Goal: Task Accomplishment & Management: Manage account settings

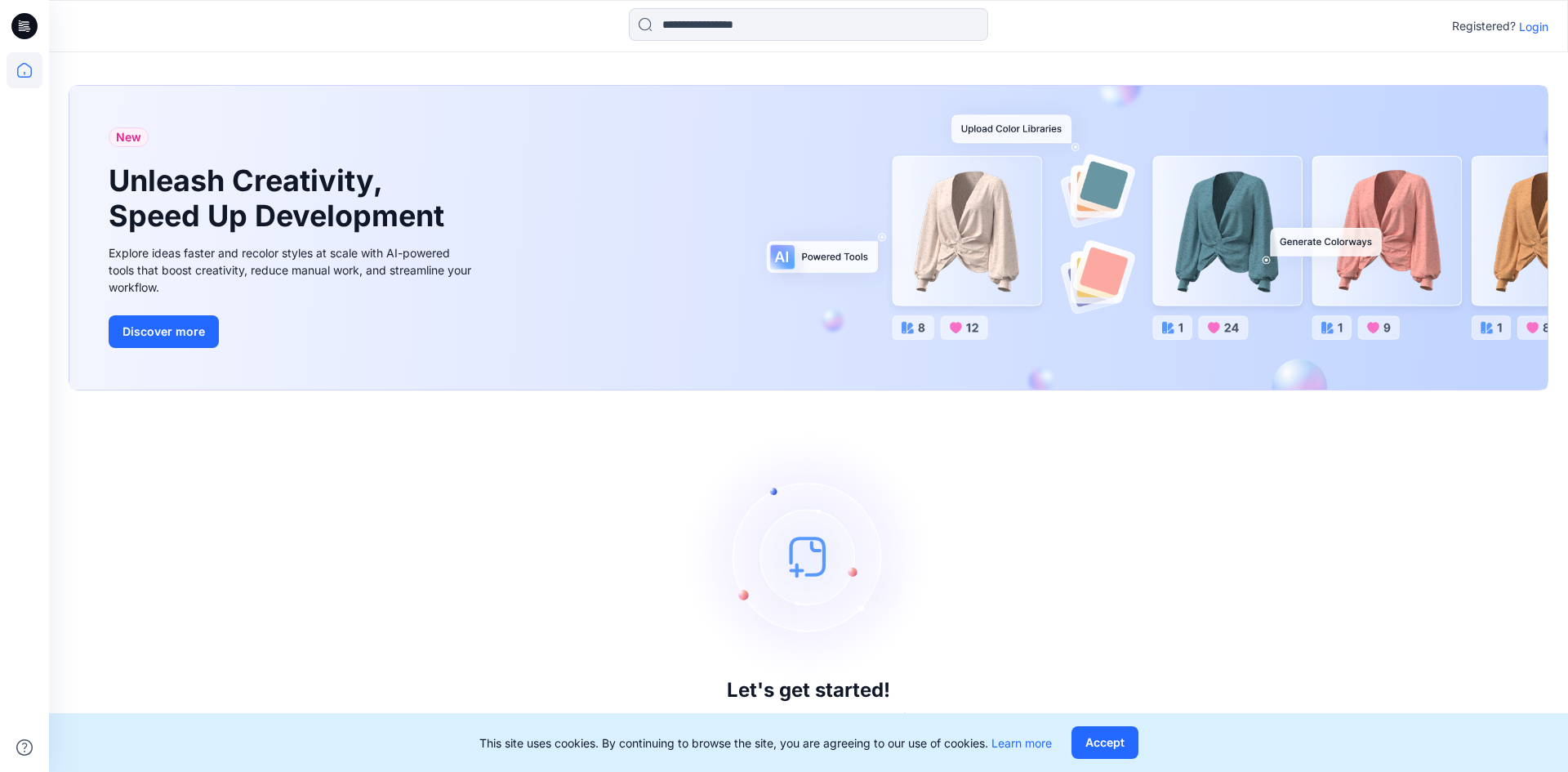
click at [1549, 26] on div "Registered? Login" at bounding box center [808, 26] width 1518 height 36
click at [1540, 29] on p "Login" at bounding box center [1533, 27] width 29 height 17
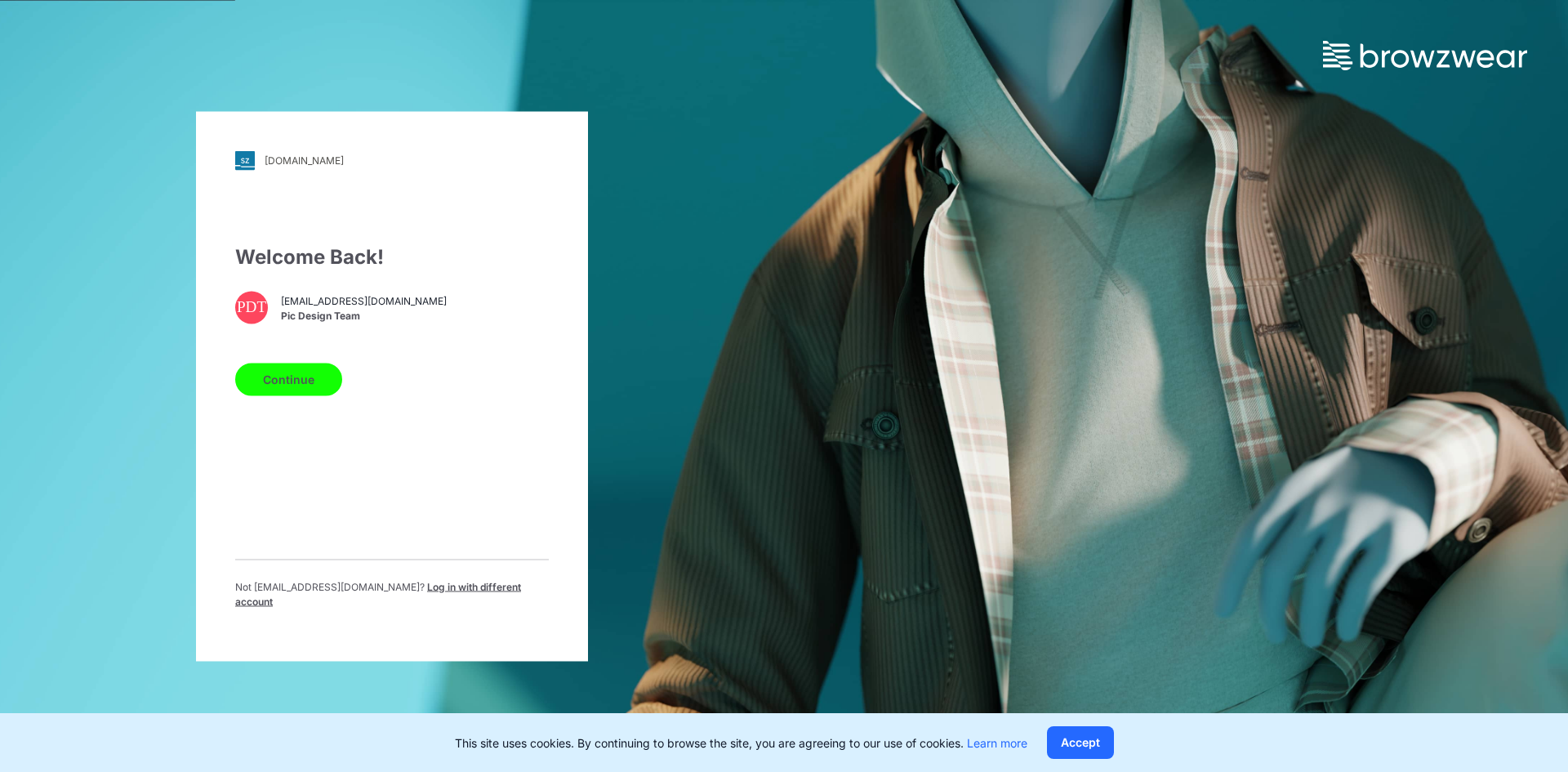
click at [300, 396] on button "Continue" at bounding box center [288, 378] width 107 height 32
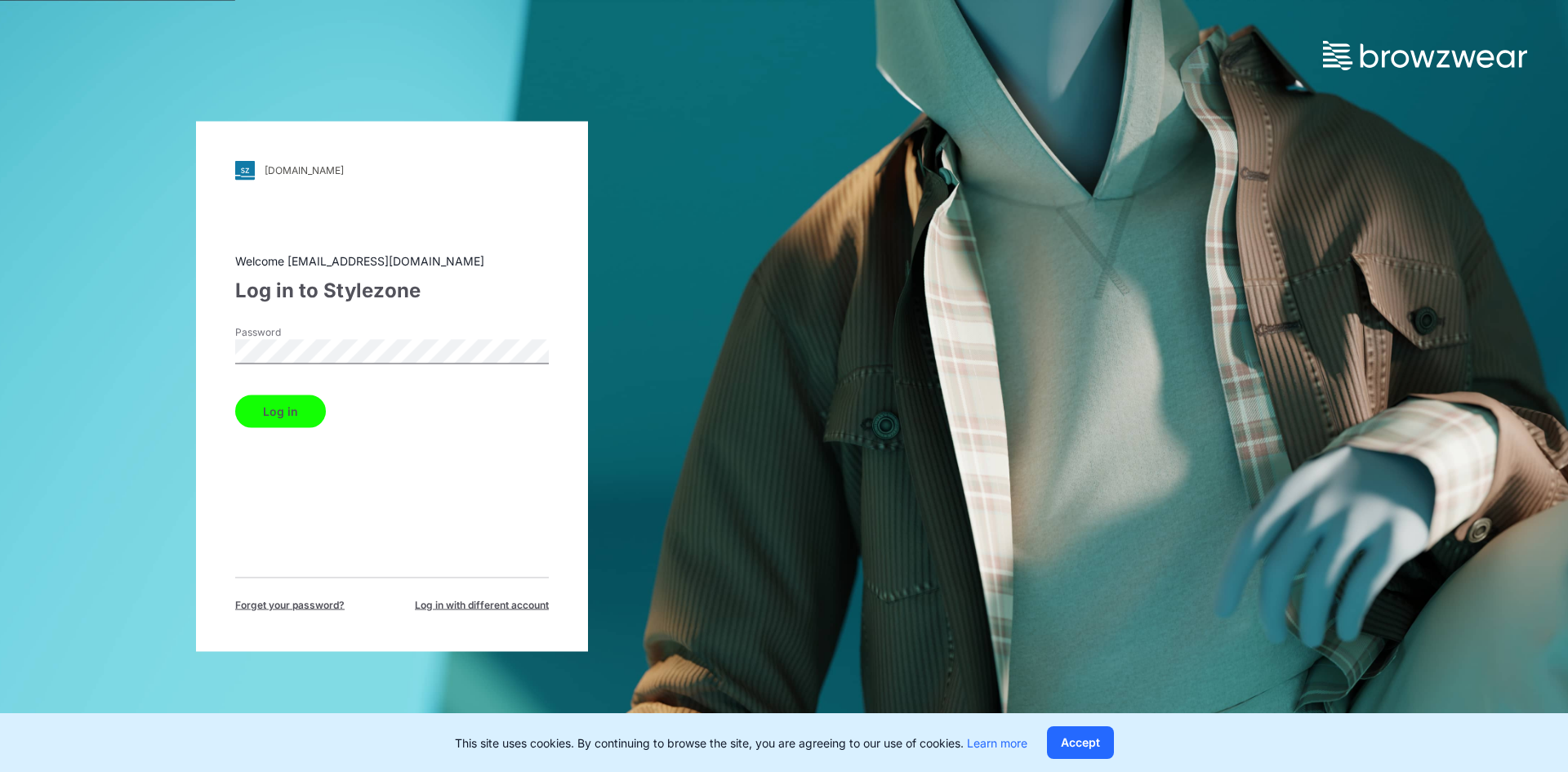
click at [268, 396] on button "Log in" at bounding box center [280, 411] width 91 height 32
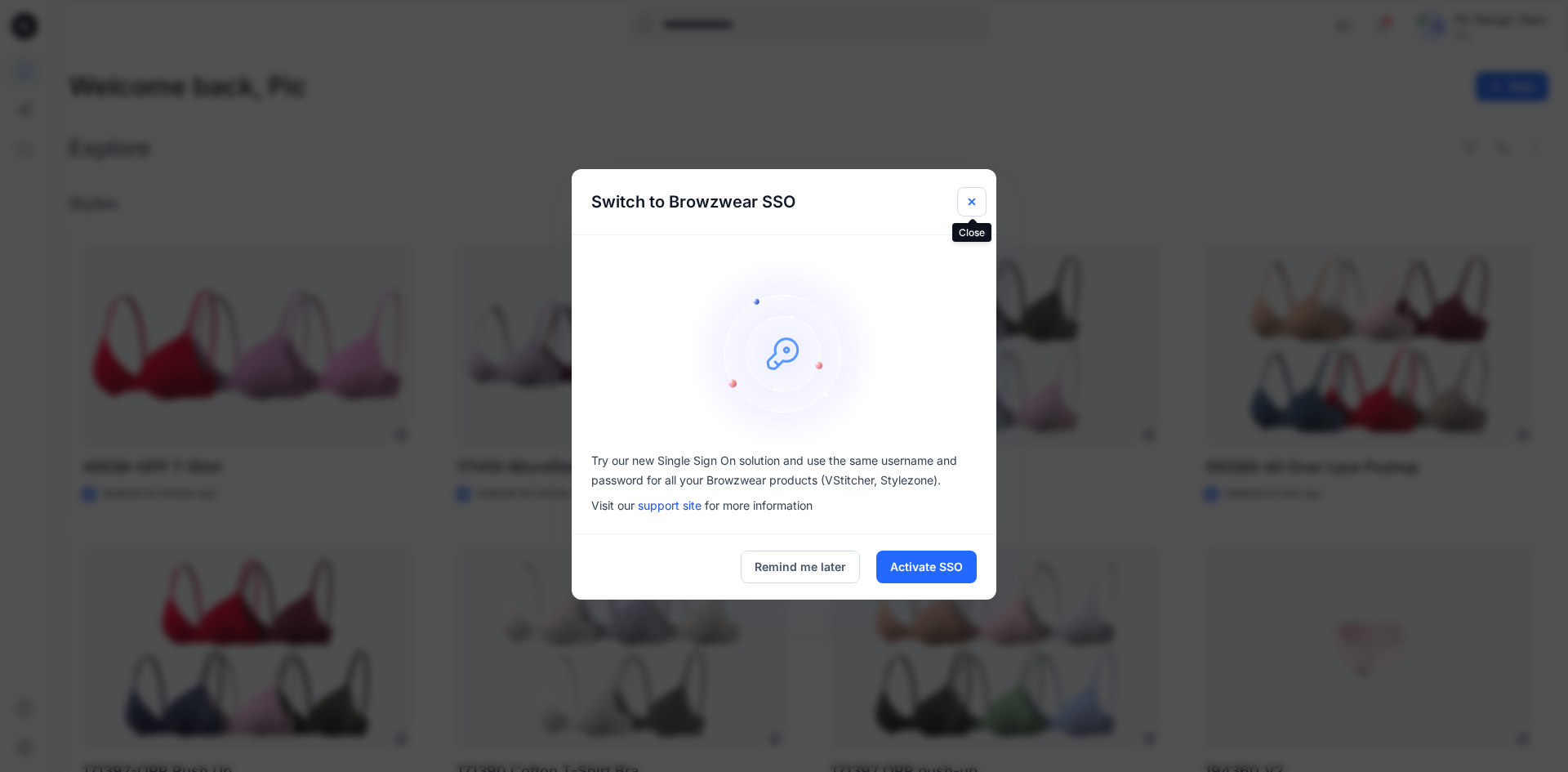
click at [971, 200] on icon "Close" at bounding box center [972, 202] width 7 height 7
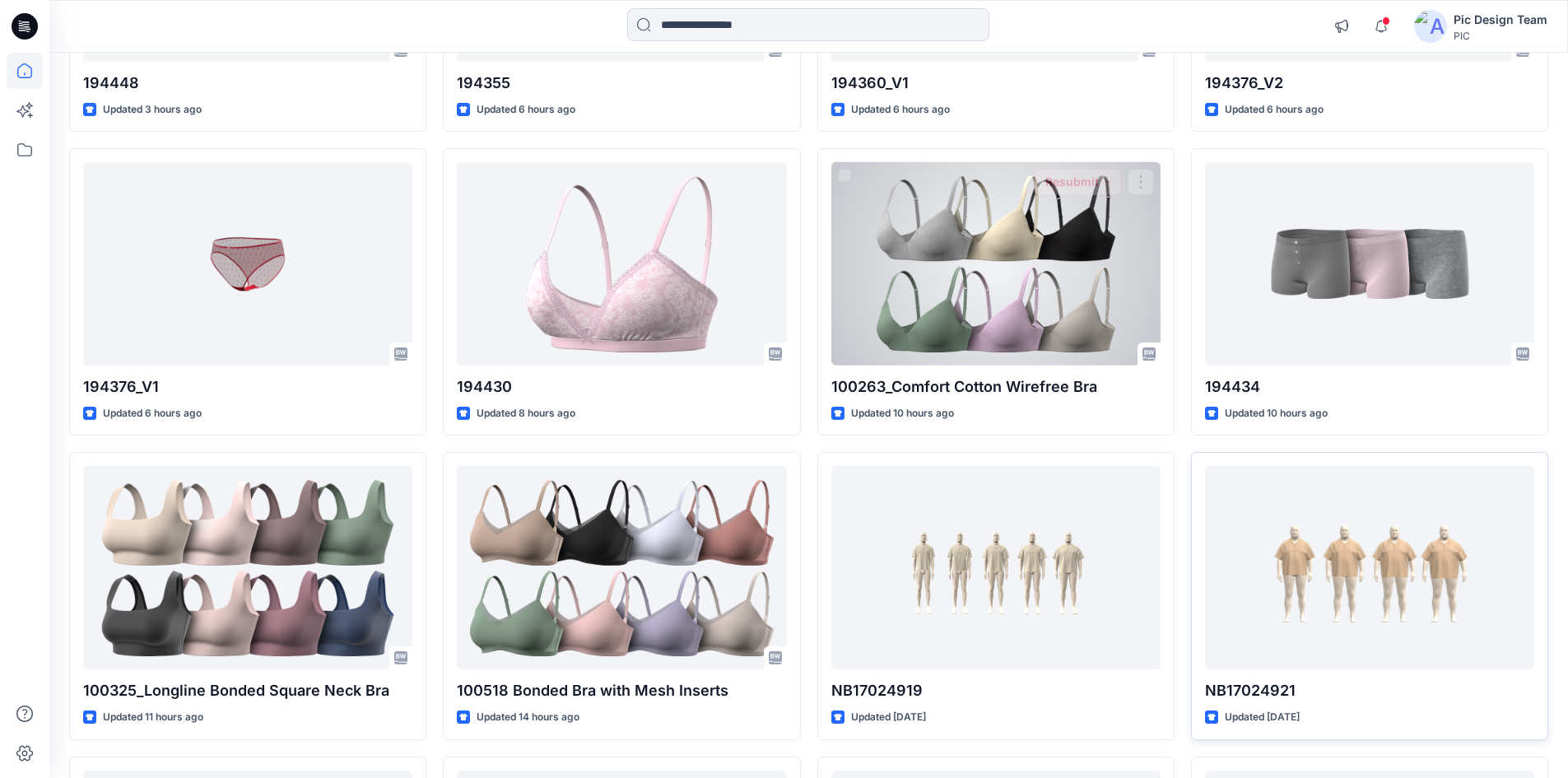
scroll to position [1085, 0]
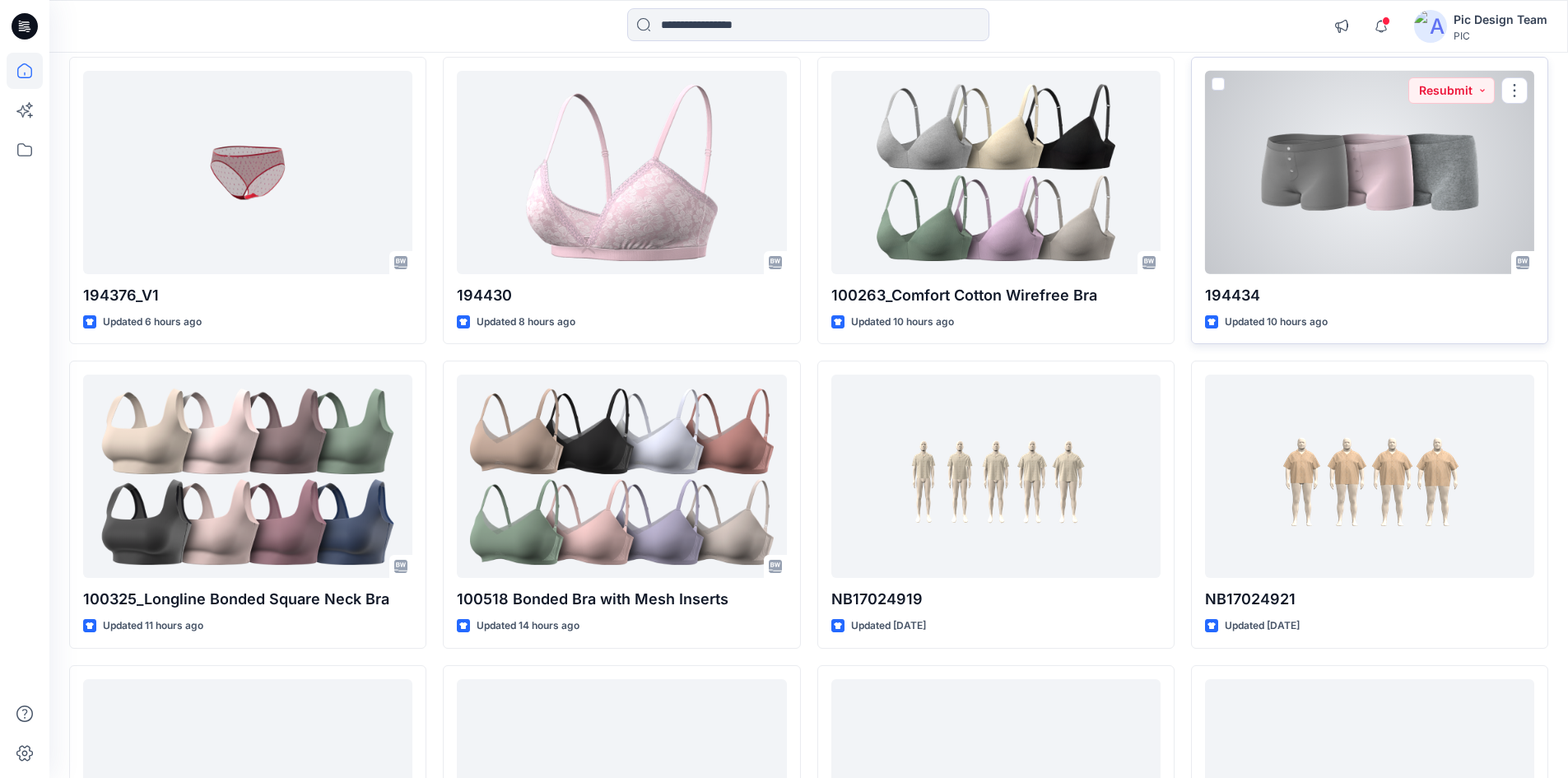
click at [1268, 229] on div at bounding box center [1369, 173] width 329 height 204
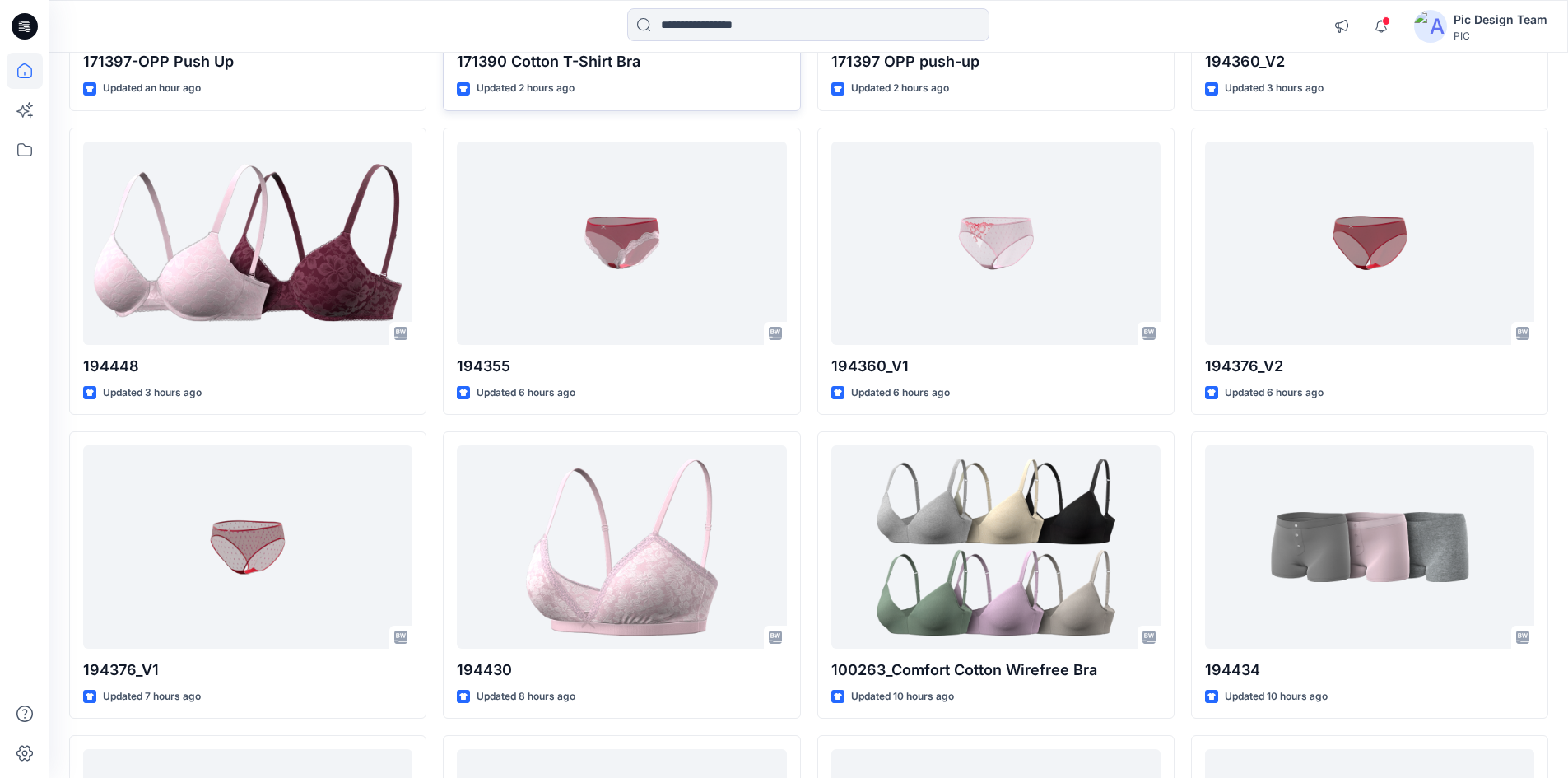
scroll to position [741, 0]
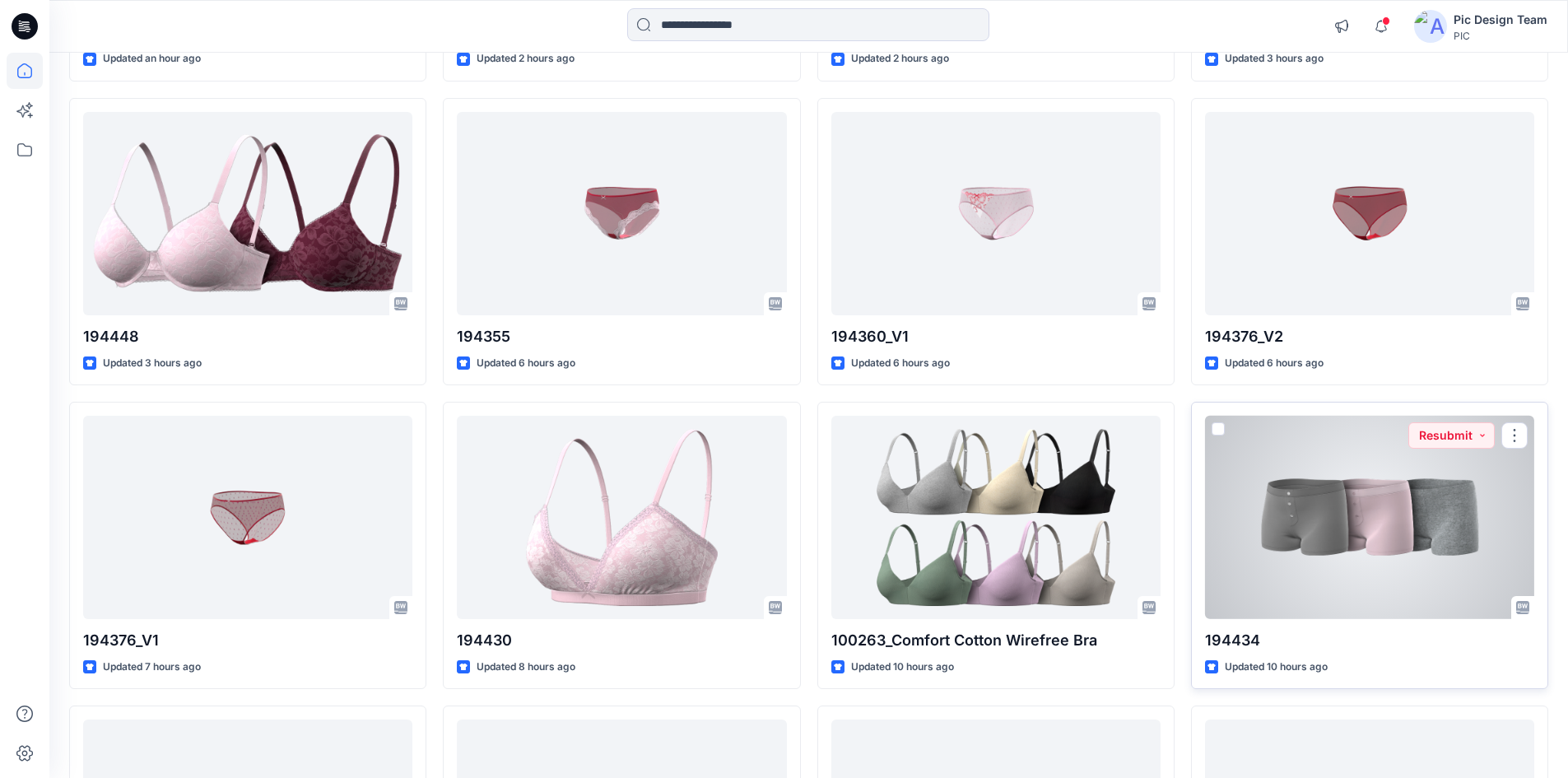
click at [1400, 538] on div at bounding box center [1369, 517] width 329 height 204
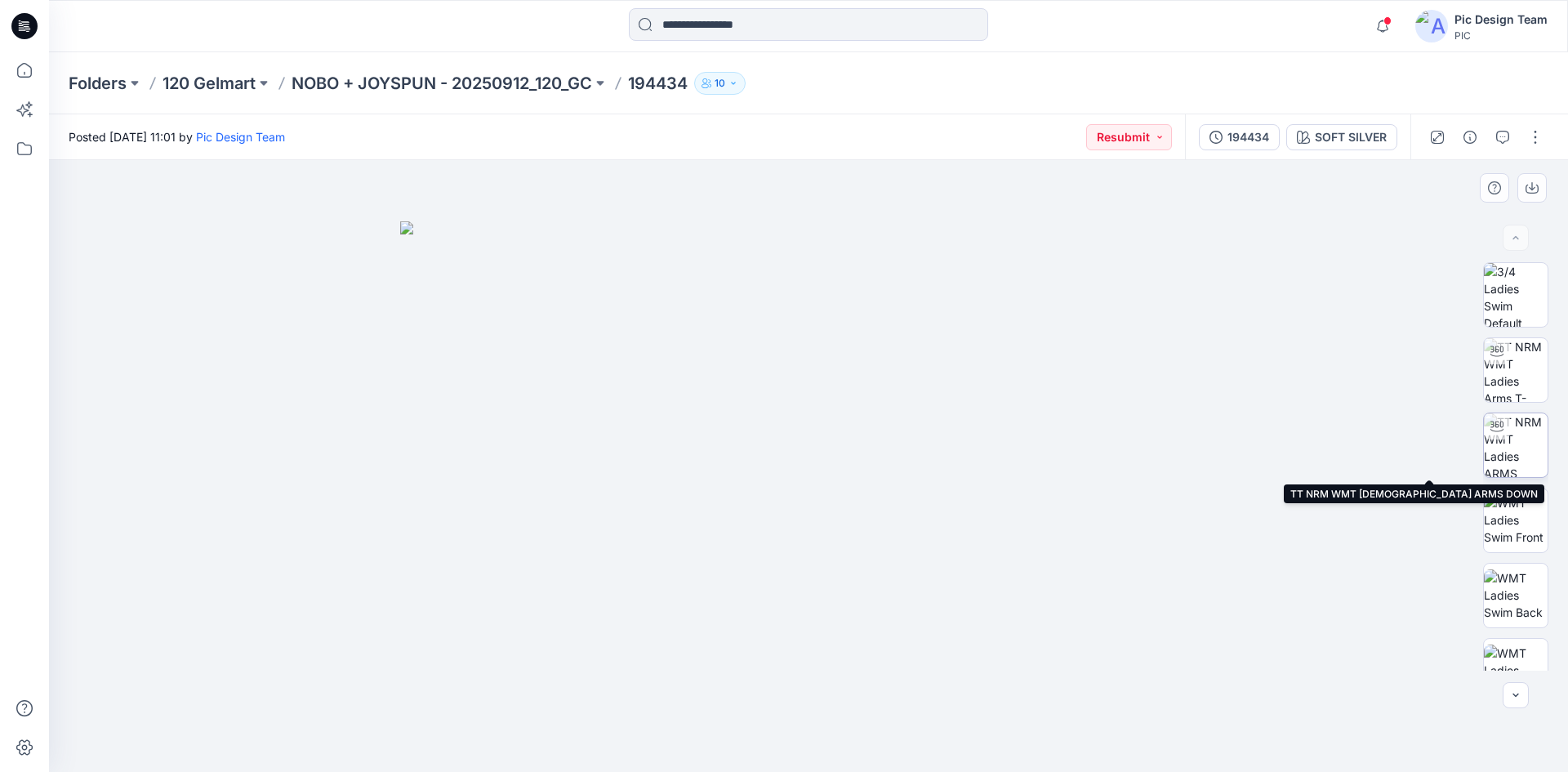
click at [1524, 456] on img at bounding box center [1516, 445] width 64 height 64
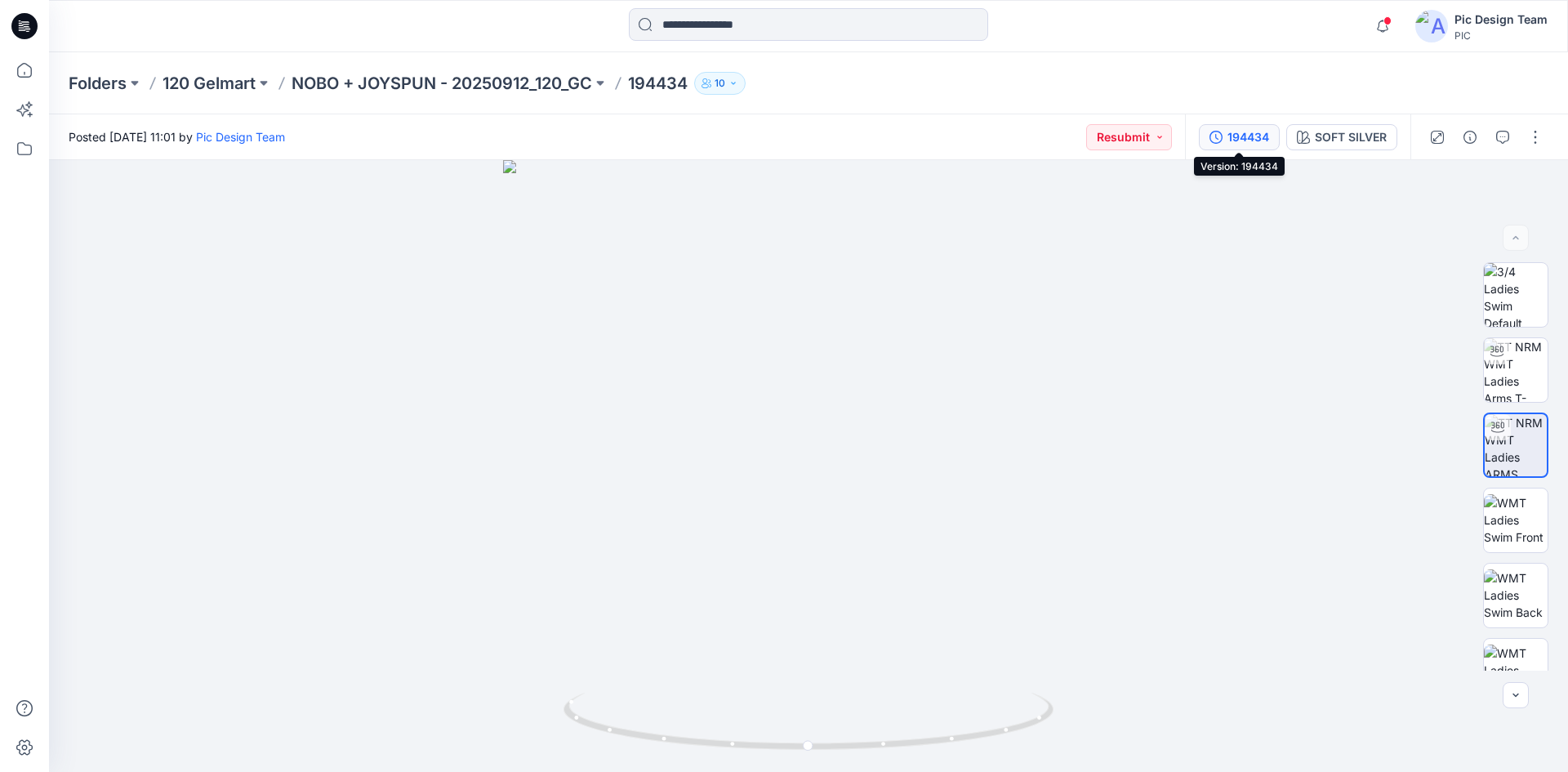
click at [1227, 133] on div "194434" at bounding box center [1248, 137] width 42 height 18
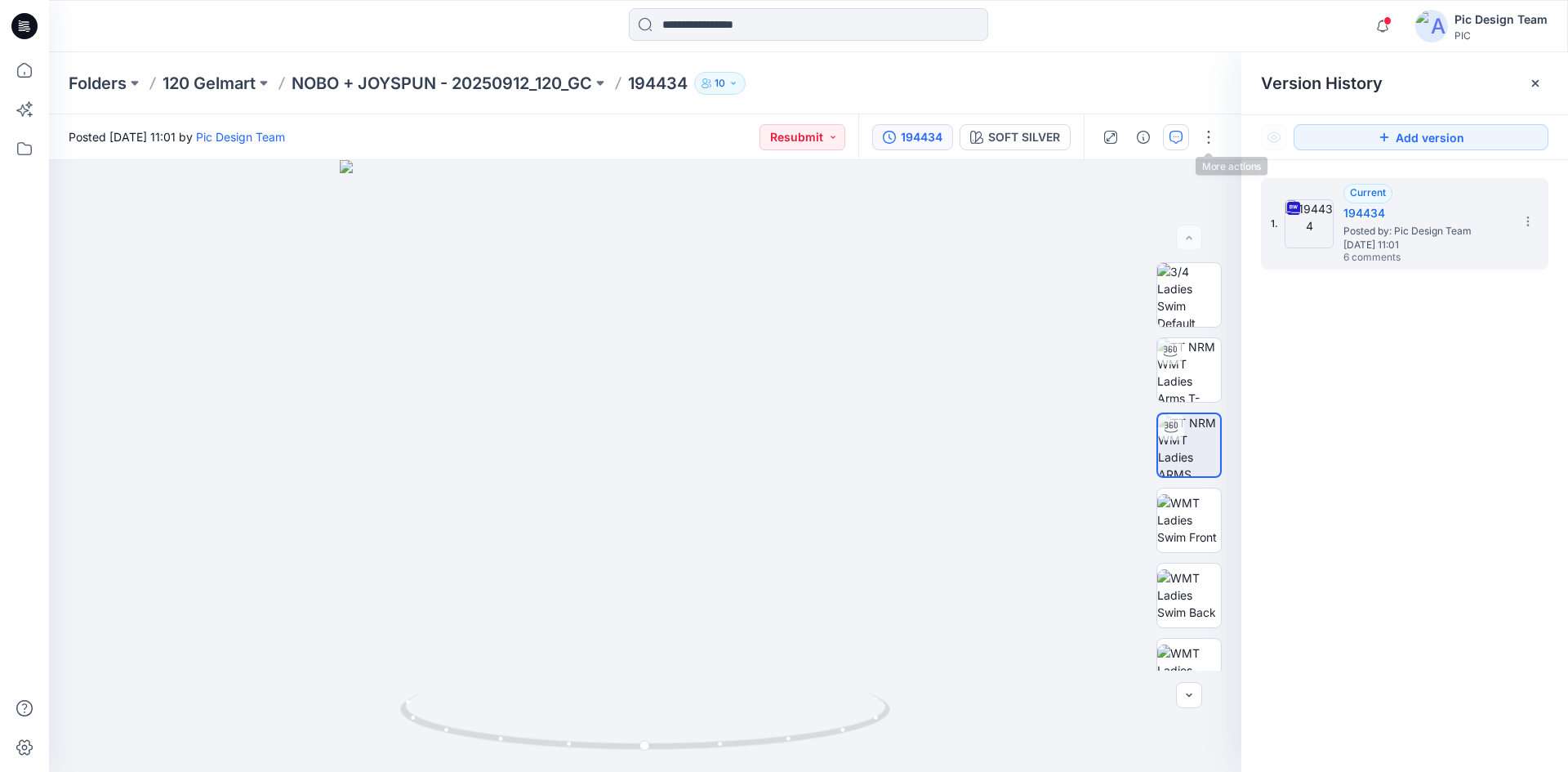
click at [1181, 138] on icon "button" at bounding box center [1176, 137] width 13 height 13
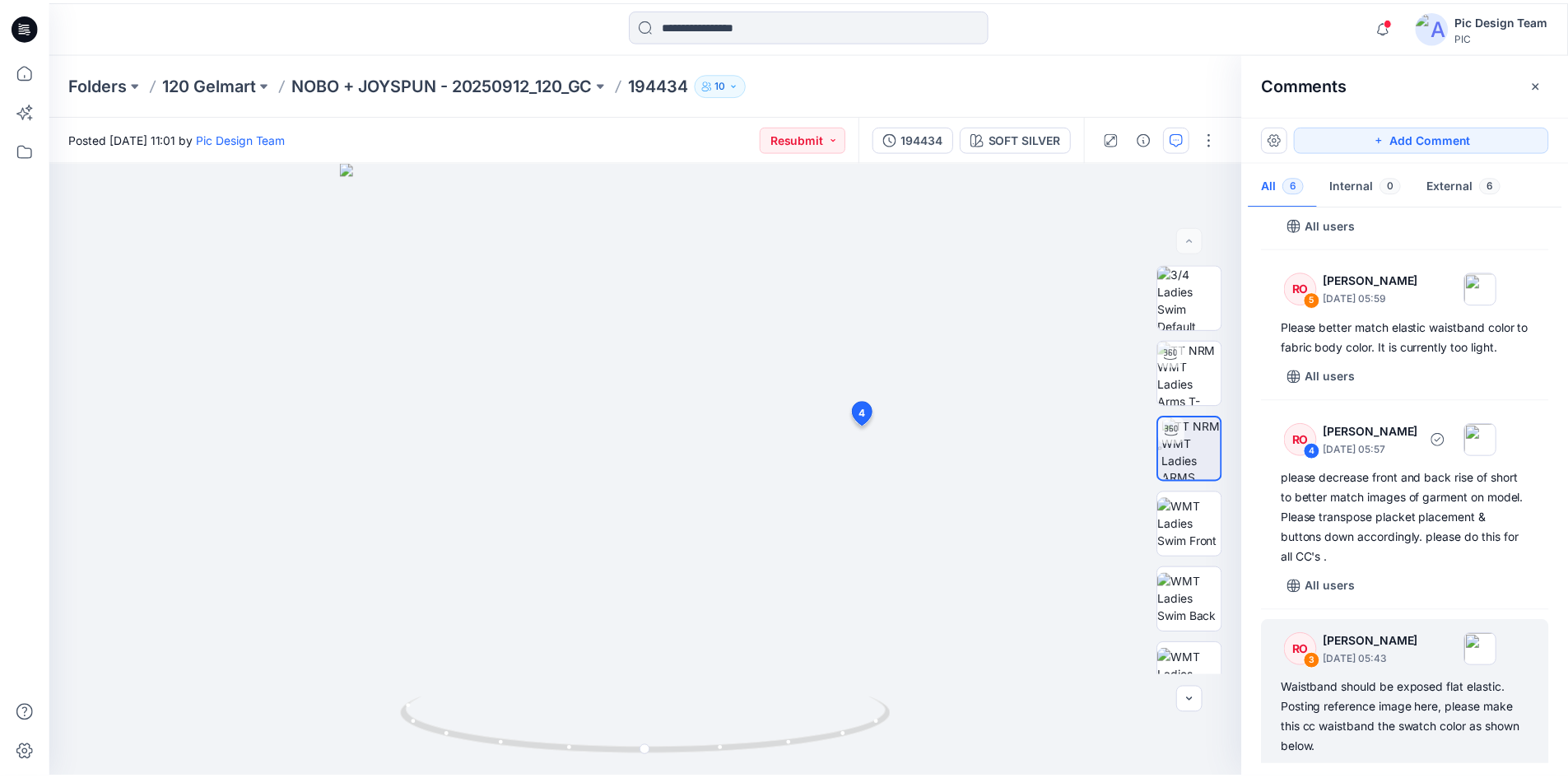
scroll to position [322, 0]
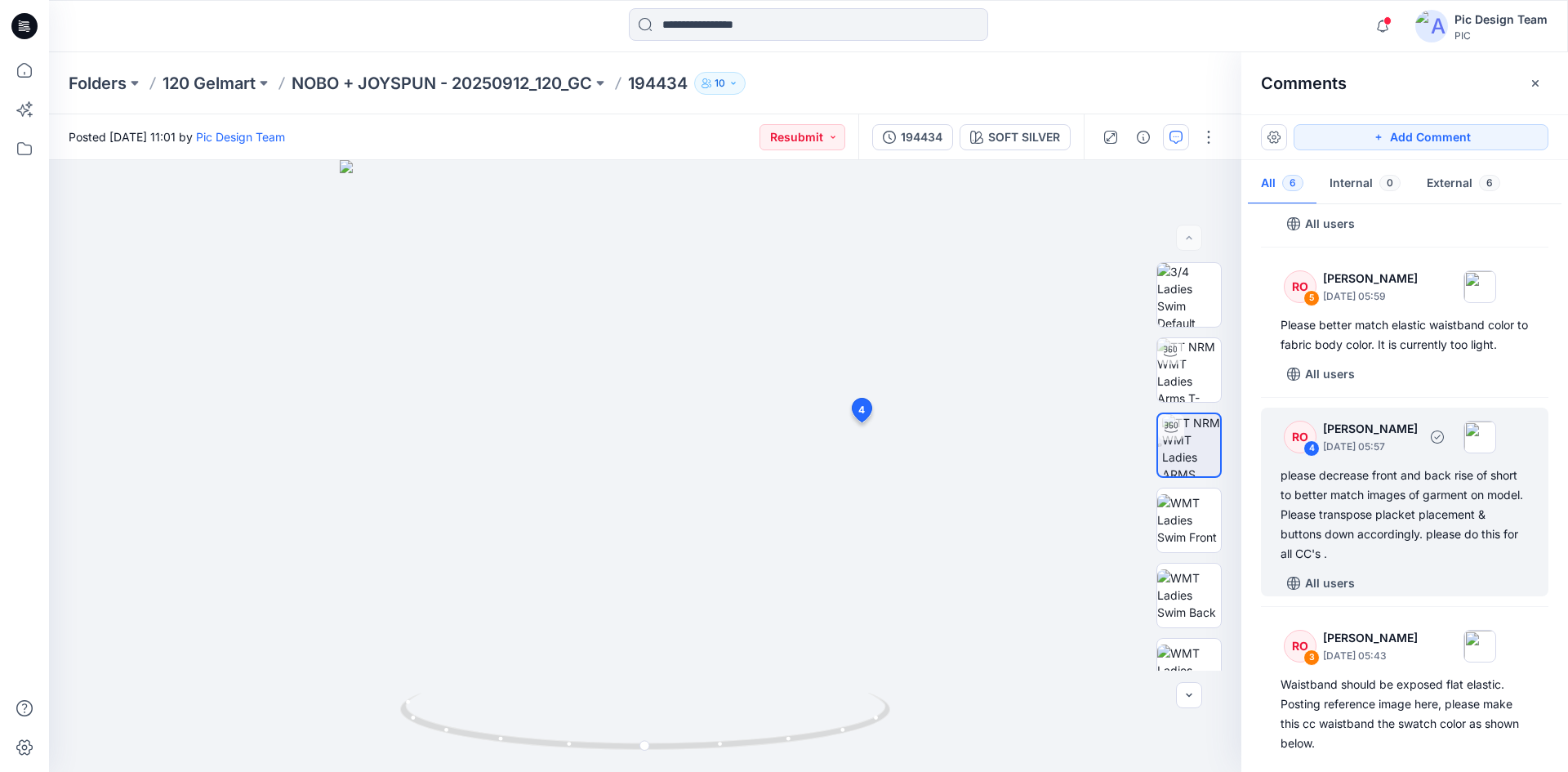
click at [1309, 451] on div "4" at bounding box center [1312, 449] width 17 height 17
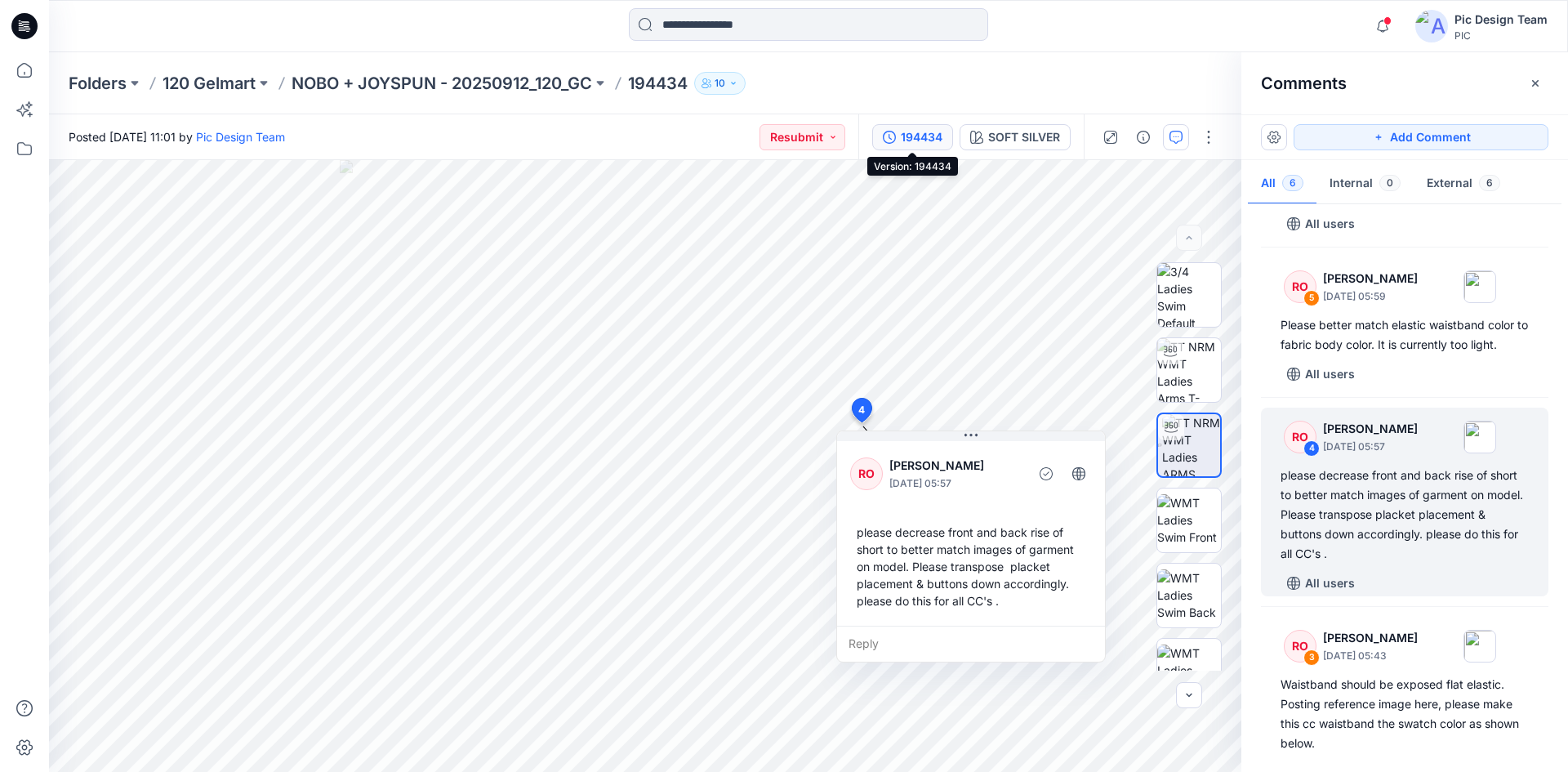
click at [919, 141] on div "194434" at bounding box center [922, 137] width 42 height 18
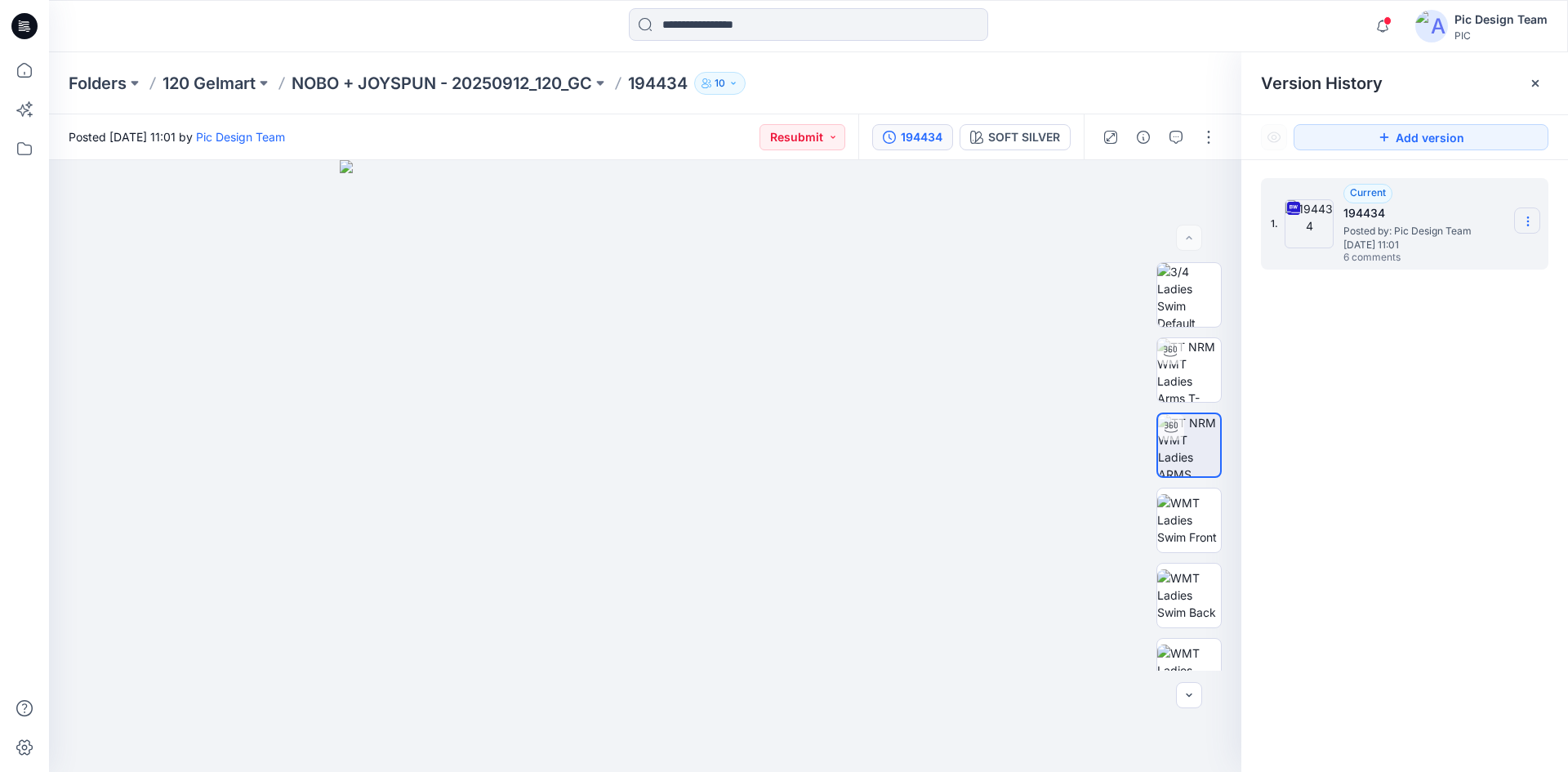
click at [1523, 215] on icon at bounding box center [1528, 221] width 13 height 13
click at [1498, 243] on span "Download Source BW File" at bounding box center [1445, 253] width 137 height 20
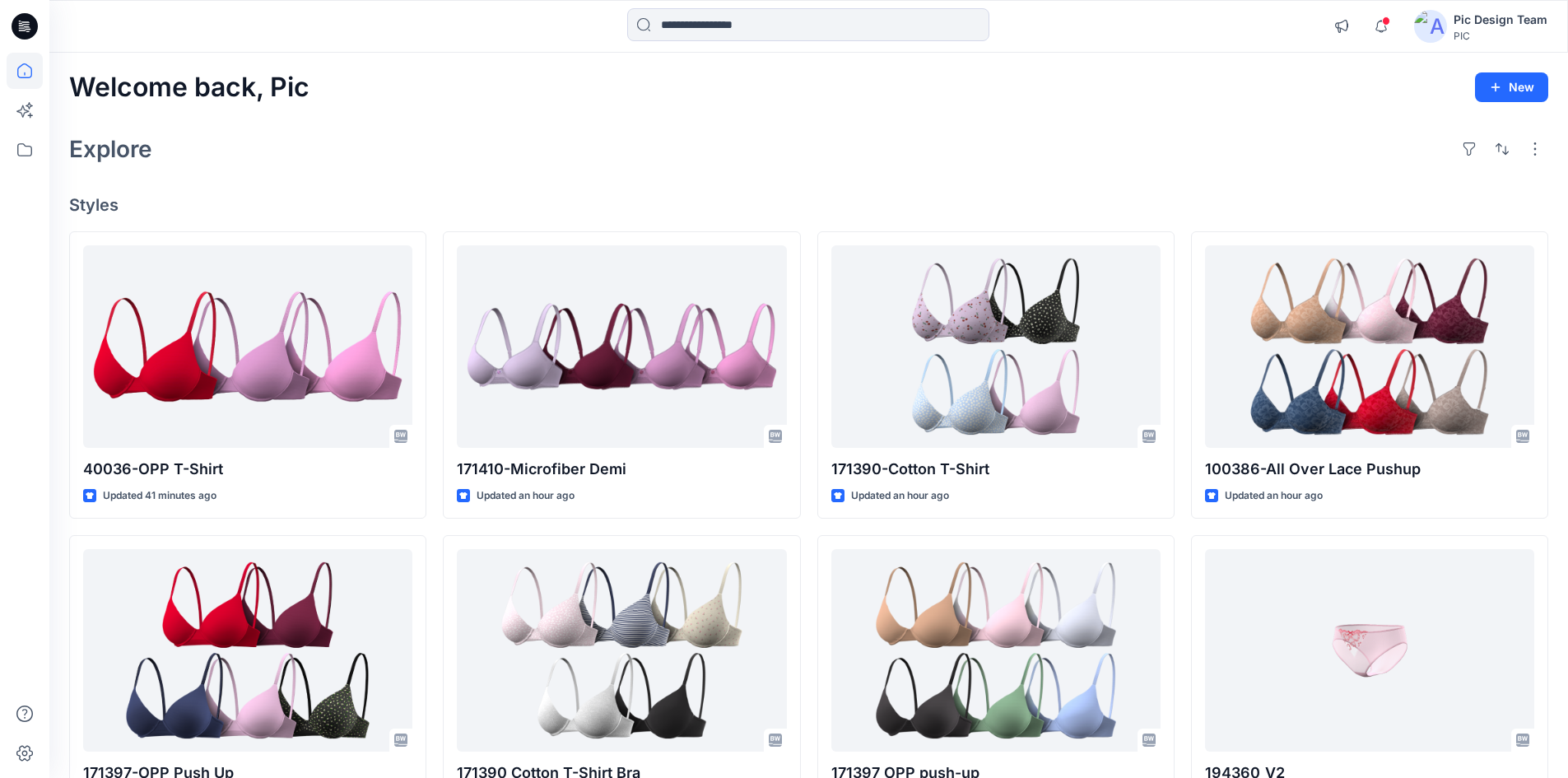
click at [541, 122] on div "Welcome back, Pic New Explore Styles 40036-OPP T-Shirt Updated 41 minutes ago 1…" at bounding box center [808, 629] width 1519 height 1152
click at [1030, 138] on div "Explore" at bounding box center [809, 148] width 1479 height 39
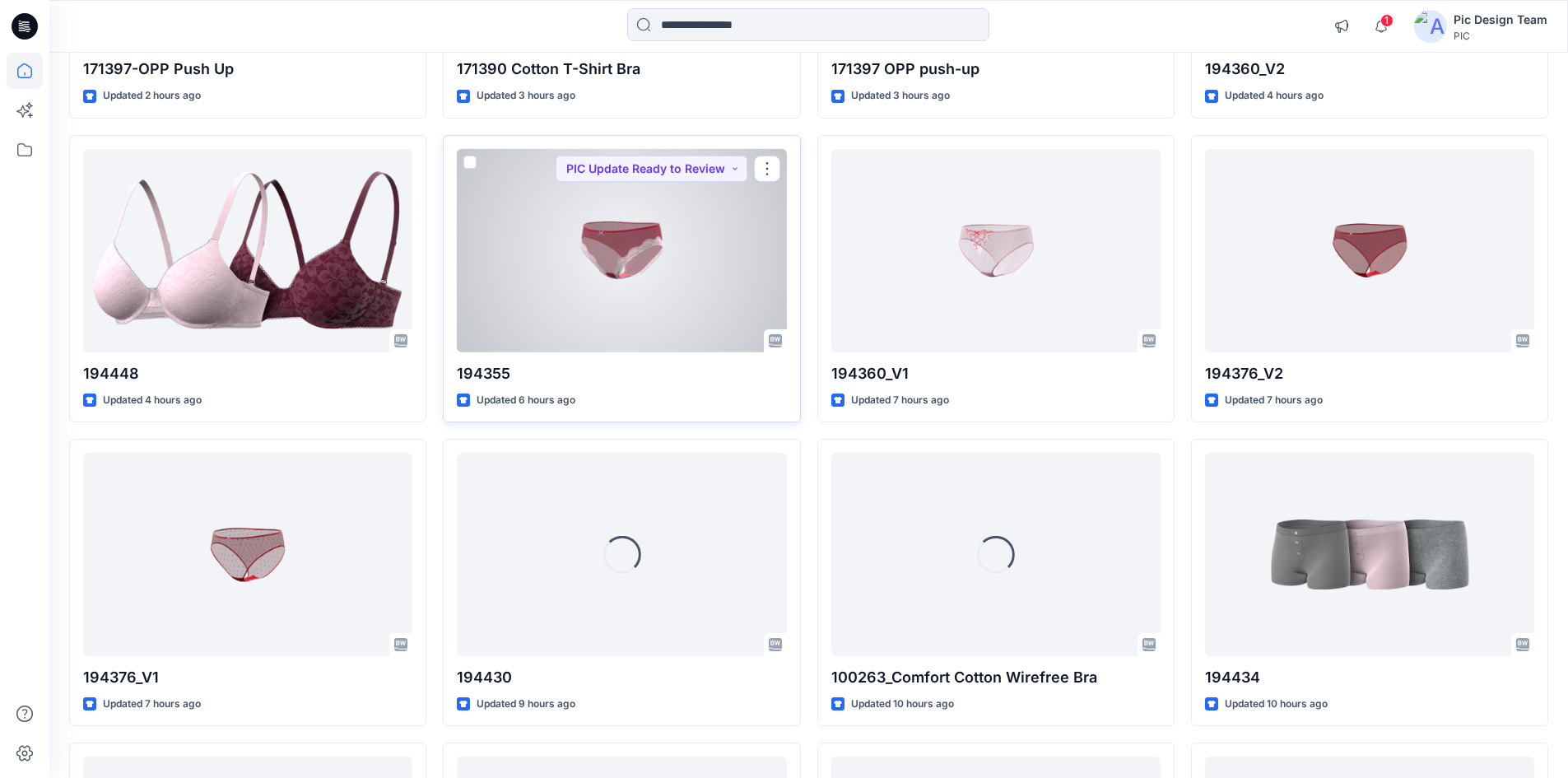
scroll to position [674, 0]
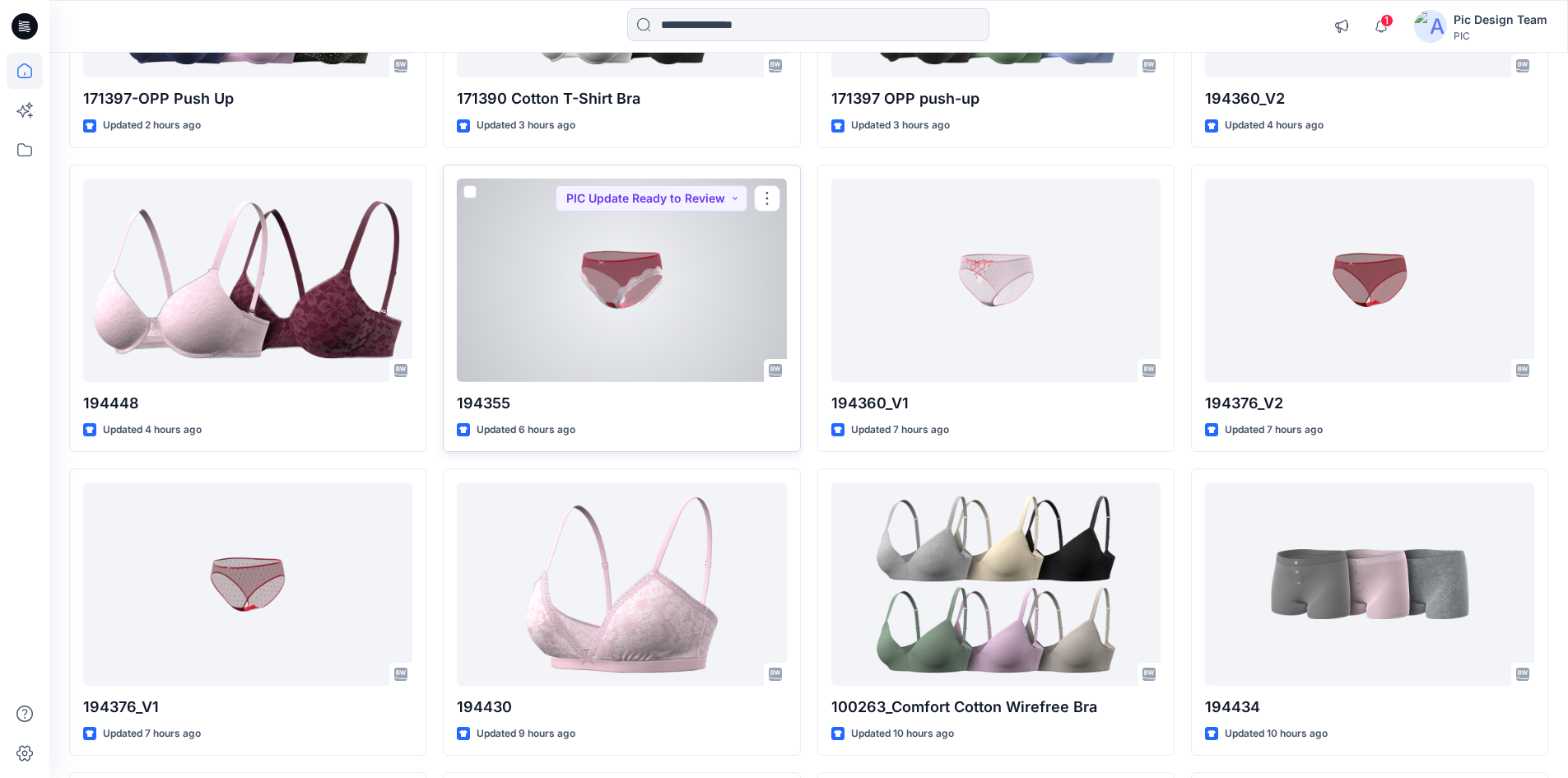
click at [692, 330] on div at bounding box center [621, 280] width 329 height 204
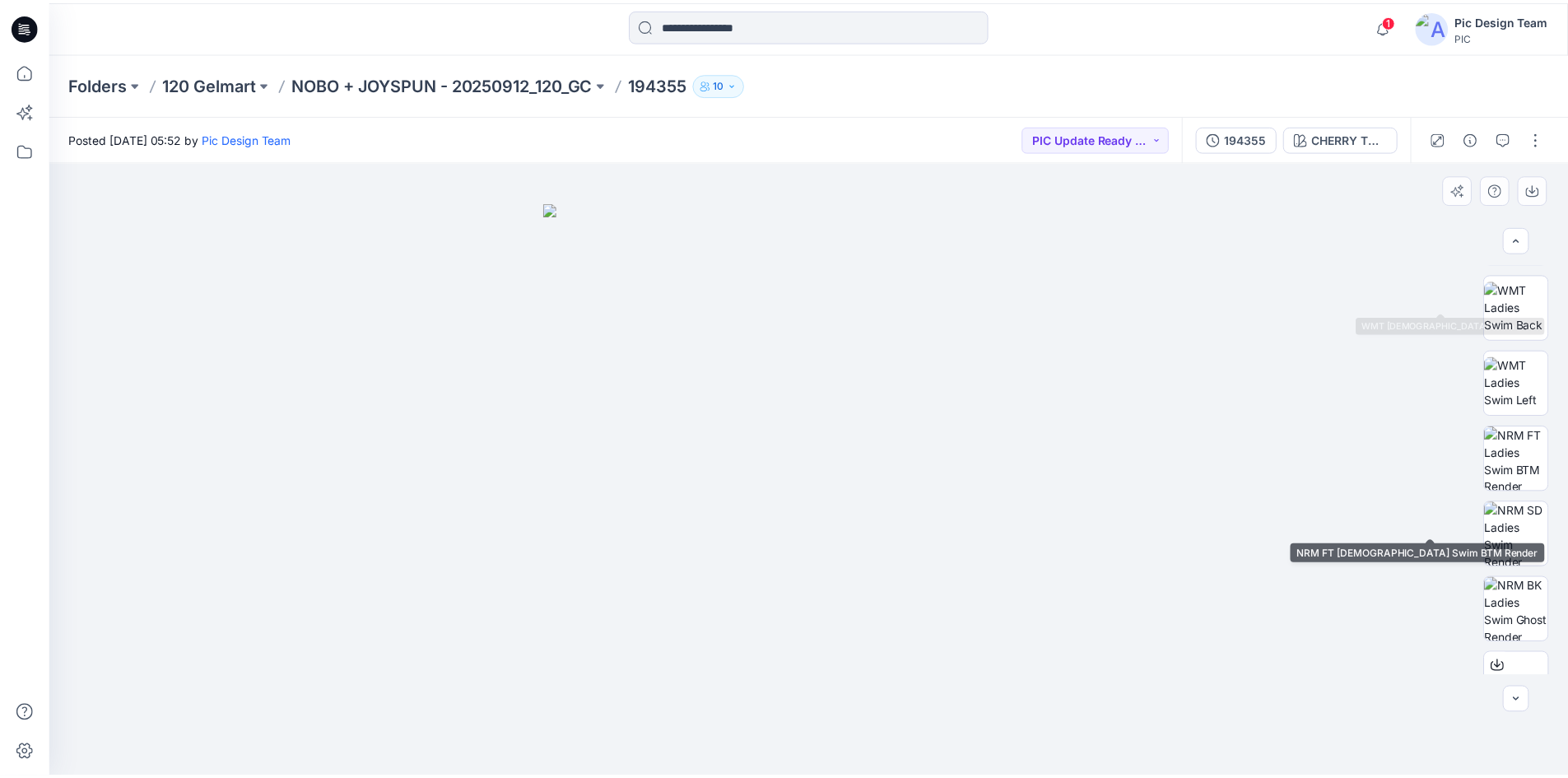
scroll to position [336, 0]
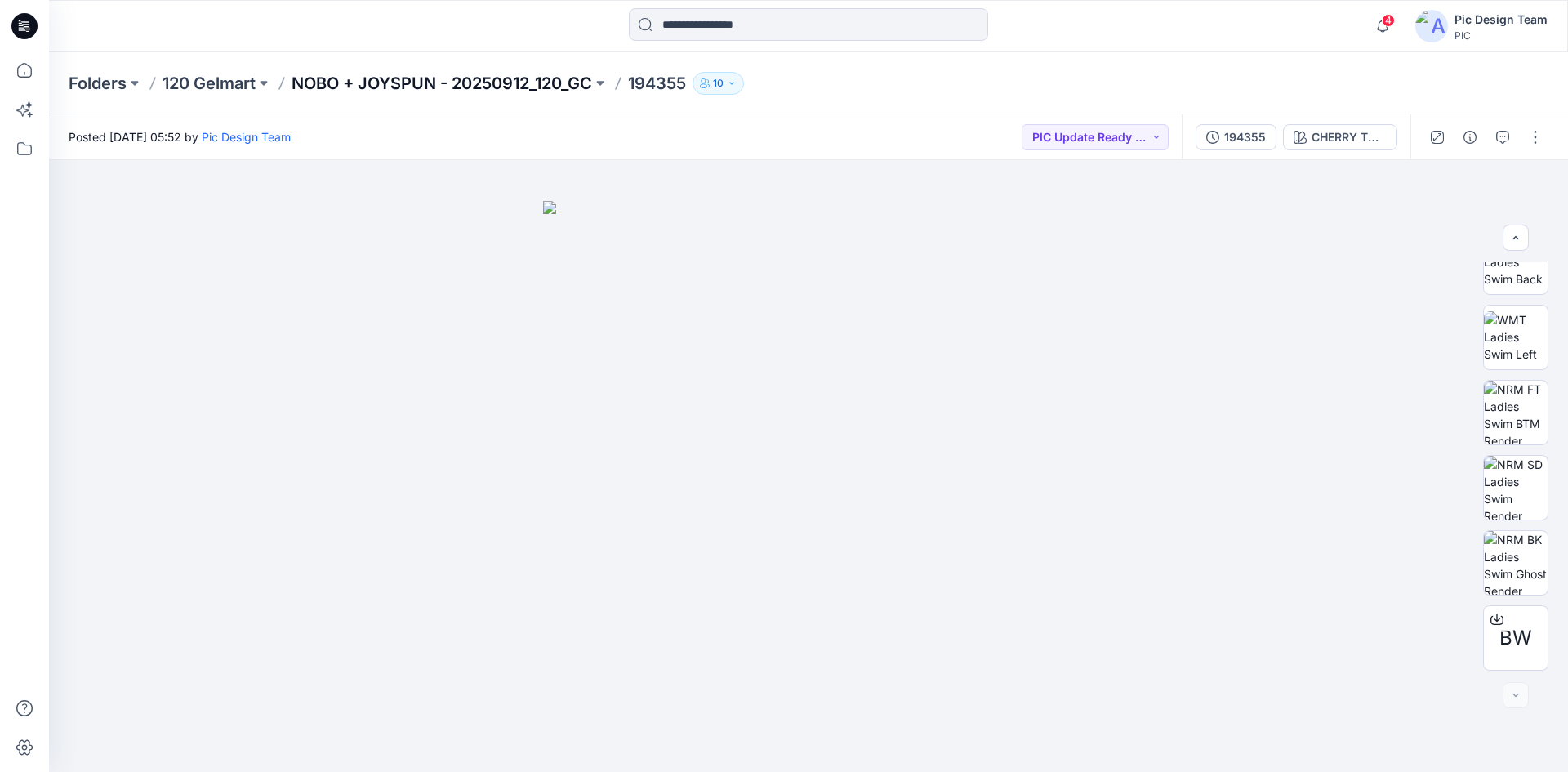
click at [536, 84] on p "NOBO + JOYSPUN - 20250912_120_GC" at bounding box center [442, 83] width 301 height 23
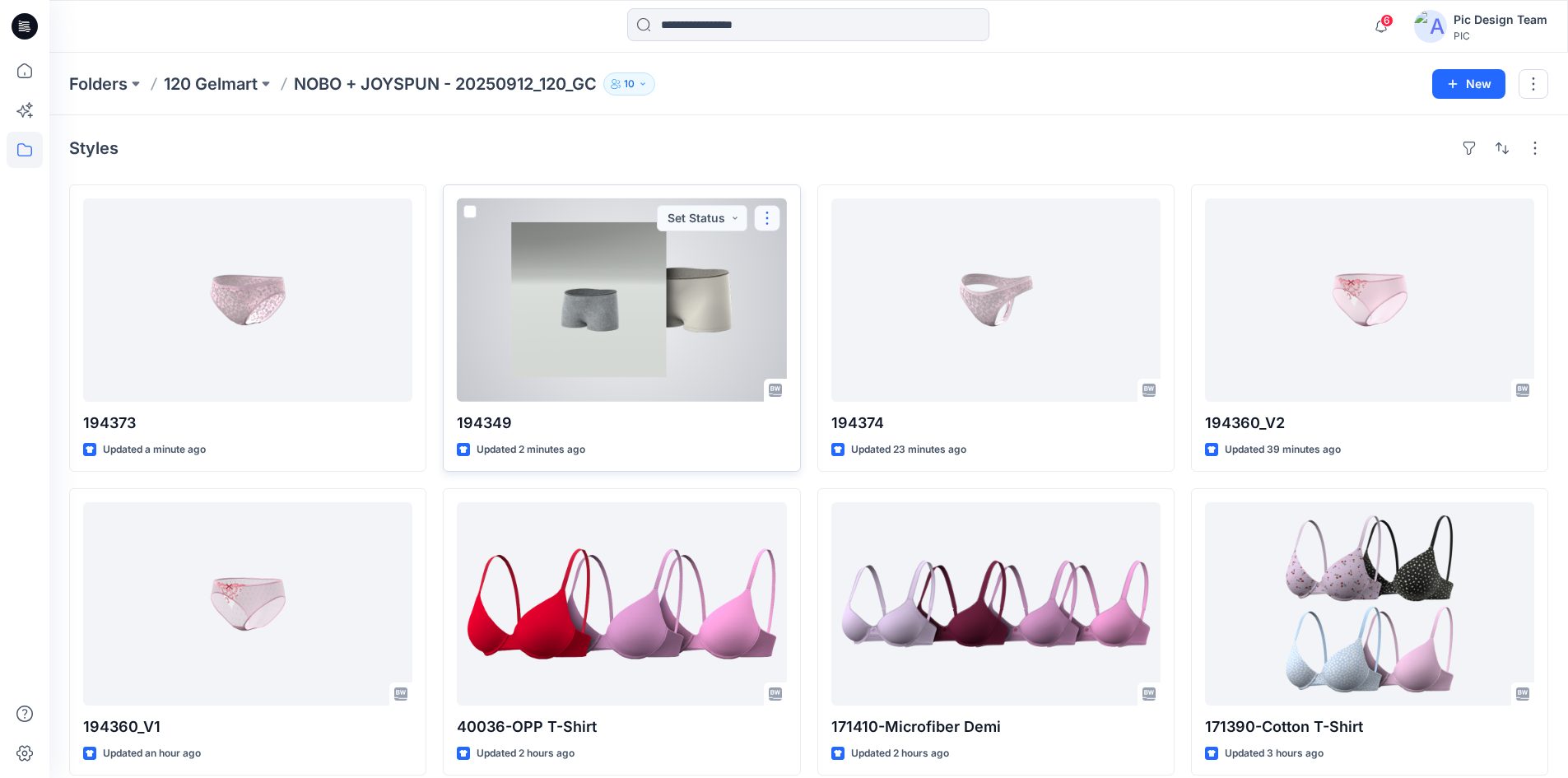
click at [764, 217] on button "button" at bounding box center [766, 218] width 26 height 26
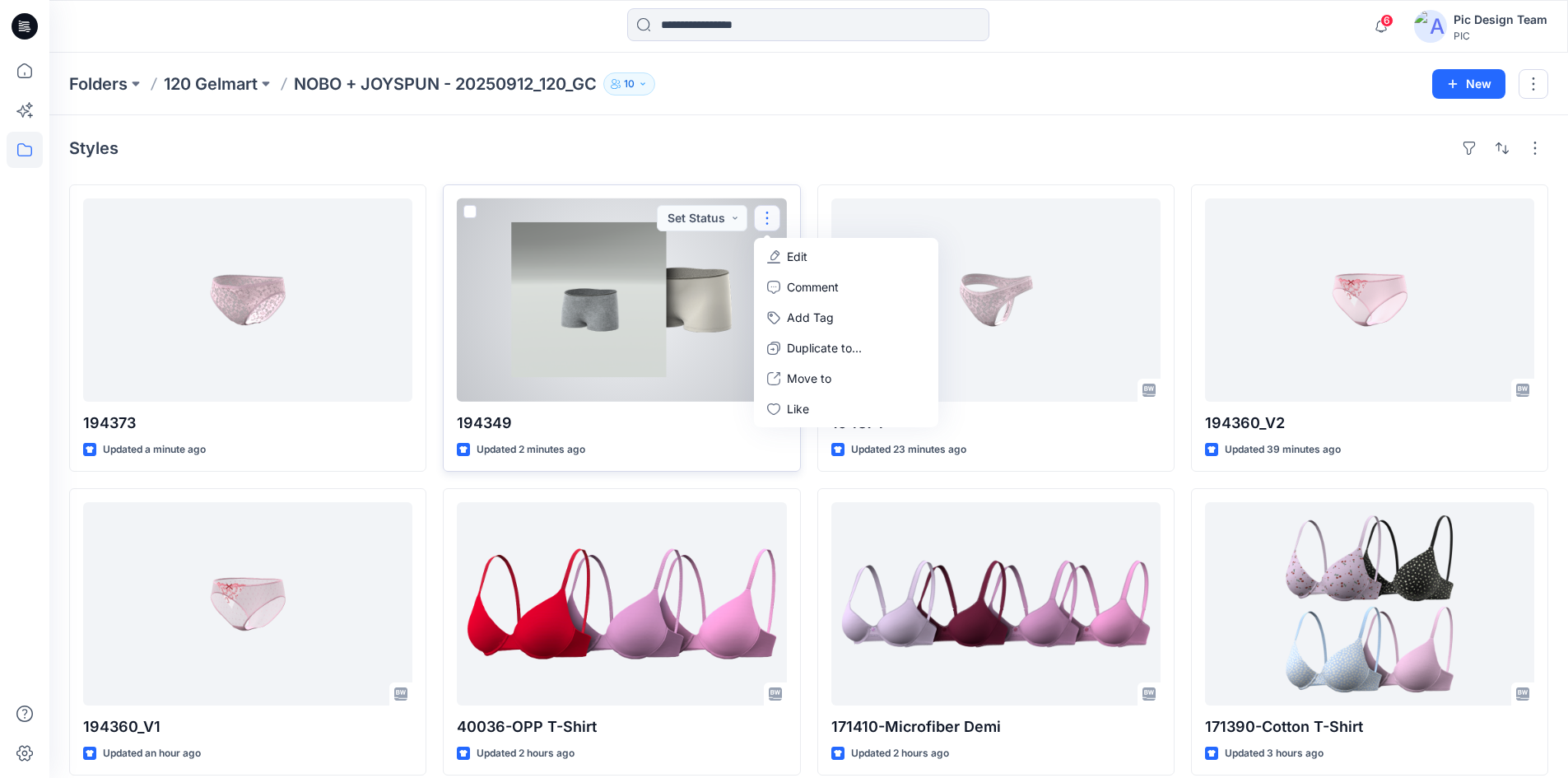
click at [699, 376] on div at bounding box center [621, 300] width 329 height 204
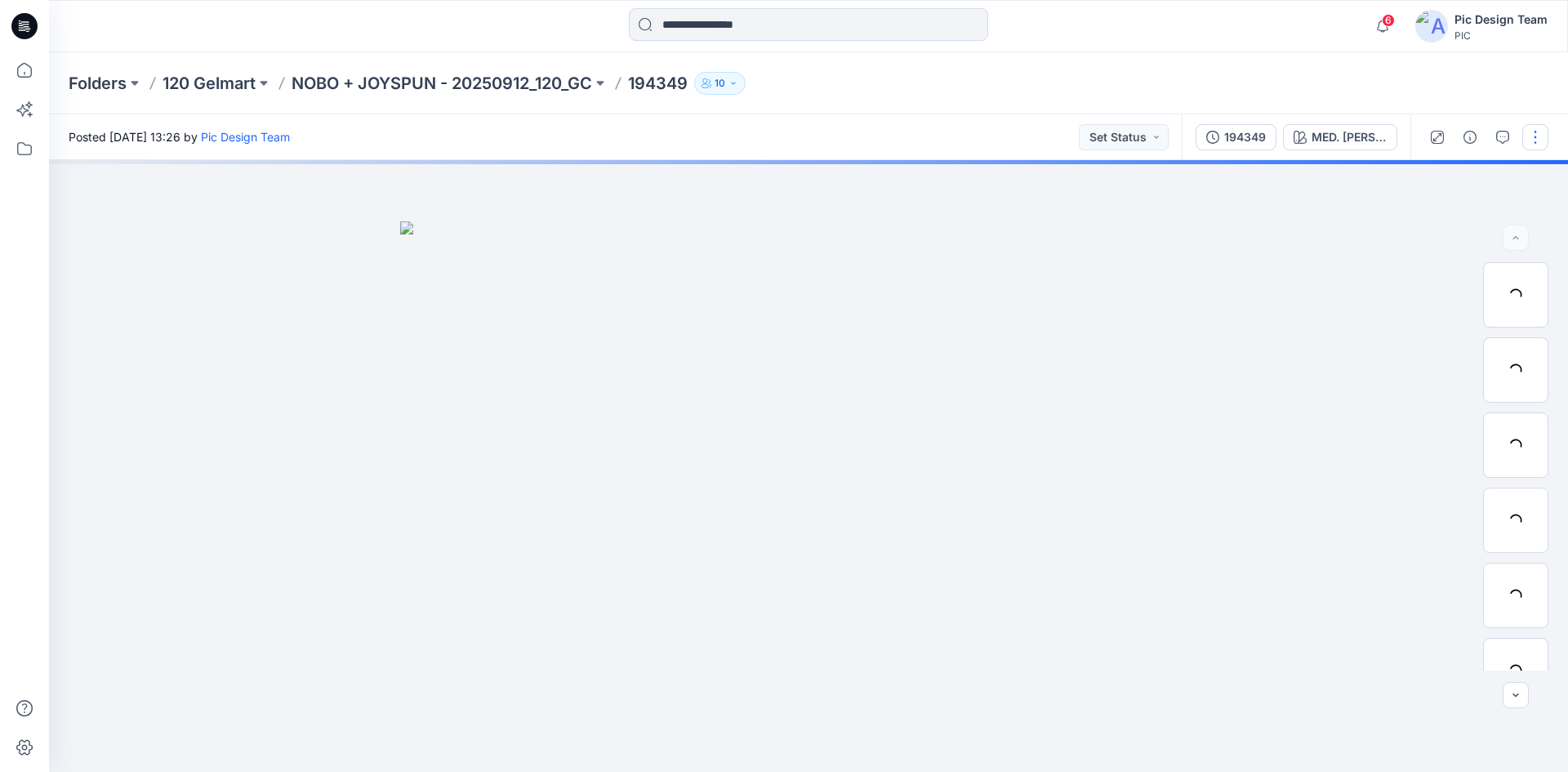
click at [758, 139] on button "button" at bounding box center [1535, 136] width 26 height 26
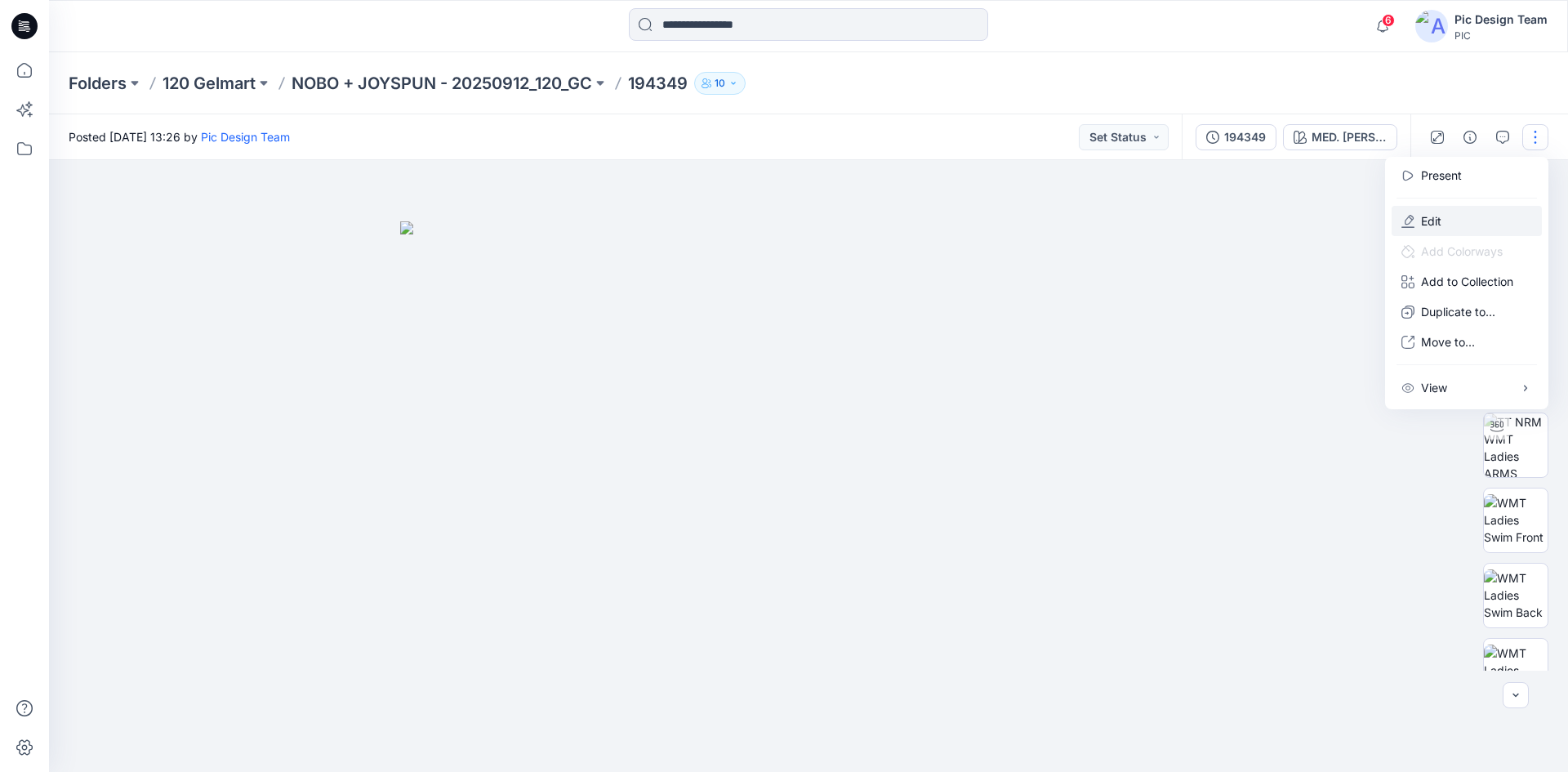
click at [758, 214] on button "Edit" at bounding box center [1467, 221] width 150 height 30
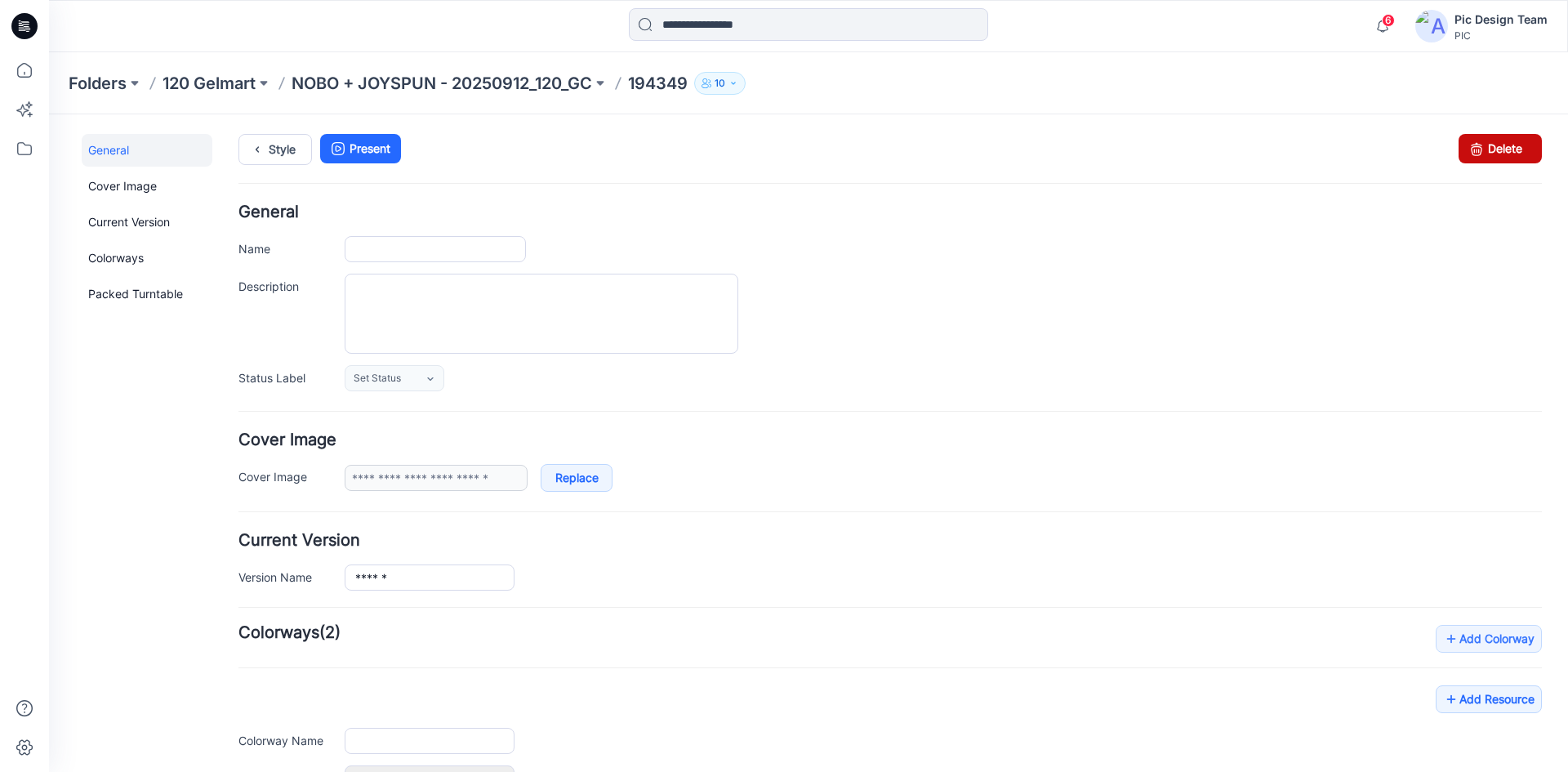
click at [1478, 147] on link "Delete" at bounding box center [1500, 148] width 83 height 29
type input "******"
type input "**********"
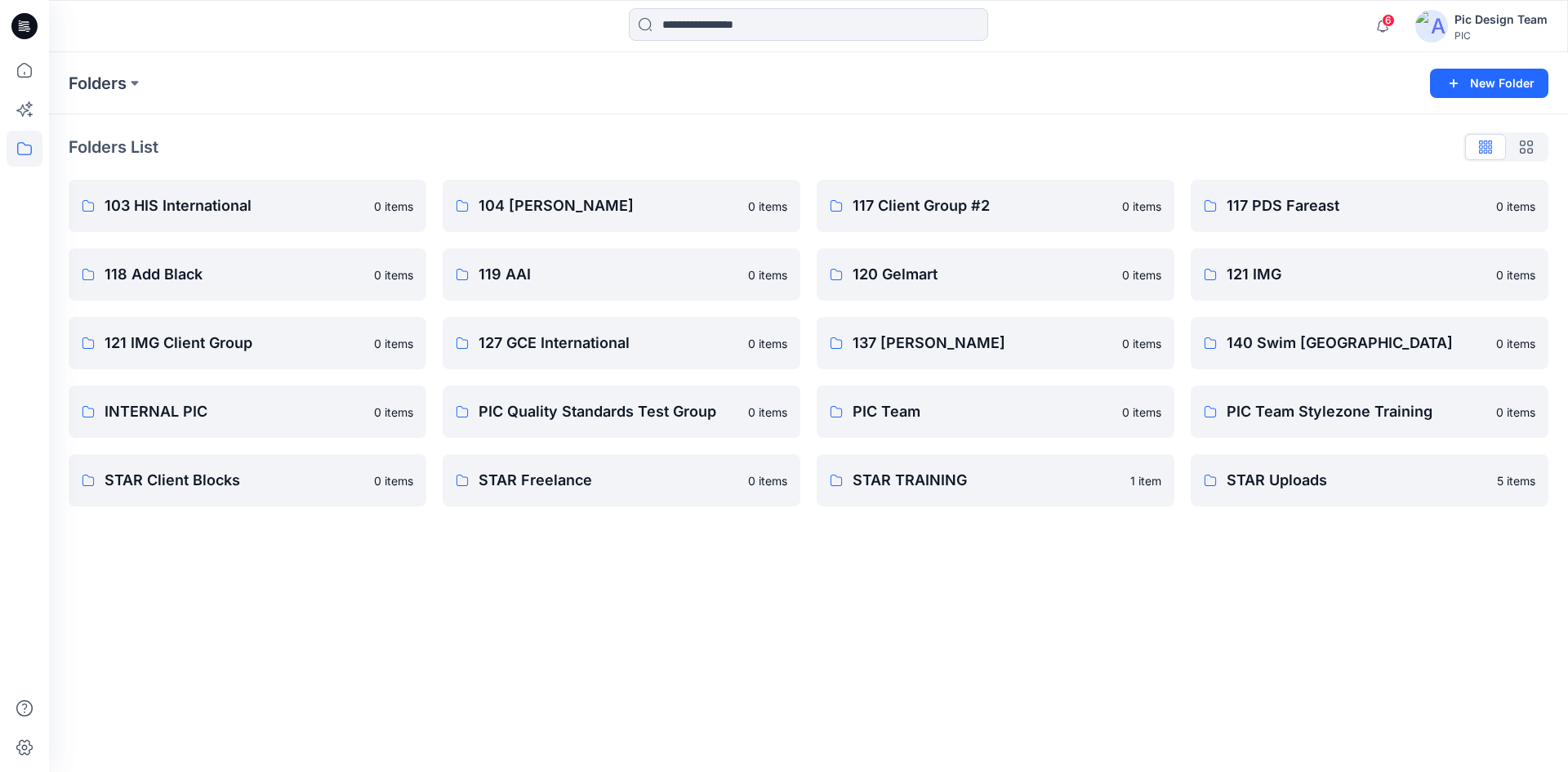
click at [708, 679] on div "Folders New Folder Folders List 103 HIS International 0 items 118 Add Black 0 i…" at bounding box center [809, 412] width 1519 height 720
click at [28, 74] on icon at bounding box center [24, 70] width 36 height 36
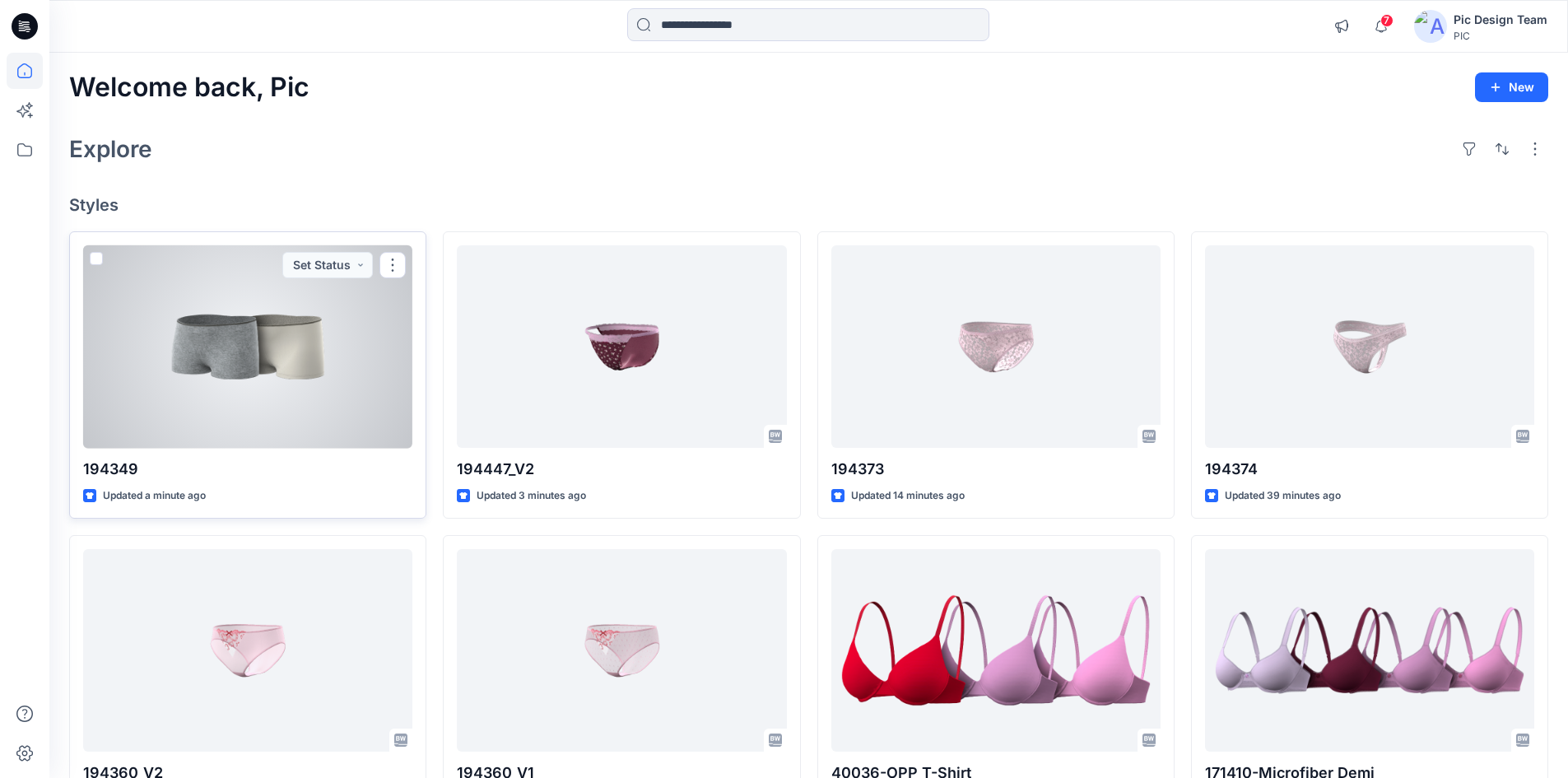
click at [300, 438] on div at bounding box center [247, 347] width 329 height 204
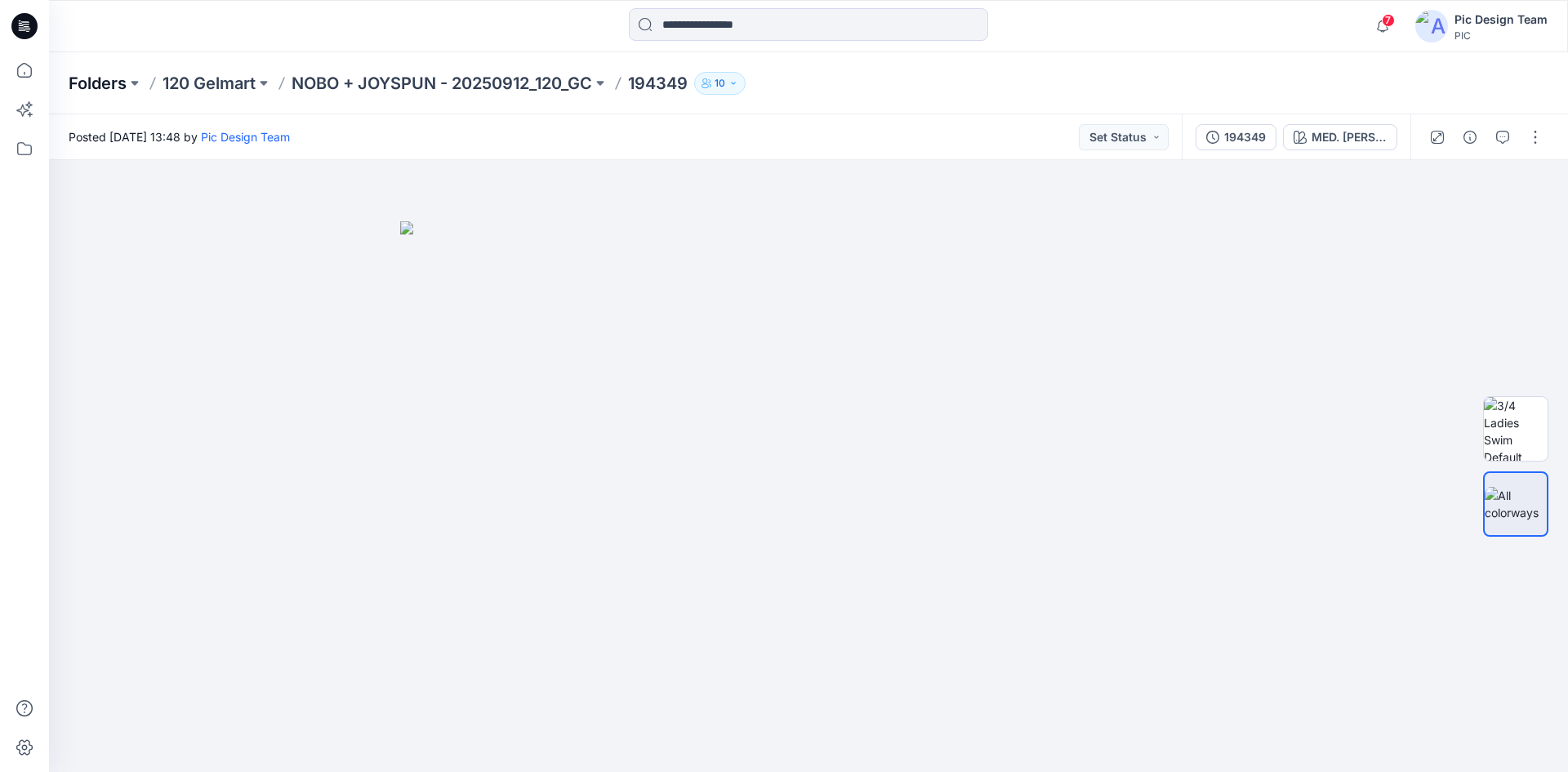
click at [104, 87] on p "Folders" at bounding box center [98, 83] width 58 height 23
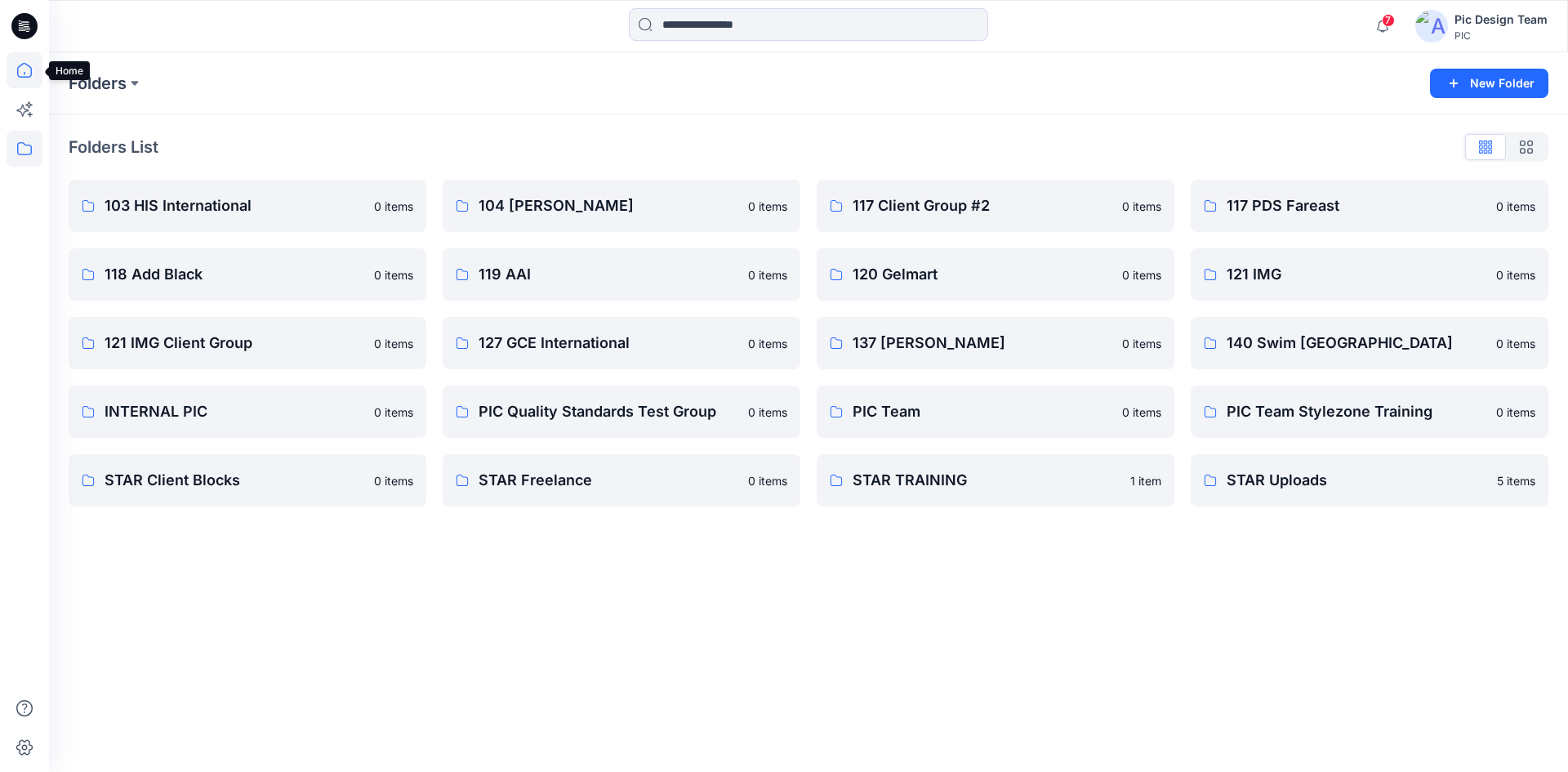
click at [21, 70] on icon at bounding box center [24, 70] width 36 height 36
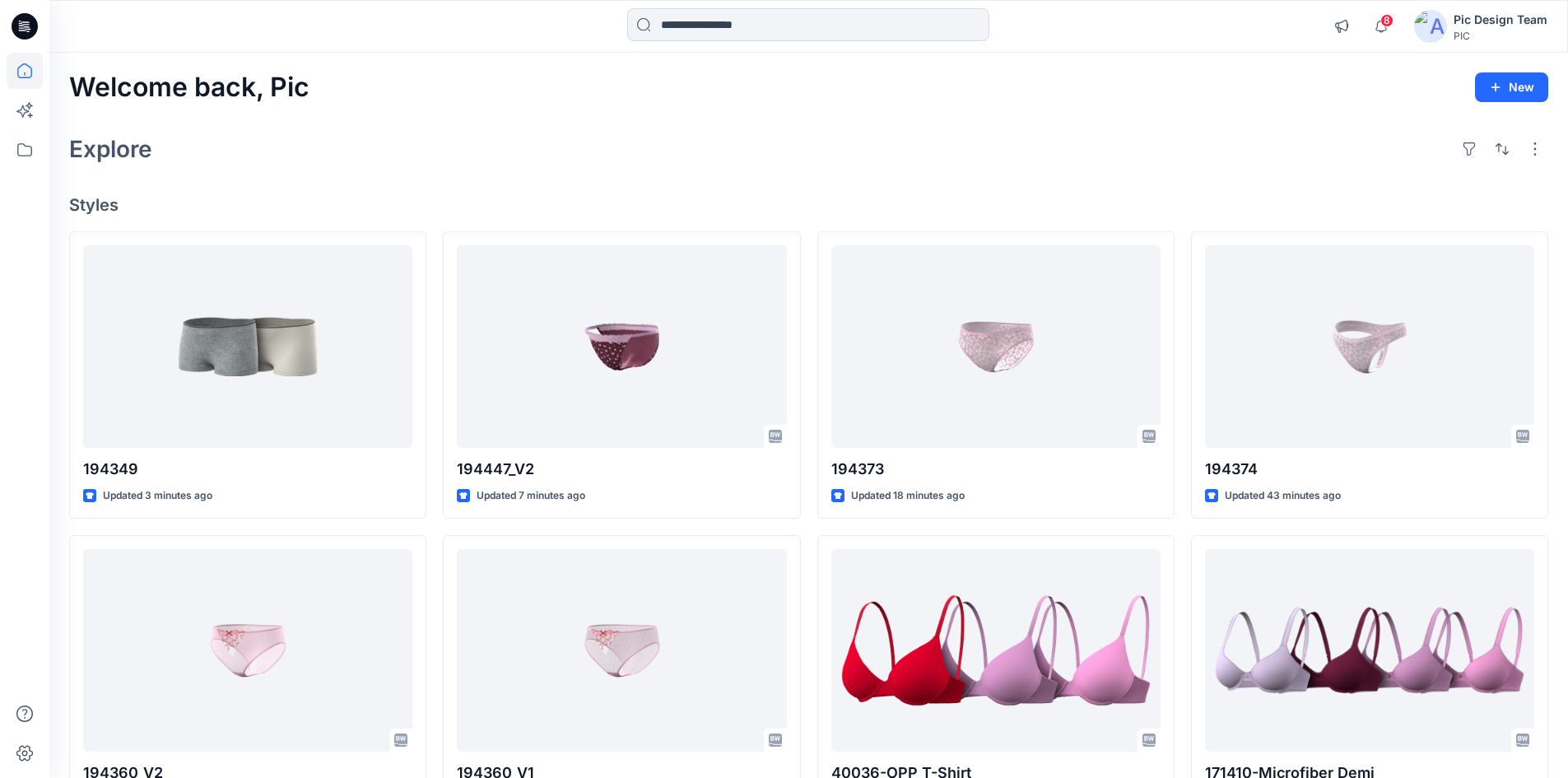
click at [390, 167] on div "Explore" at bounding box center [809, 148] width 1479 height 39
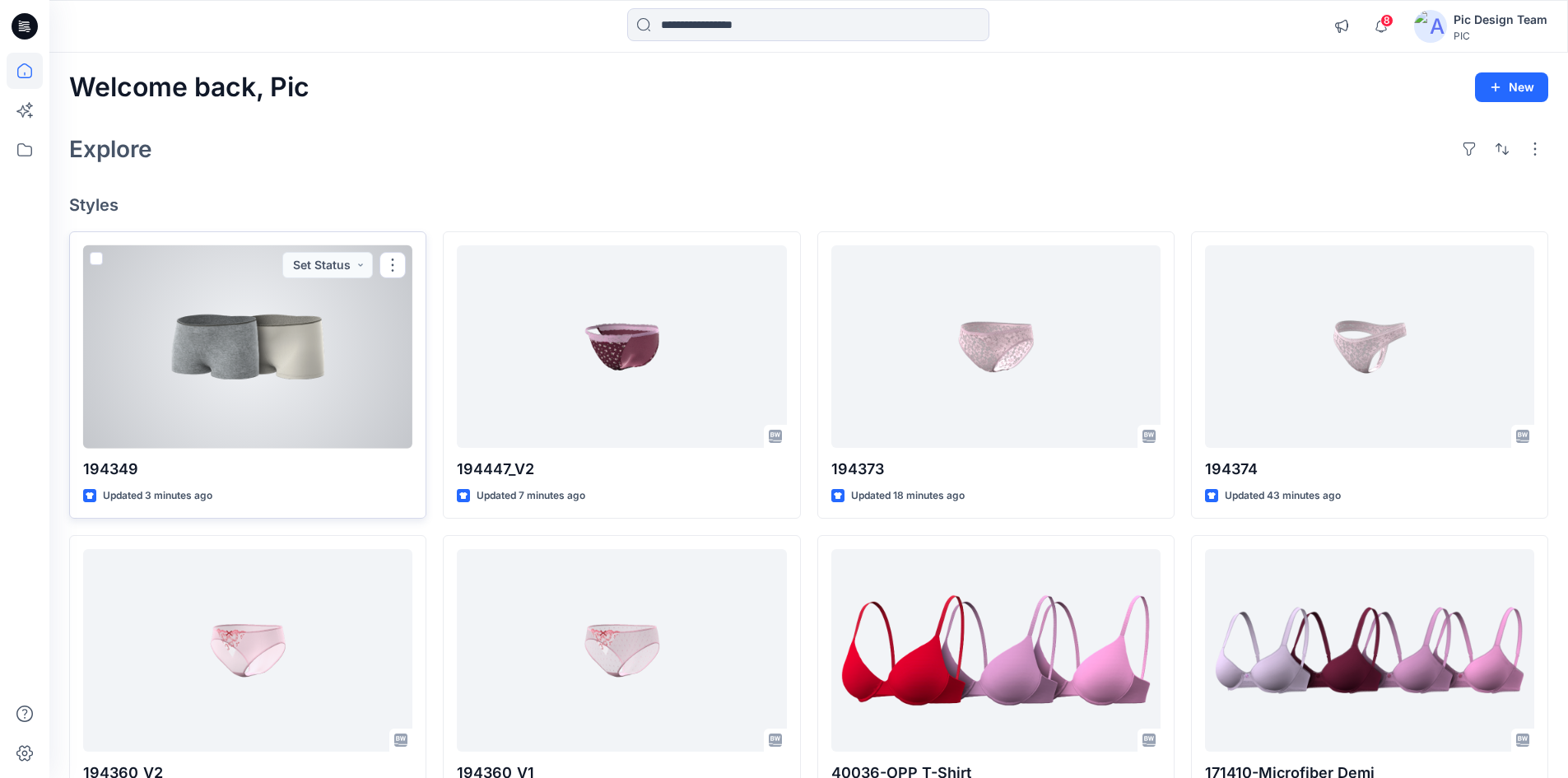
click at [226, 408] on div at bounding box center [247, 347] width 329 height 204
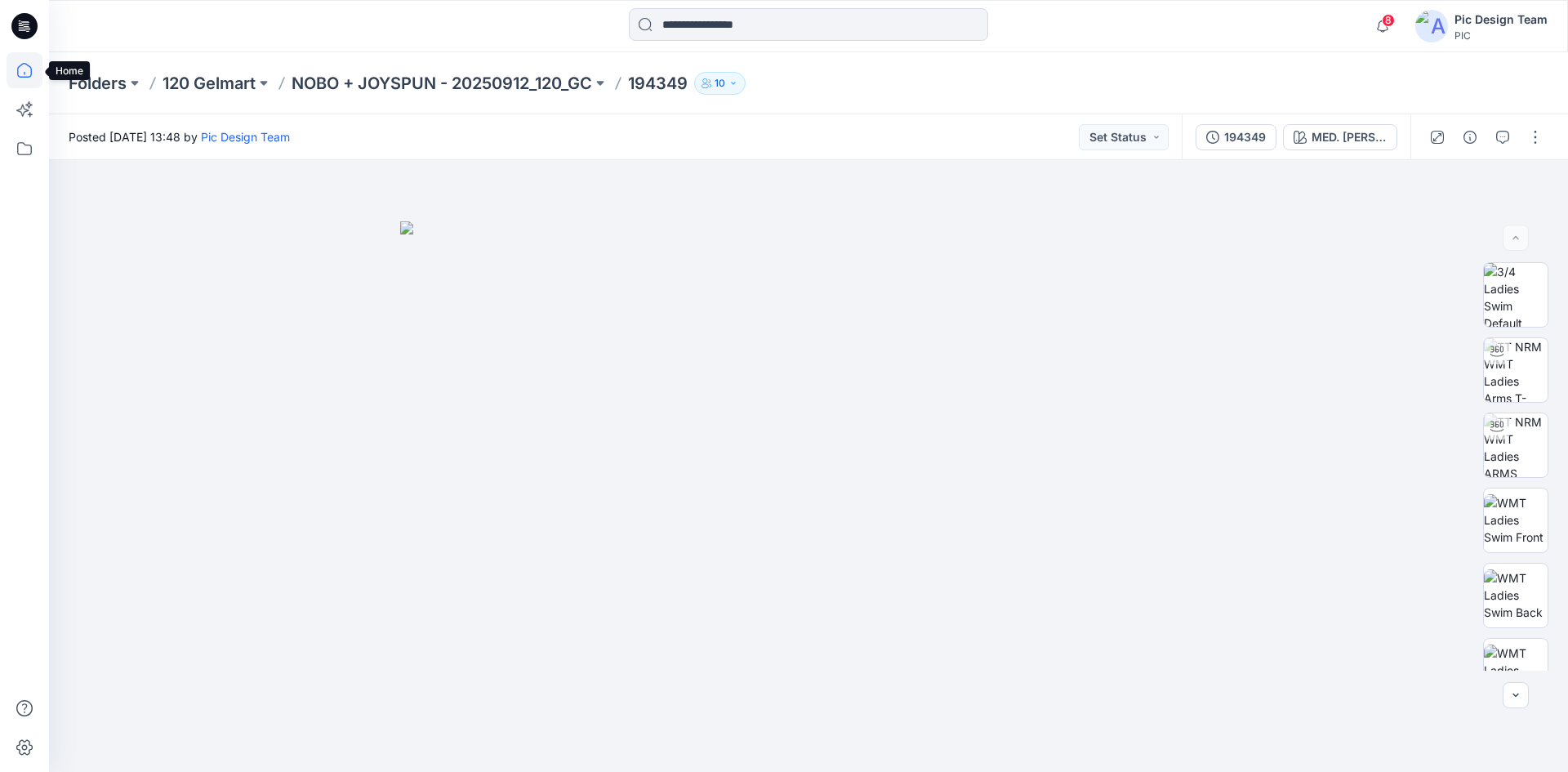
click at [24, 74] on icon at bounding box center [24, 70] width 36 height 36
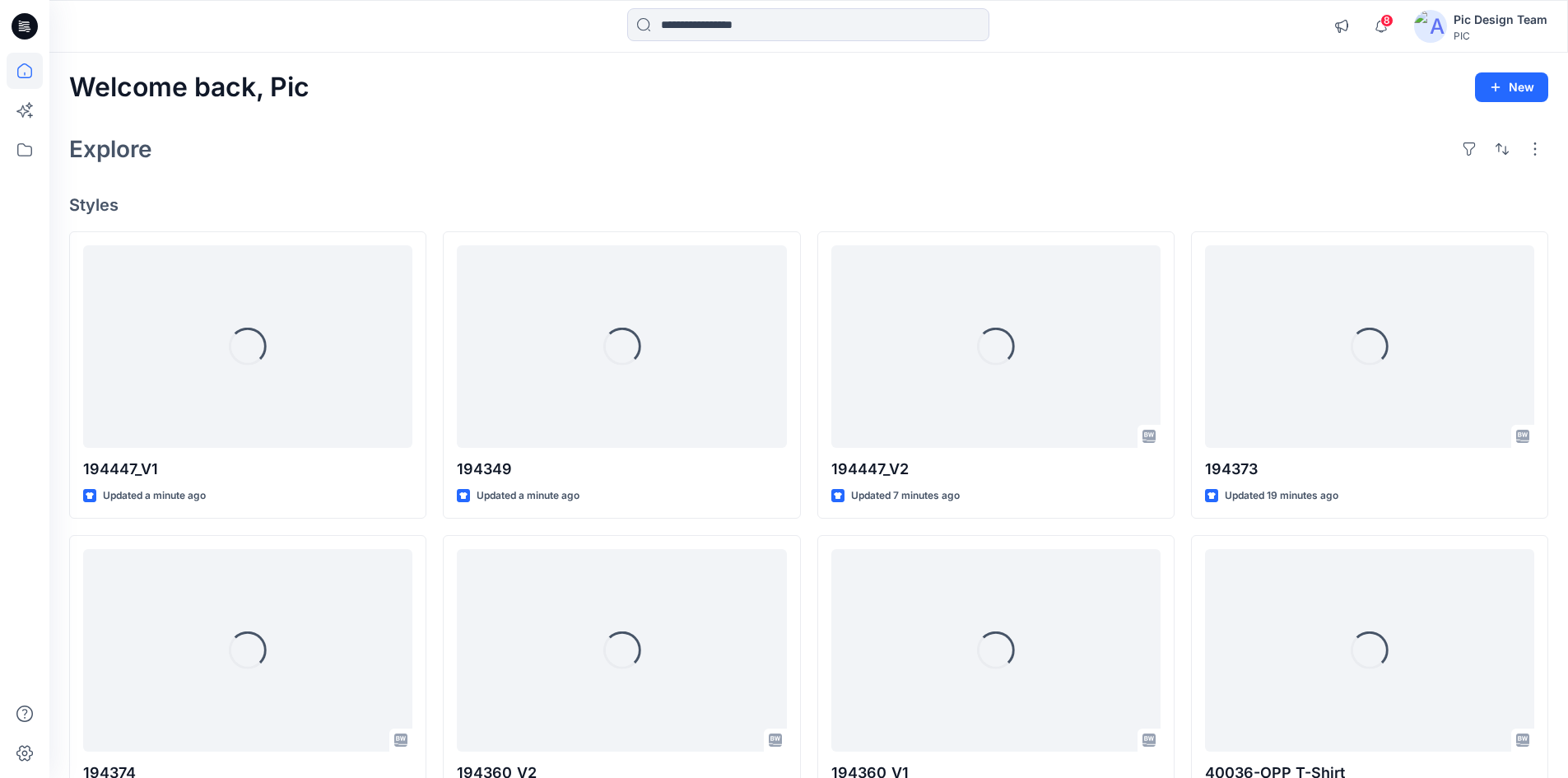
click at [281, 169] on div "Welcome back, Pic New Explore Styles Loading... 194447_V1 Updated a minute ago …" at bounding box center [808, 629] width 1519 height 1152
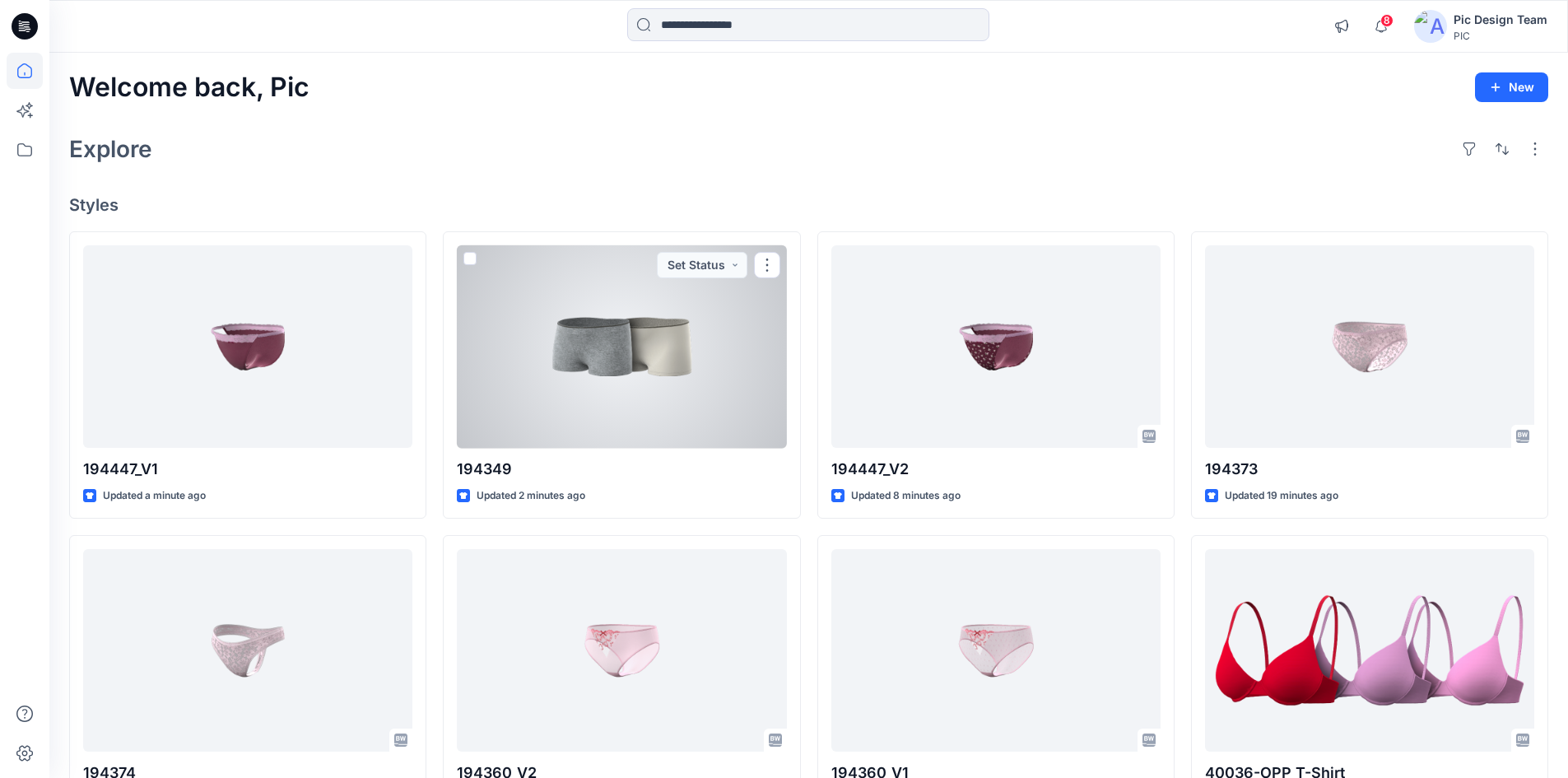
click at [555, 418] on div at bounding box center [621, 347] width 329 height 204
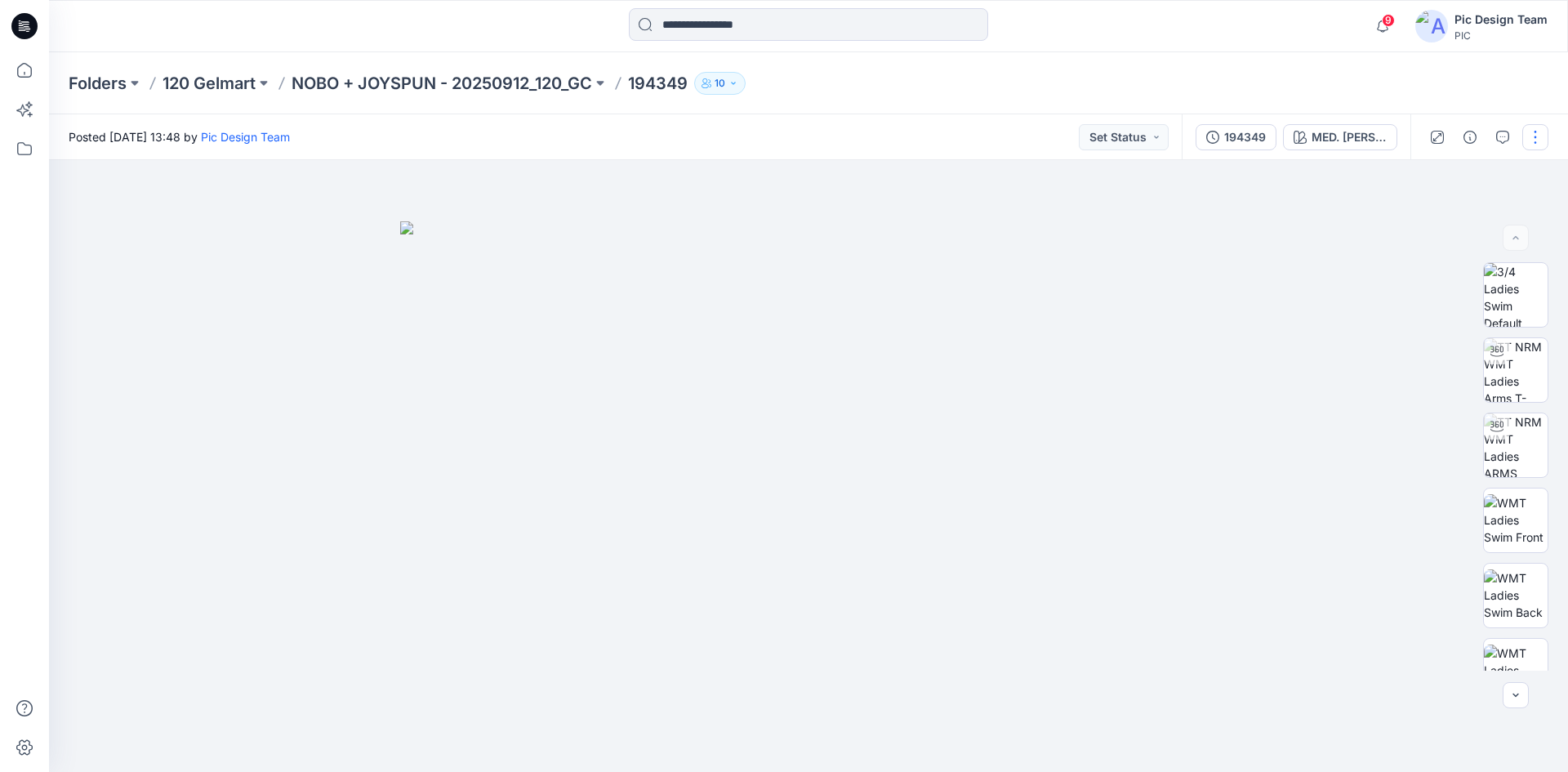
click at [1535, 129] on button "button" at bounding box center [1535, 136] width 26 height 26
click at [1425, 224] on p "Edit" at bounding box center [1431, 221] width 21 height 17
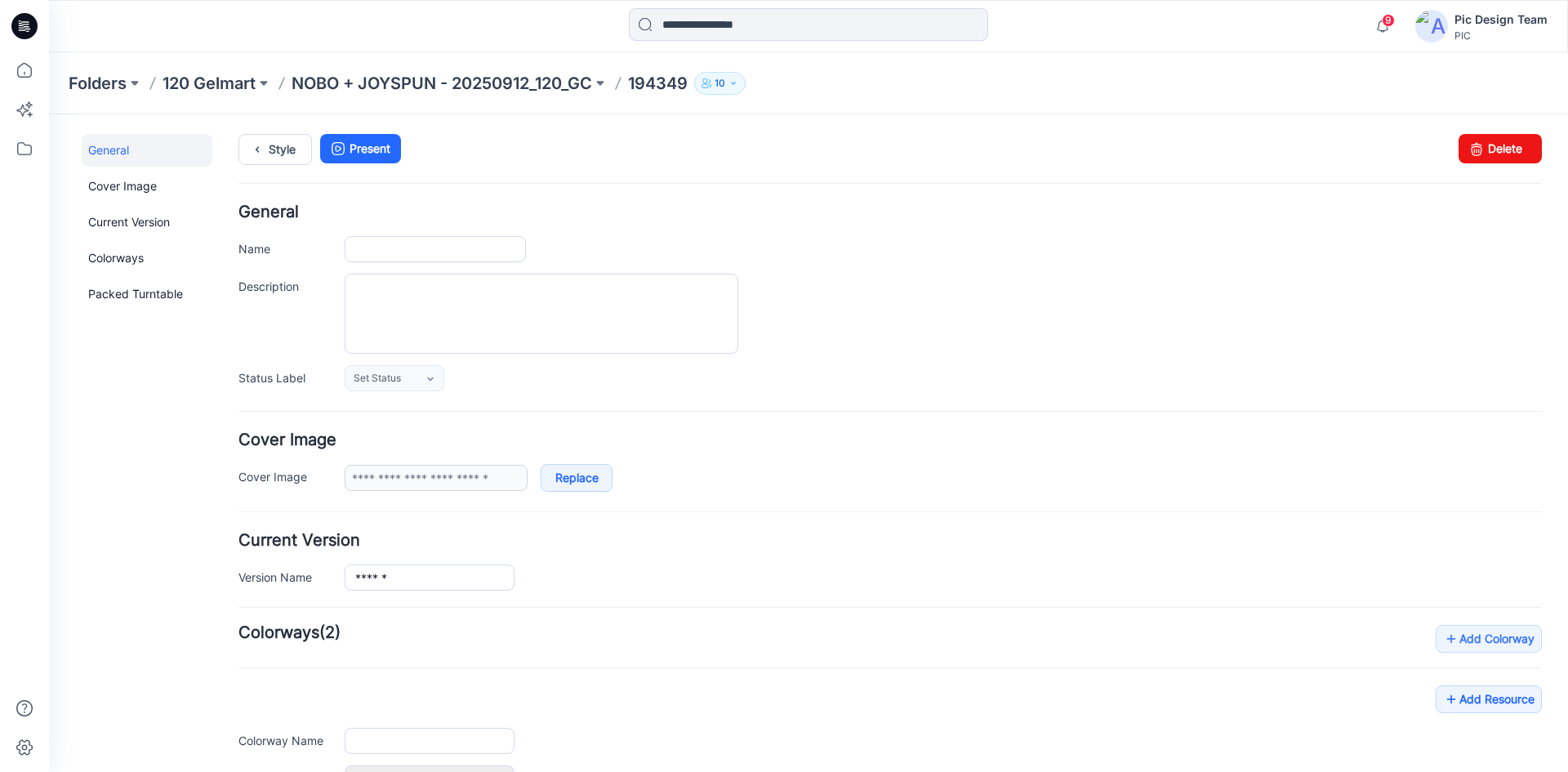
type input "******"
type input "**********"
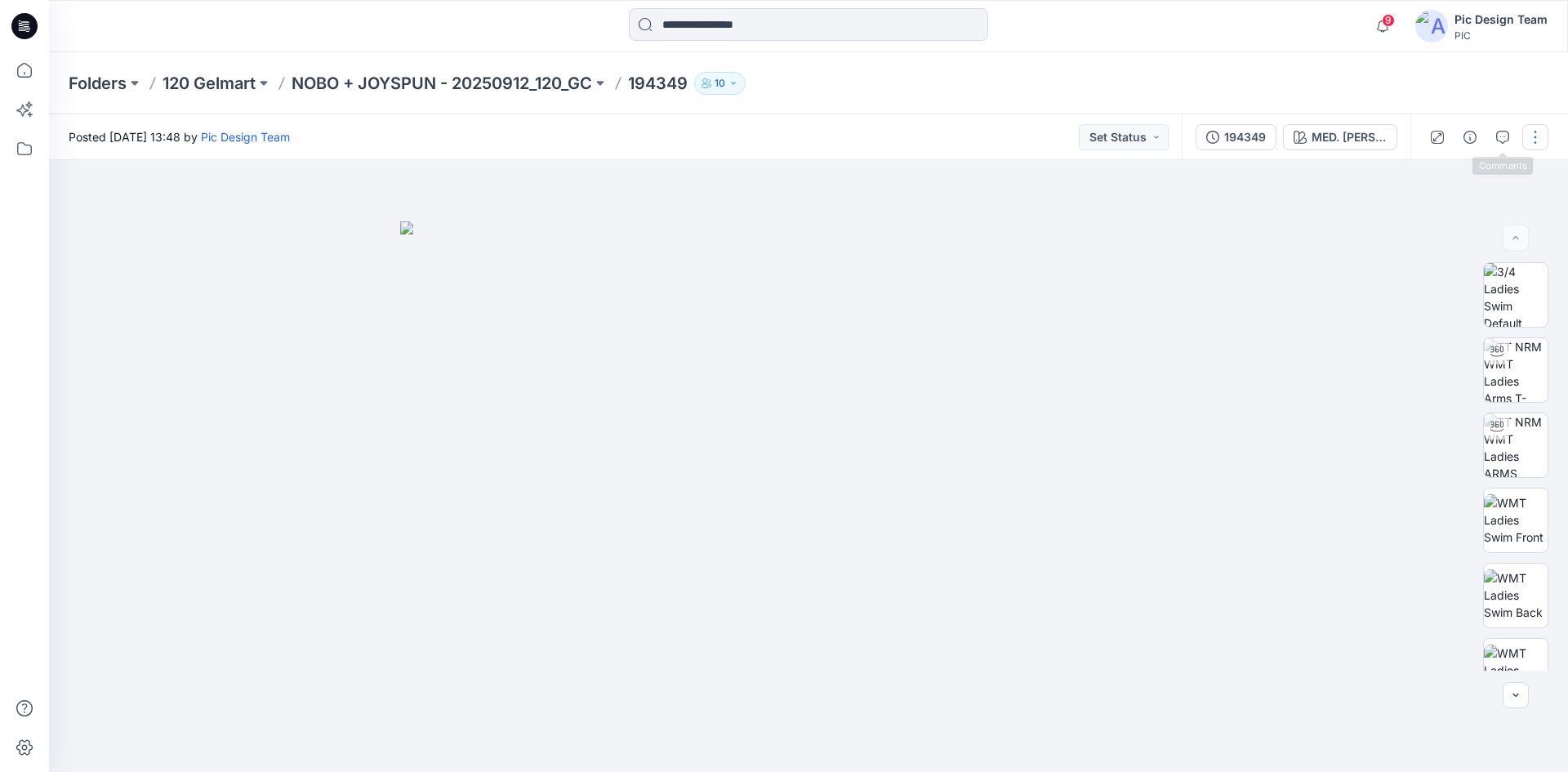
click at [1529, 136] on button "button" at bounding box center [1535, 136] width 26 height 26
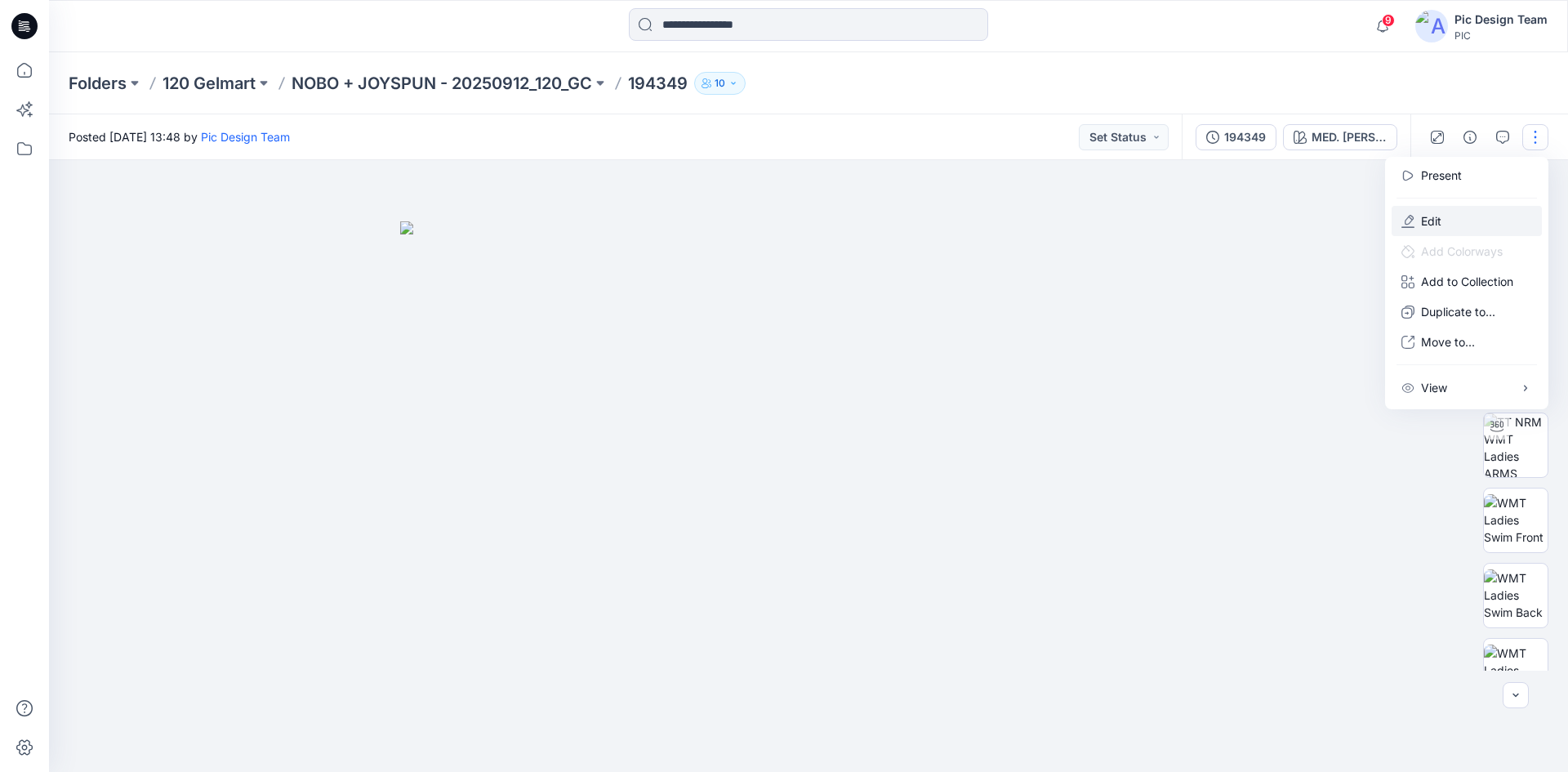
click at [1438, 214] on p "Edit" at bounding box center [1431, 221] width 21 height 17
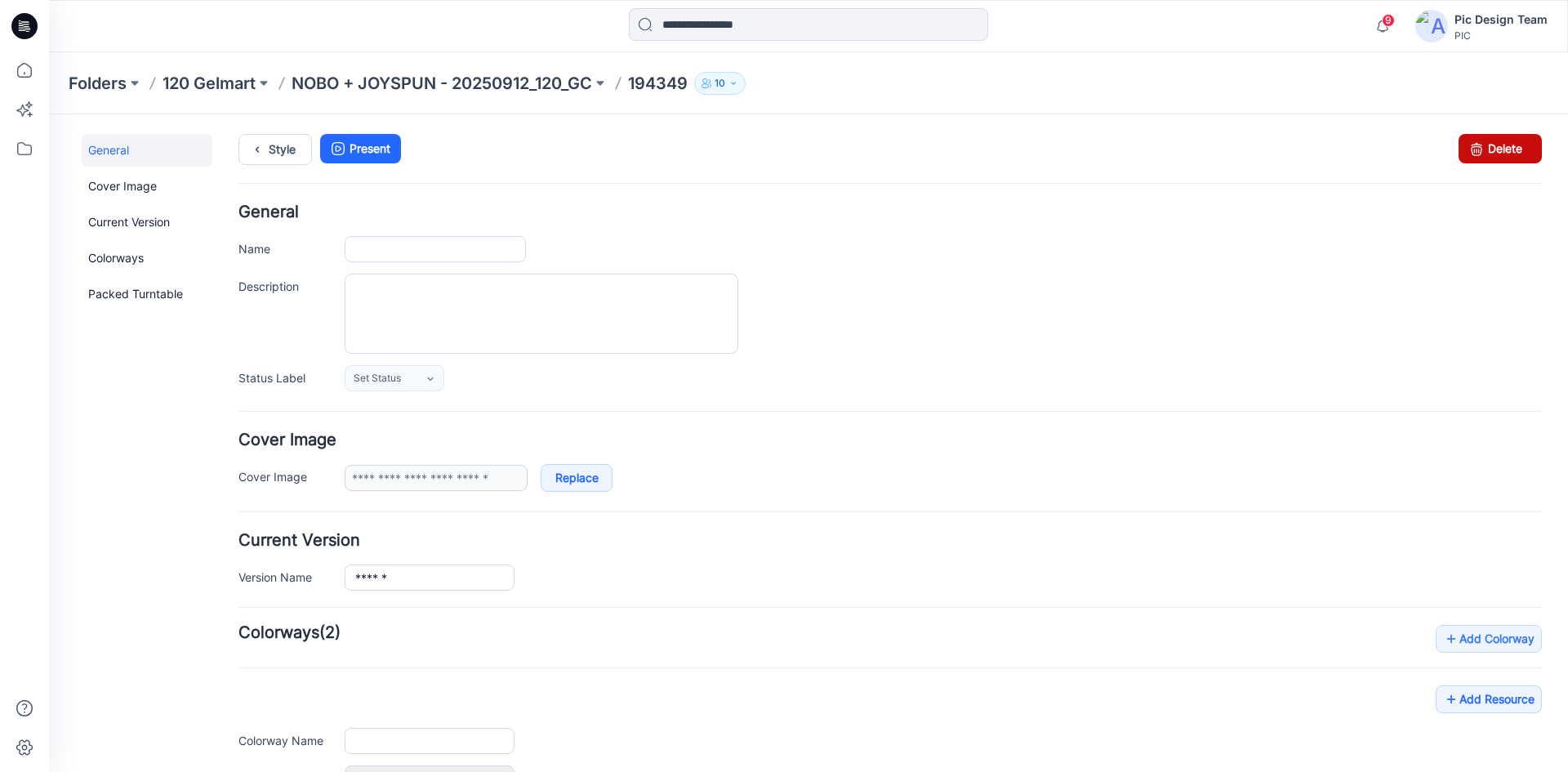
click at [1473, 155] on icon at bounding box center [1477, 148] width 23 height 29
type input "******"
type input "**********"
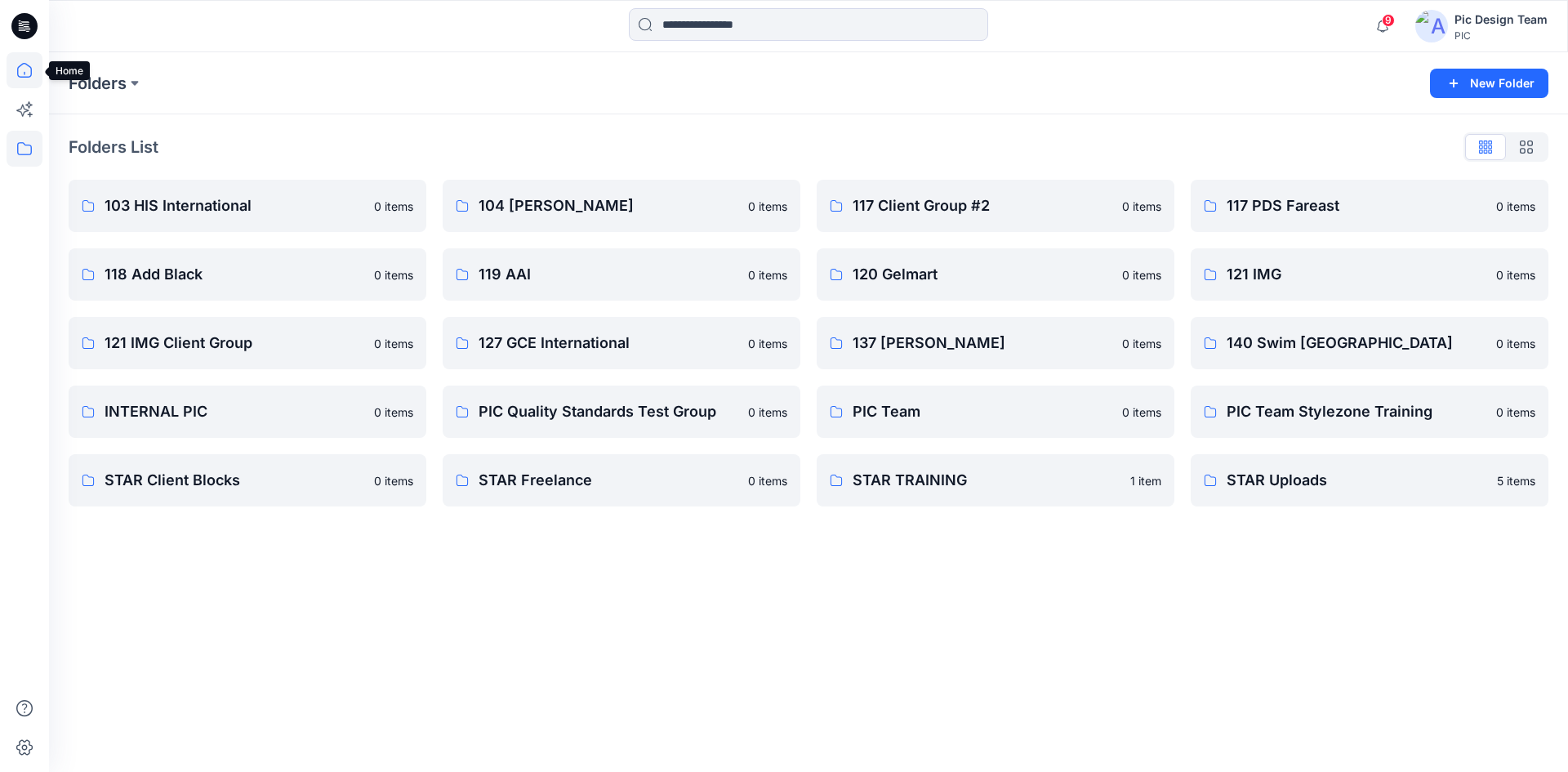
click at [27, 71] on icon at bounding box center [24, 70] width 36 height 36
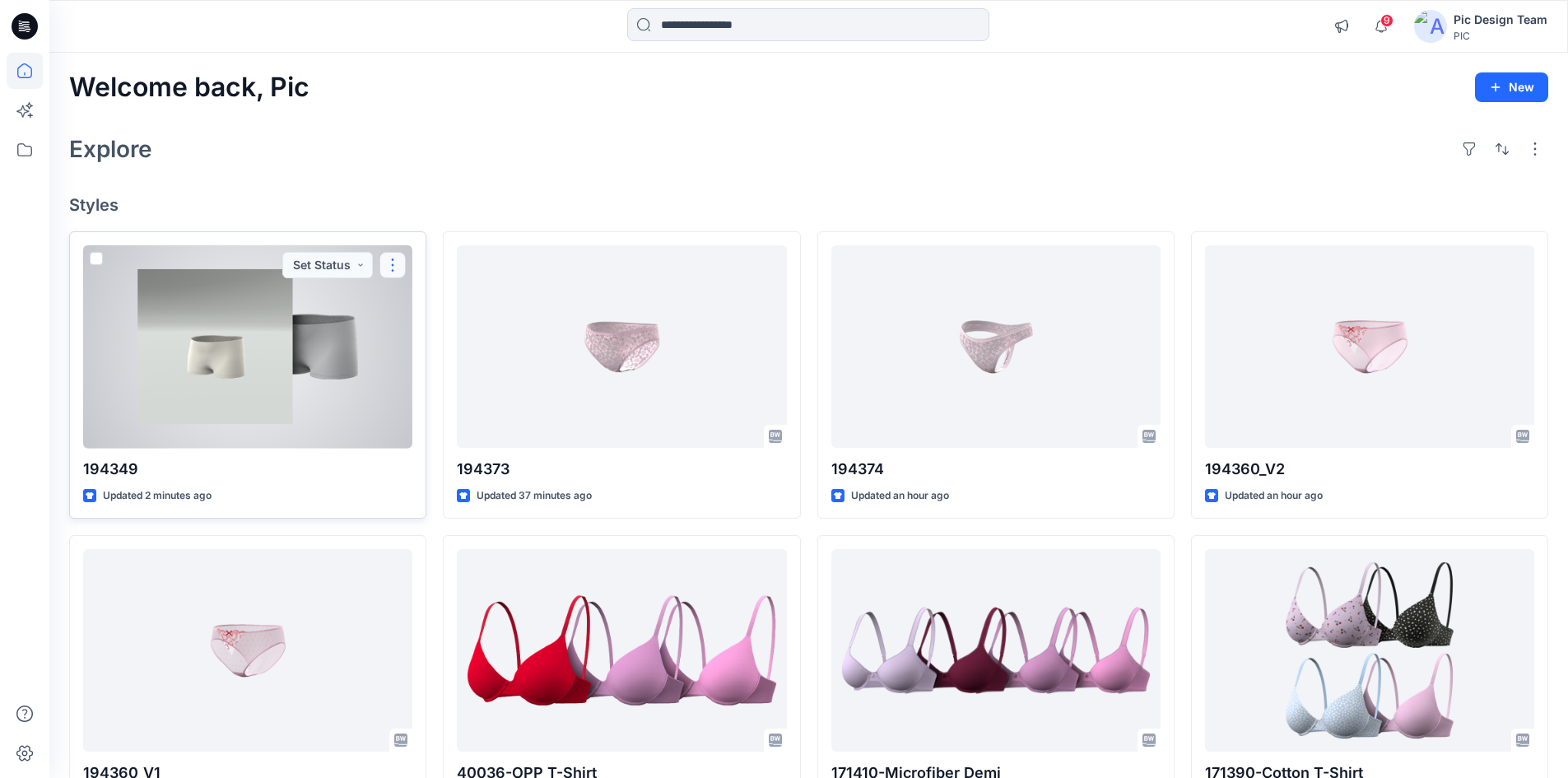
click at [388, 275] on button "button" at bounding box center [392, 265] width 26 height 26
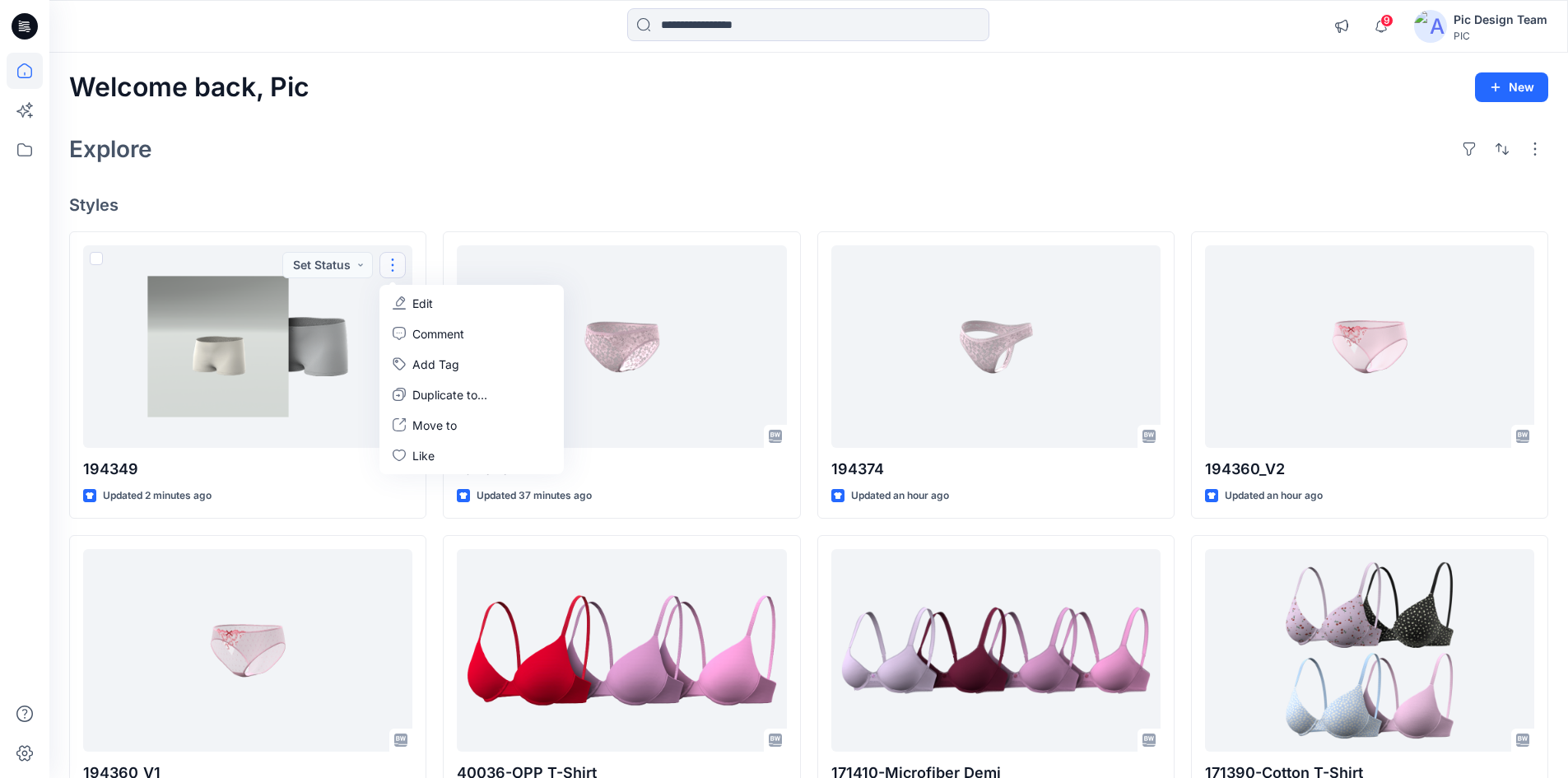
click at [359, 146] on div "Explore" at bounding box center [809, 148] width 1479 height 39
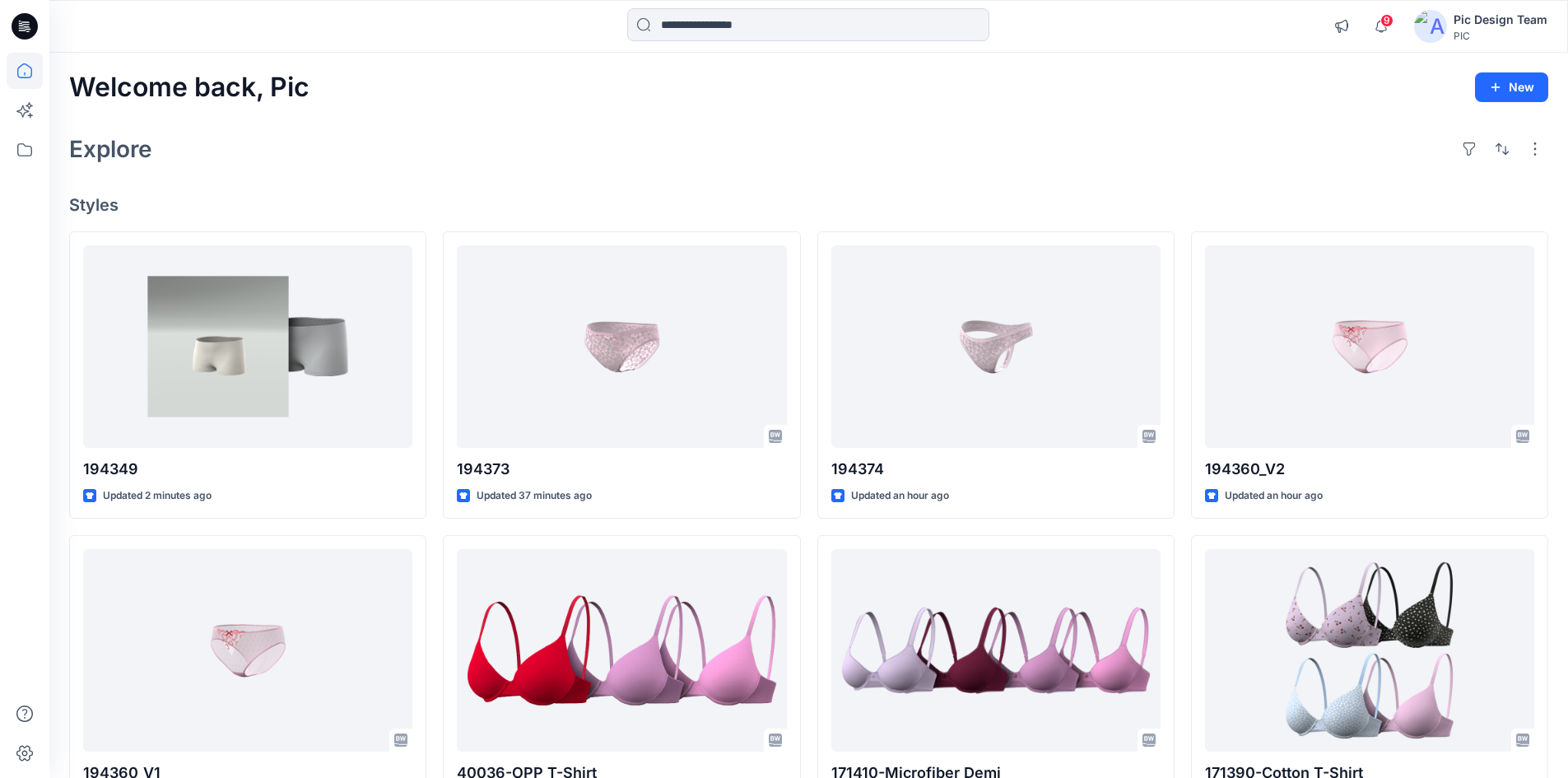
click at [297, 172] on div "Welcome back, Pic New Explore Styles 194349 Updated 2 minutes ago 194360_V1 Upd…" at bounding box center [808, 629] width 1519 height 1152
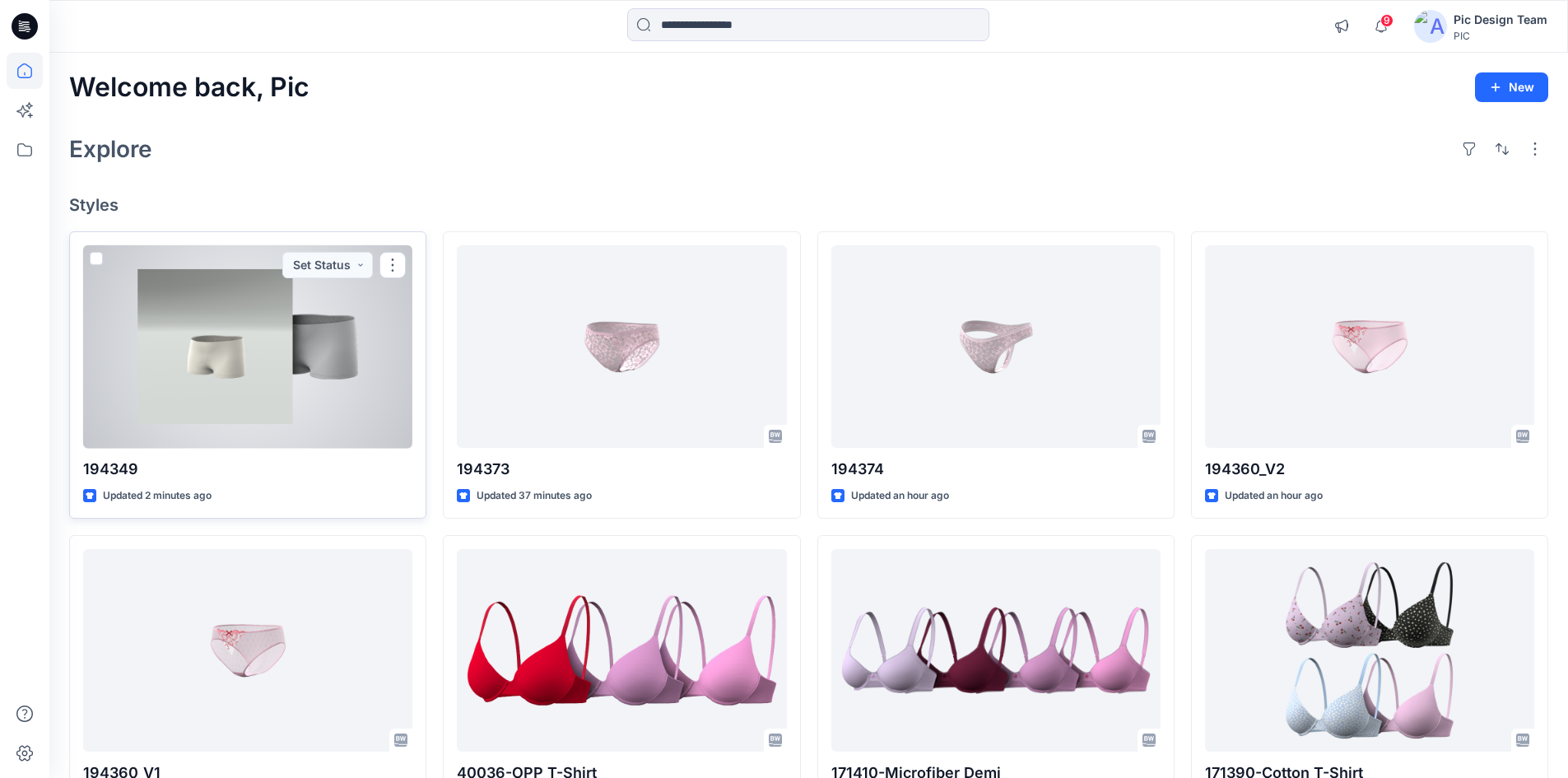
click at [365, 310] on div at bounding box center [247, 347] width 329 height 204
click at [304, 465] on p "194349" at bounding box center [247, 469] width 329 height 23
click at [301, 430] on div at bounding box center [247, 347] width 329 height 204
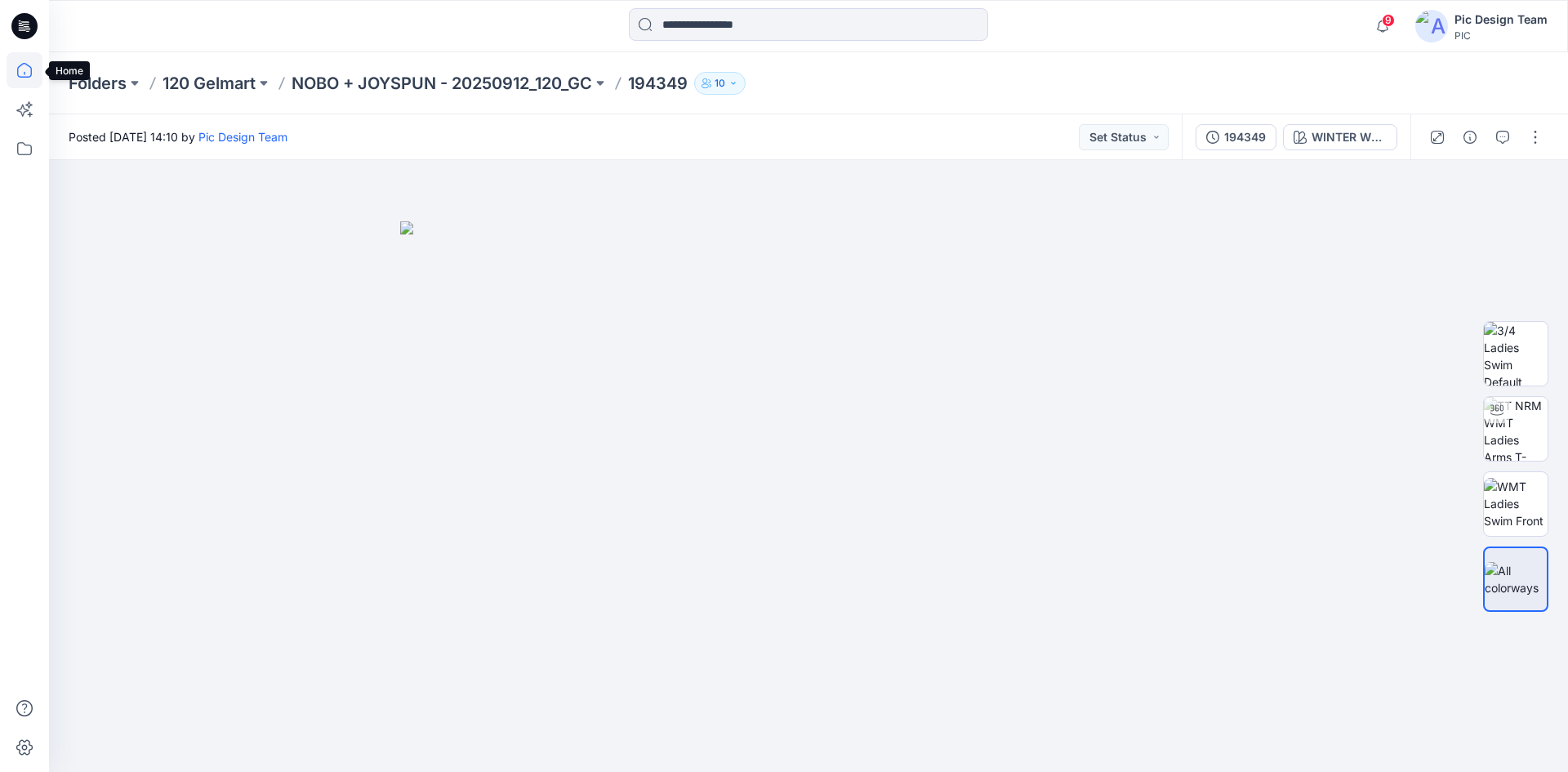
click at [30, 77] on icon at bounding box center [24, 70] width 36 height 36
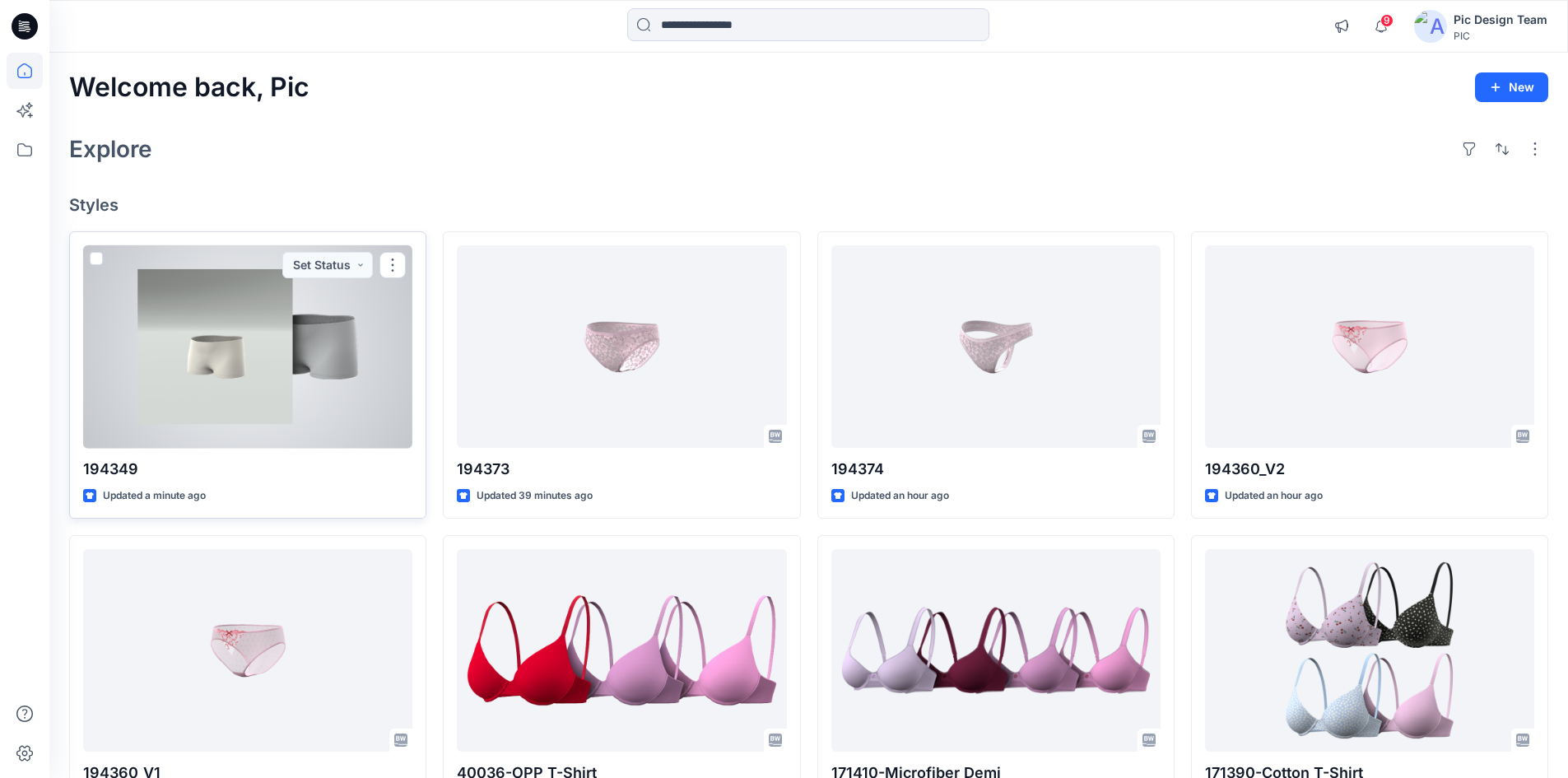
click at [329, 407] on div at bounding box center [247, 347] width 329 height 204
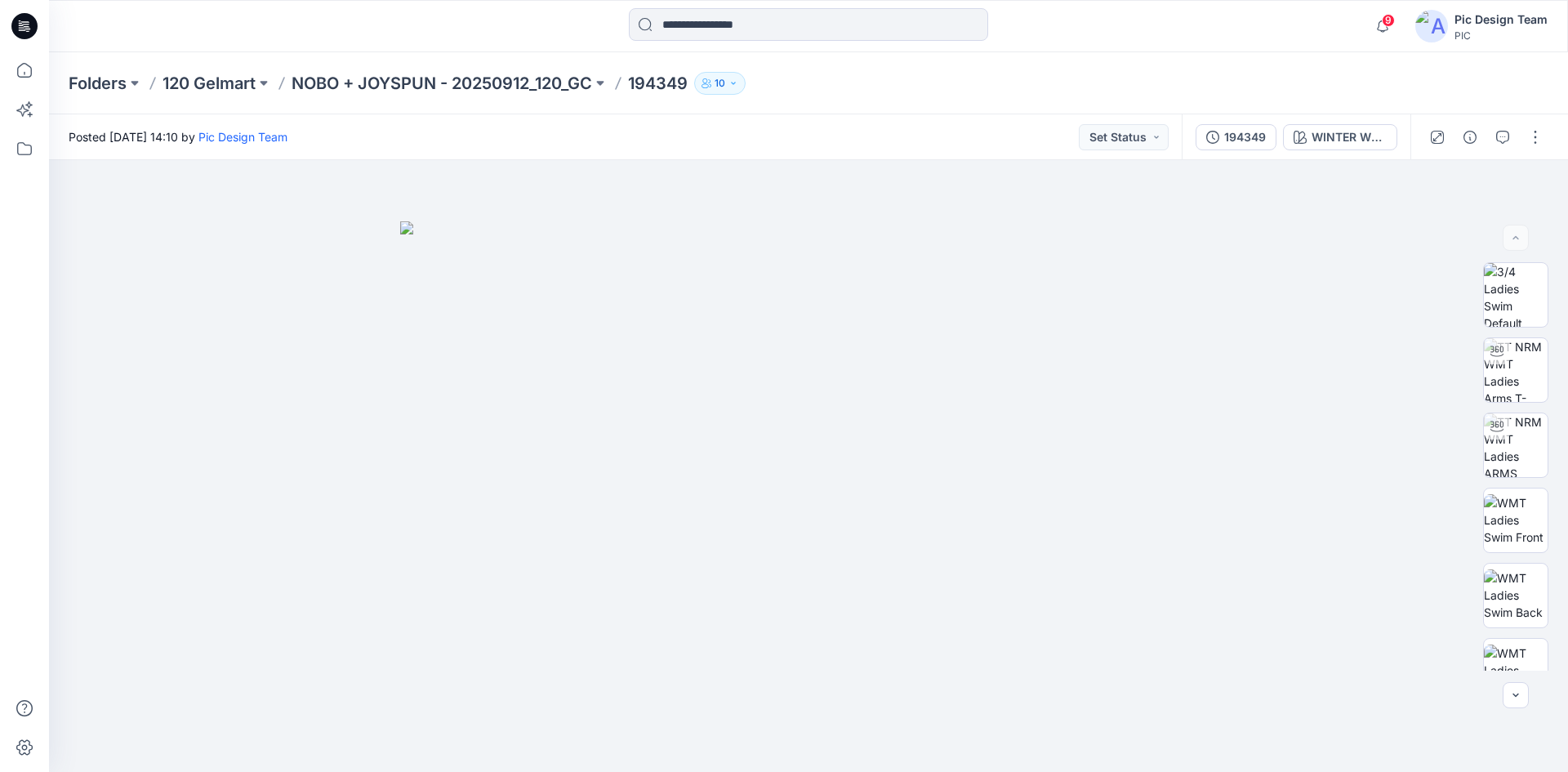
drag, startPoint x: 452, startPoint y: 134, endPoint x: 415, endPoint y: 125, distance: 38.1
click at [415, 125] on div "Posted Thursday, September 25, 2025 14:10 by Pic Design Team Set Status" at bounding box center [615, 137] width 1133 height 45
click at [22, 72] on icon at bounding box center [24, 70] width 36 height 36
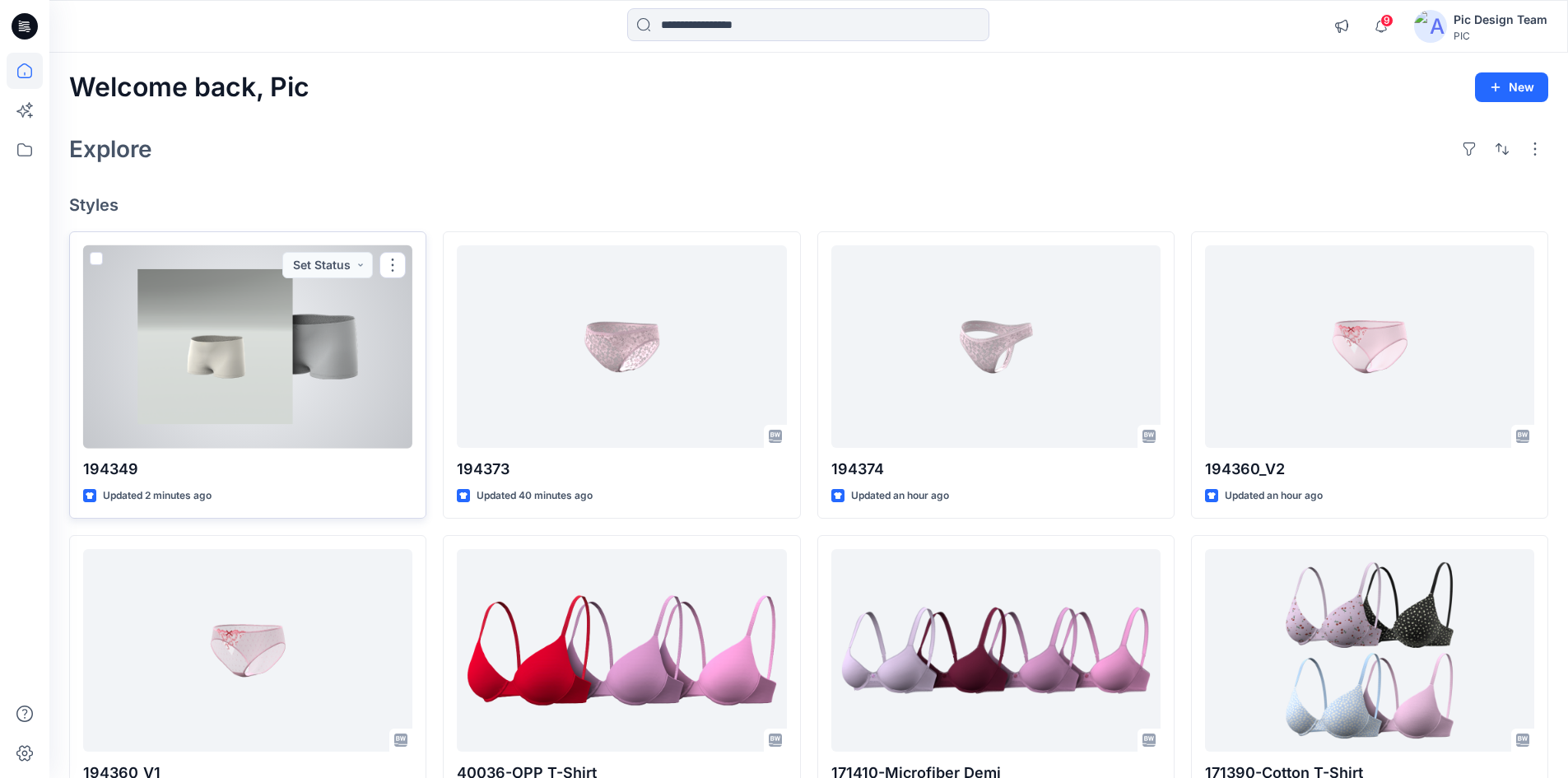
click at [371, 327] on div at bounding box center [247, 347] width 329 height 204
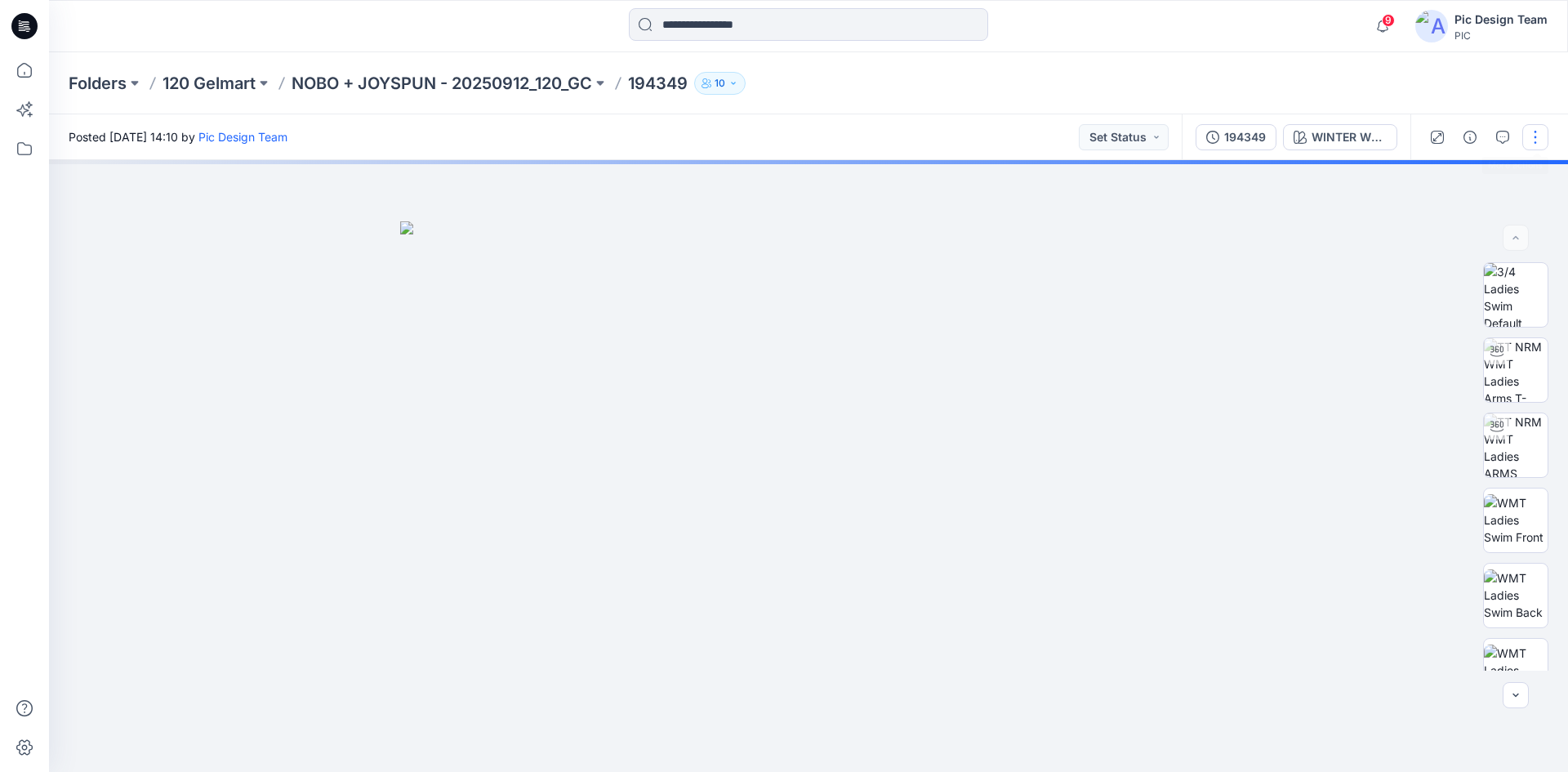
click at [1533, 141] on button "button" at bounding box center [1535, 136] width 26 height 26
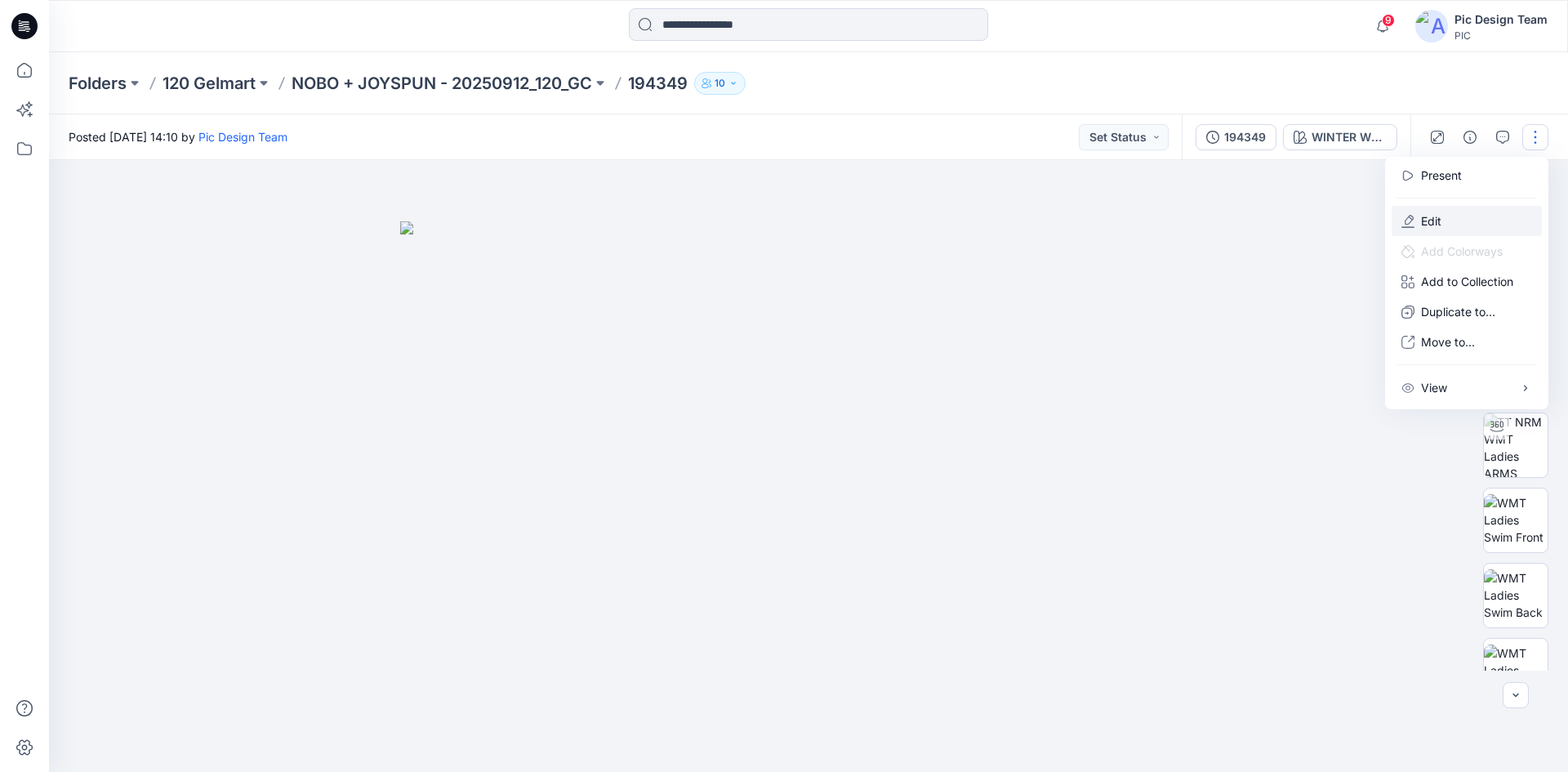
click at [1457, 219] on button "Edit" at bounding box center [1467, 221] width 150 height 30
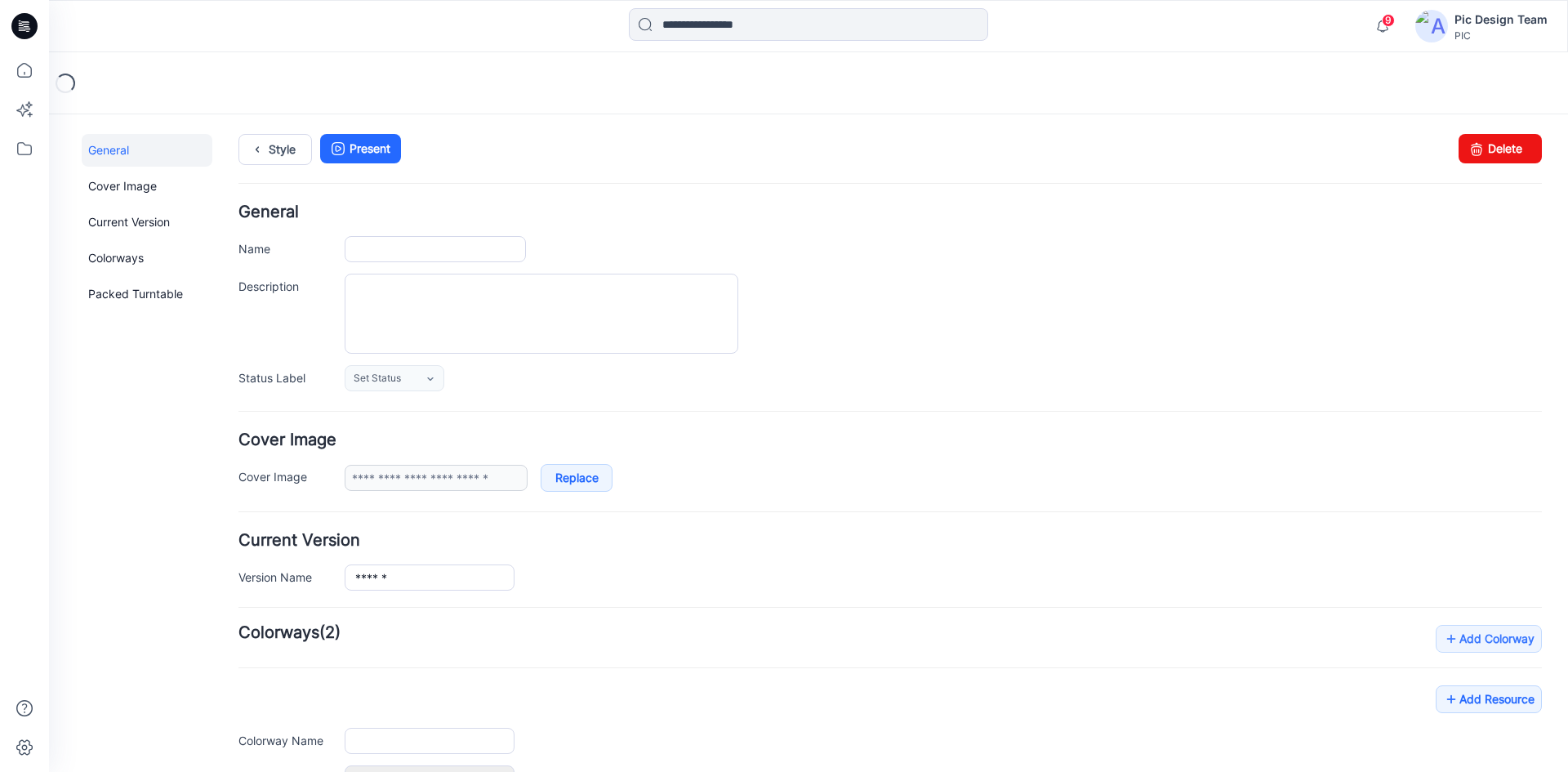
type input "******"
type input "**********"
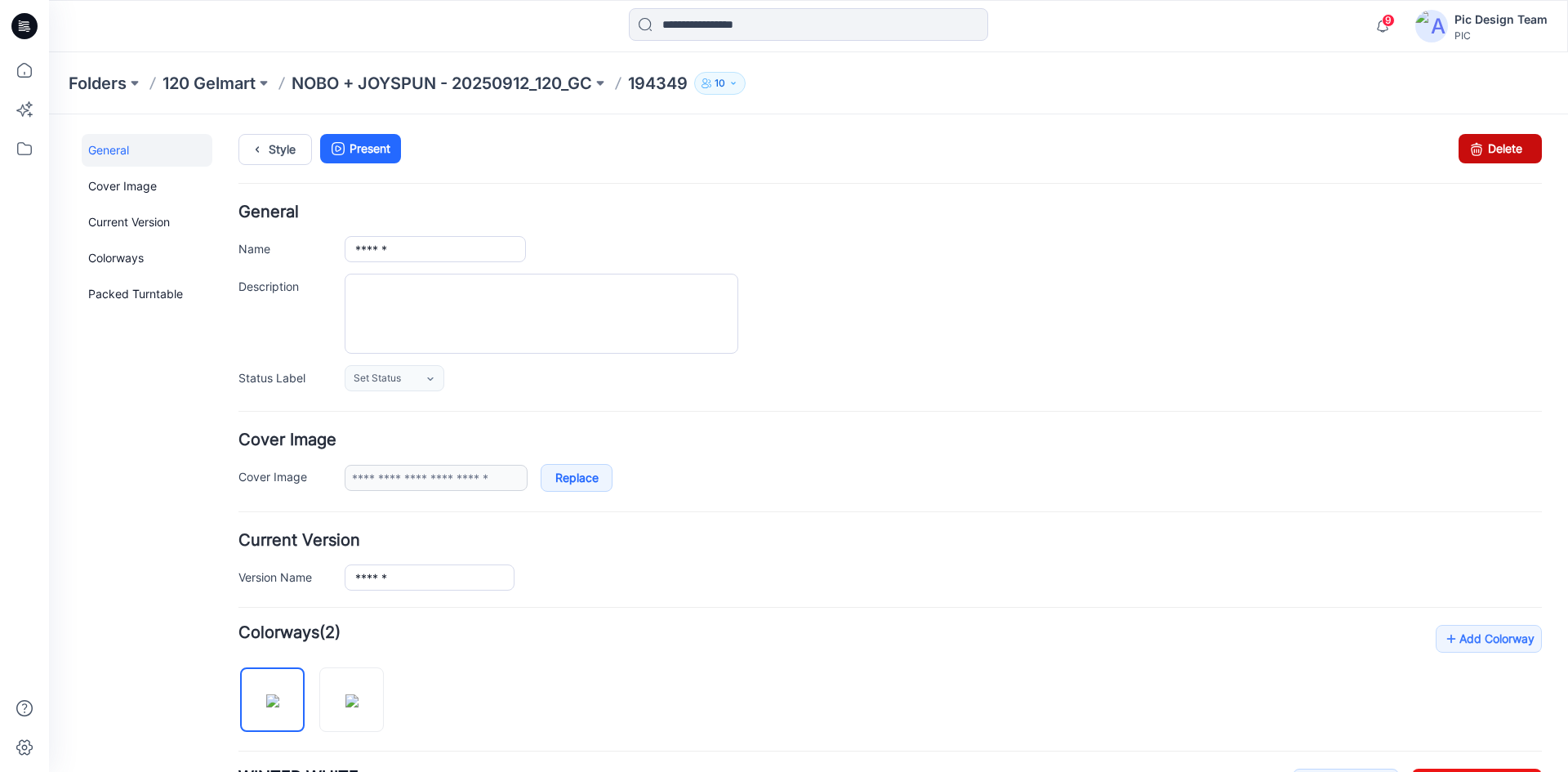
click at [1502, 144] on link "Delete" at bounding box center [1500, 148] width 83 height 29
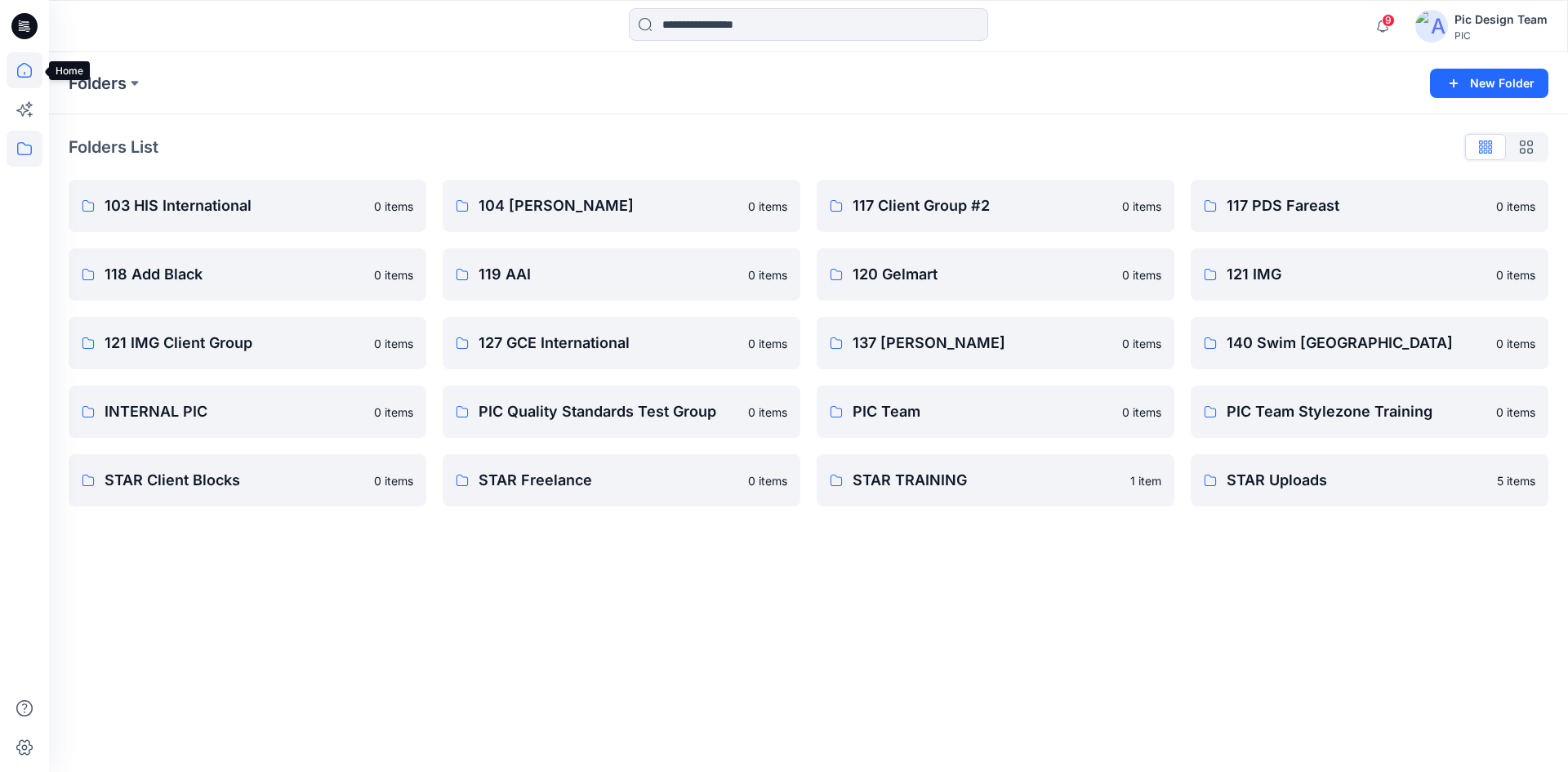
click at [24, 69] on icon at bounding box center [24, 70] width 36 height 36
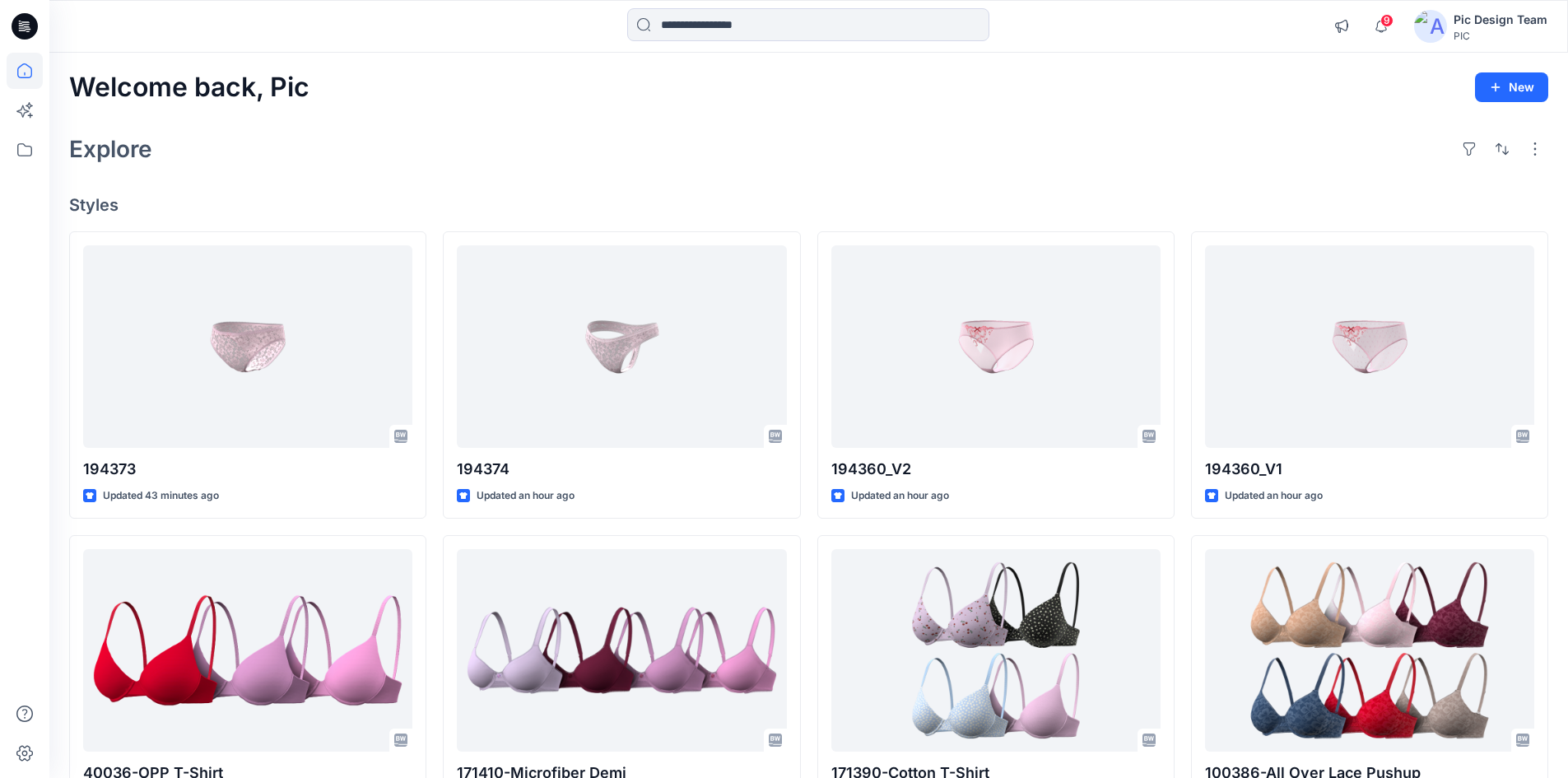
click at [29, 90] on div at bounding box center [24, 415] width 36 height 725
click at [32, 78] on icon at bounding box center [24, 70] width 36 height 36
click at [33, 82] on icon at bounding box center [24, 70] width 36 height 36
click at [30, 74] on icon at bounding box center [24, 70] width 36 height 36
click at [24, 31] on icon at bounding box center [24, 26] width 26 height 26
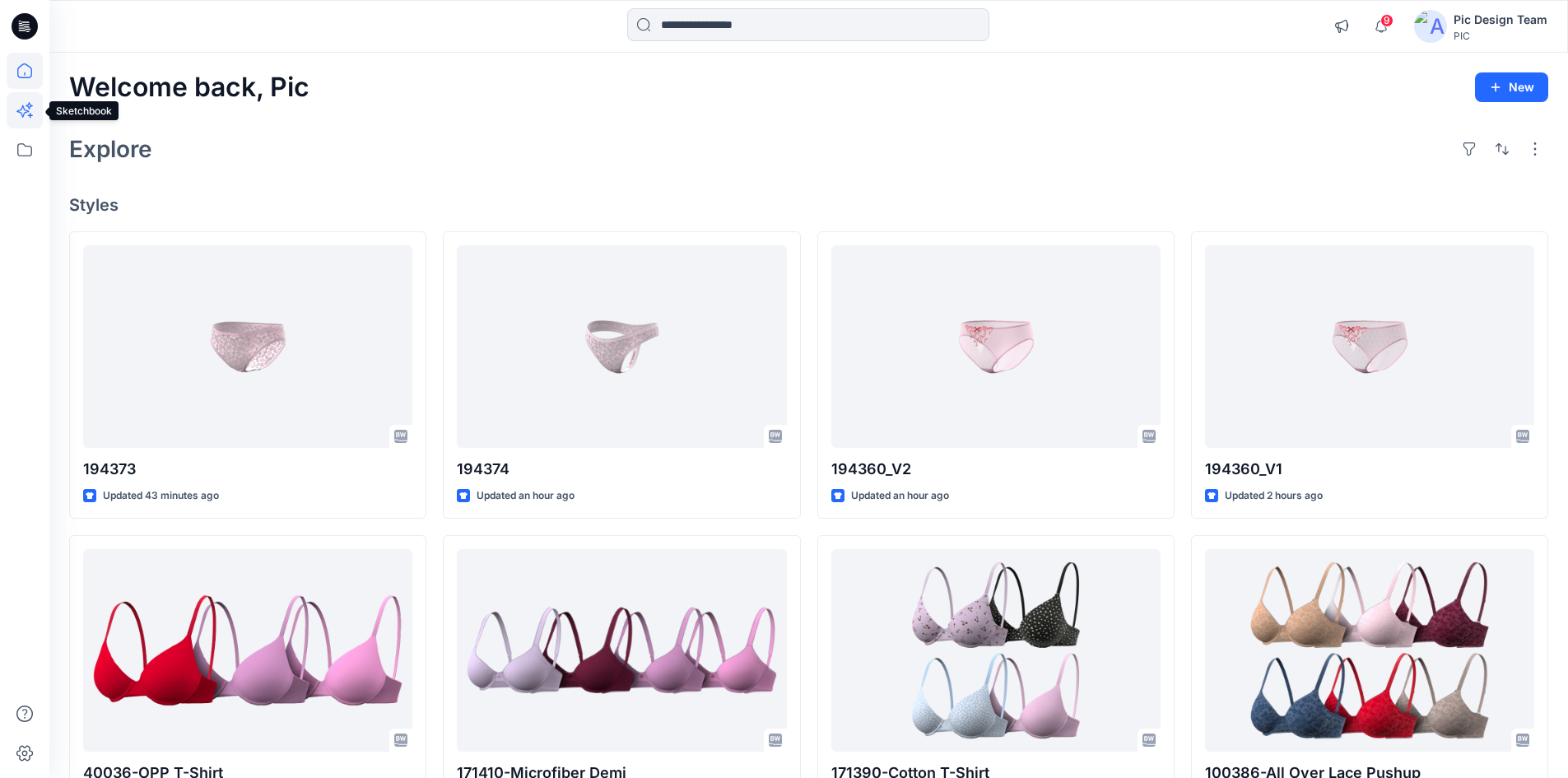
click at [23, 107] on icon at bounding box center [23, 111] width 13 height 13
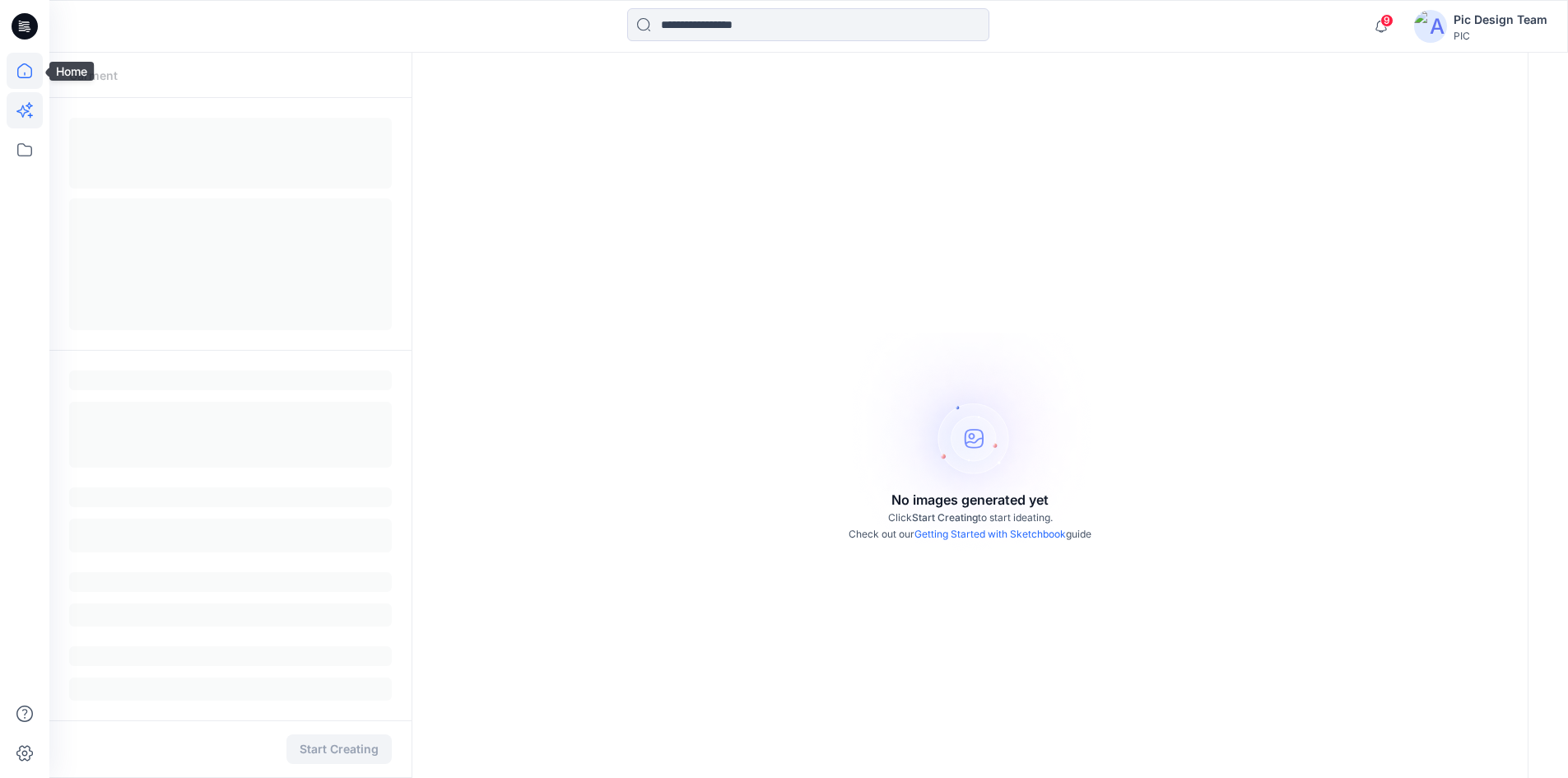
click at [24, 79] on icon at bounding box center [24, 70] width 36 height 36
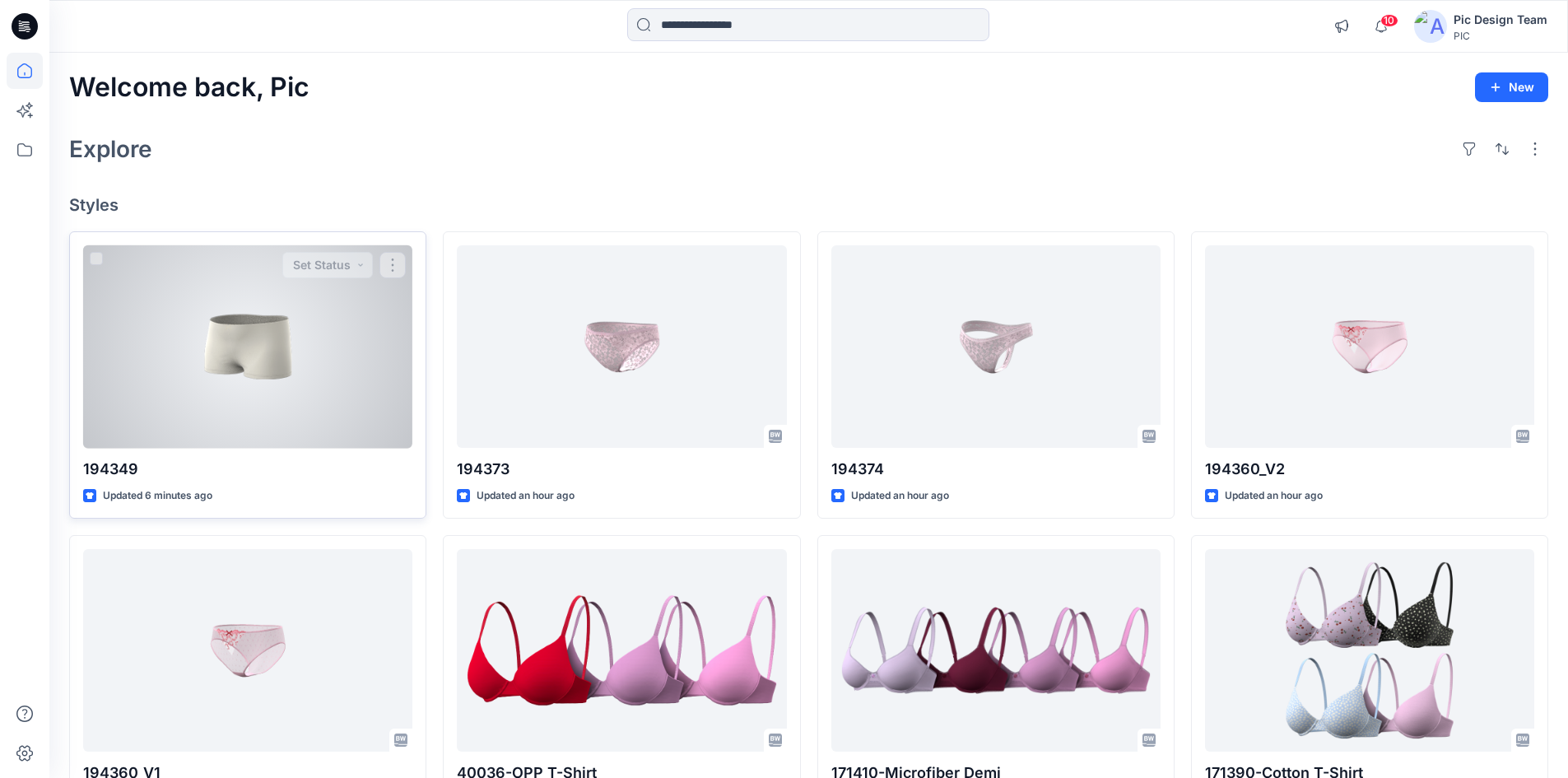
click at [294, 352] on div at bounding box center [247, 347] width 329 height 204
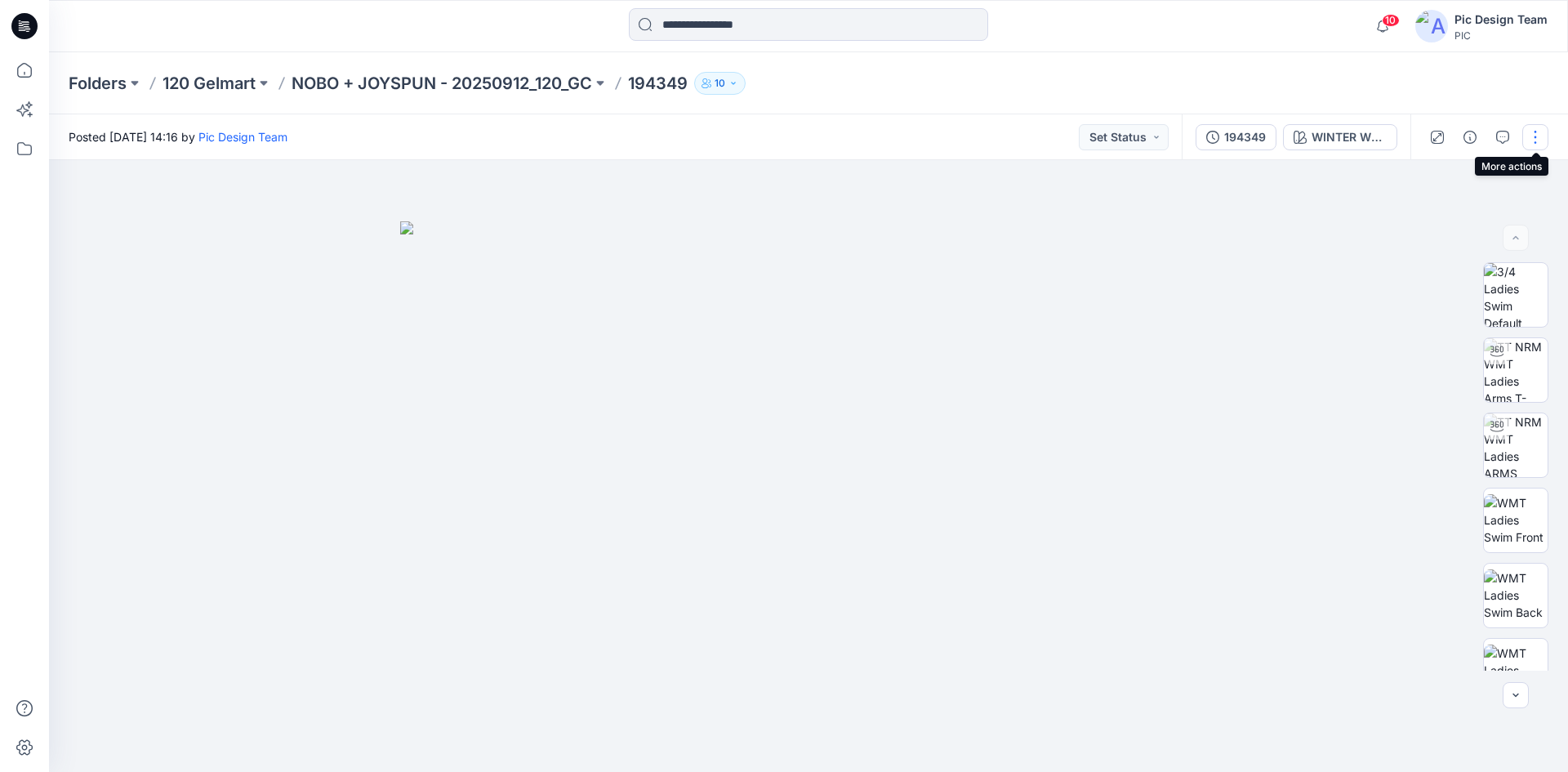
click at [1531, 140] on button "button" at bounding box center [1535, 136] width 26 height 26
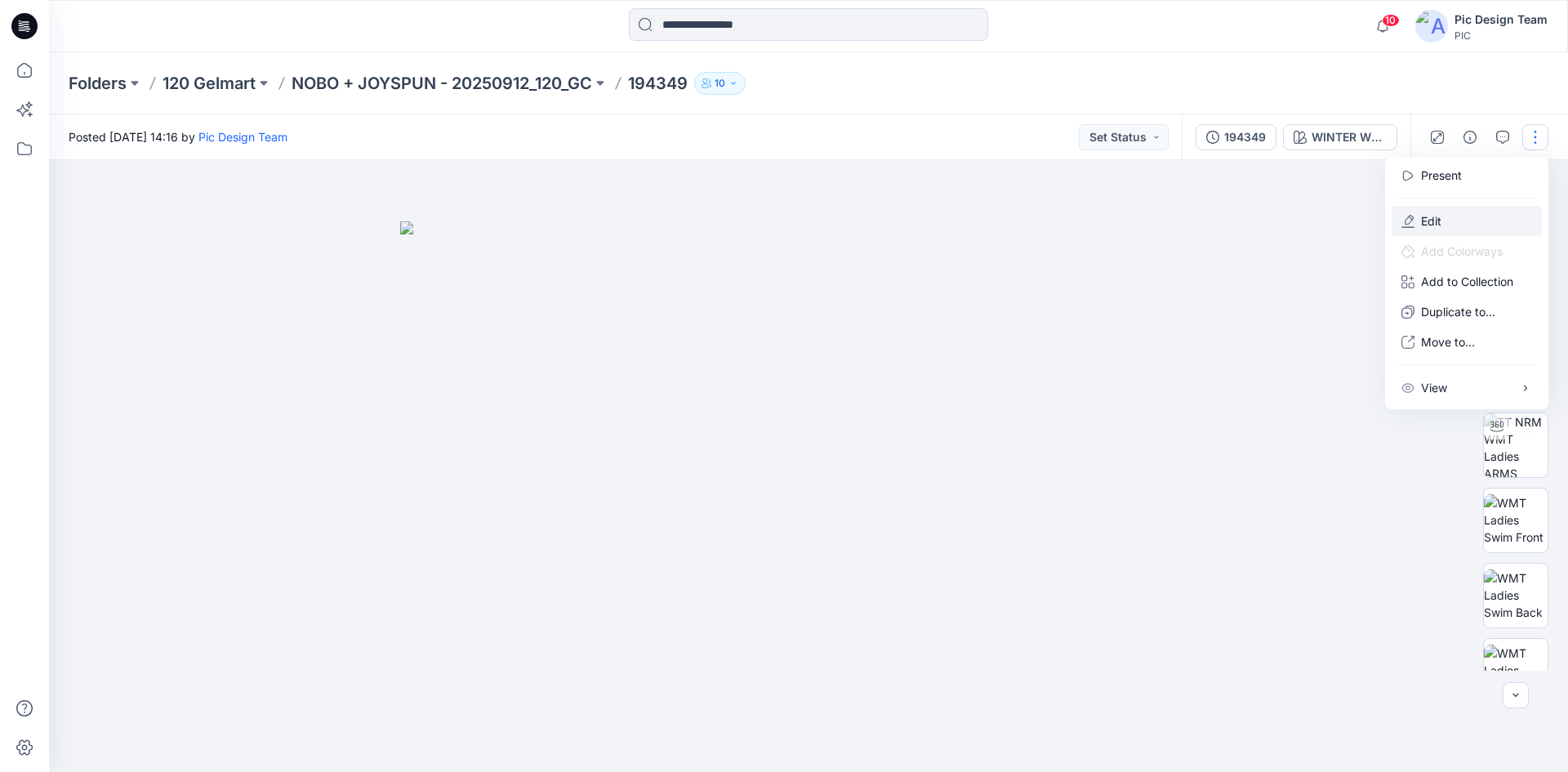
click at [1447, 221] on button "Edit" at bounding box center [1467, 221] width 150 height 30
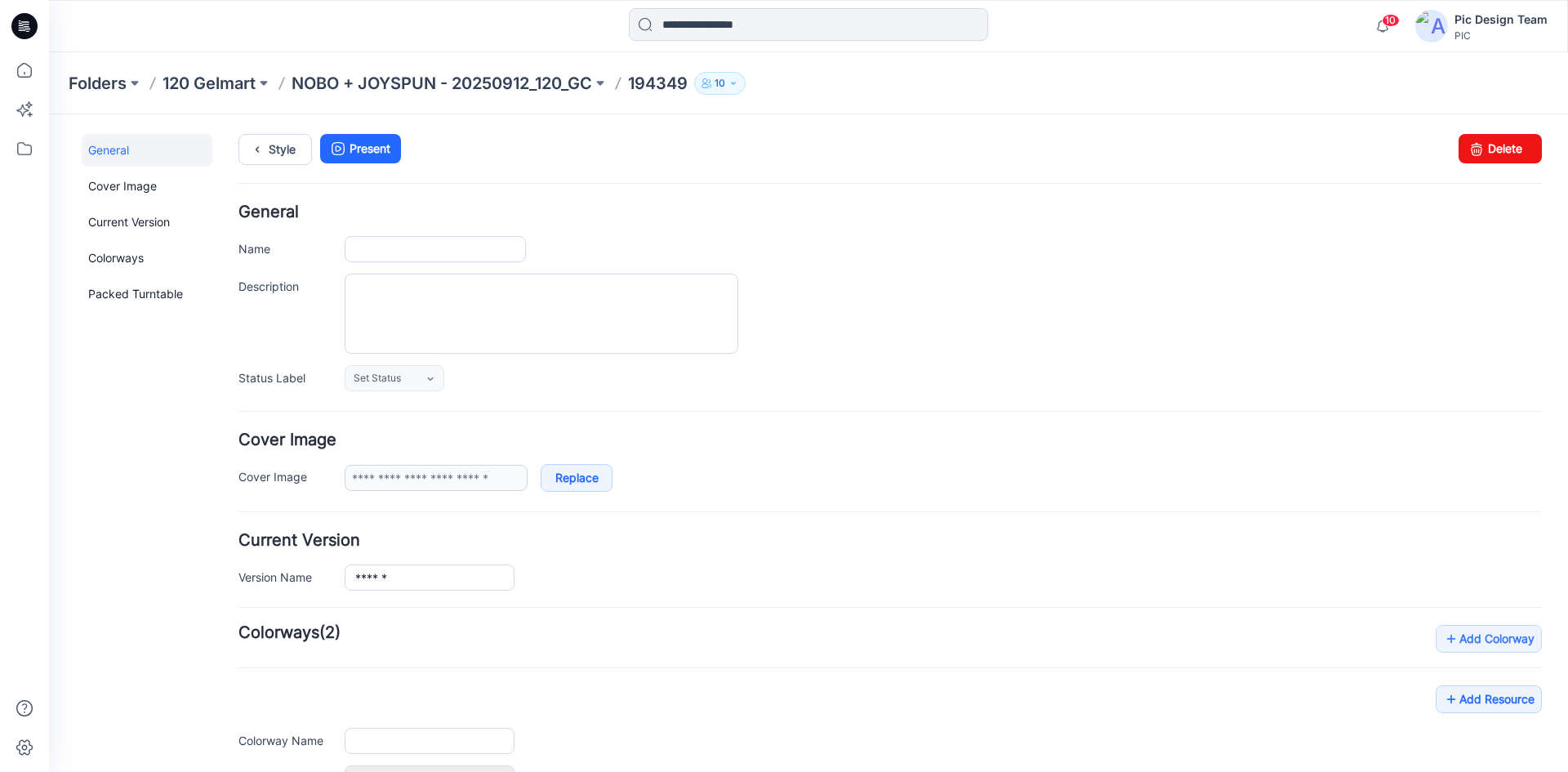
type input "******"
type input "**********"
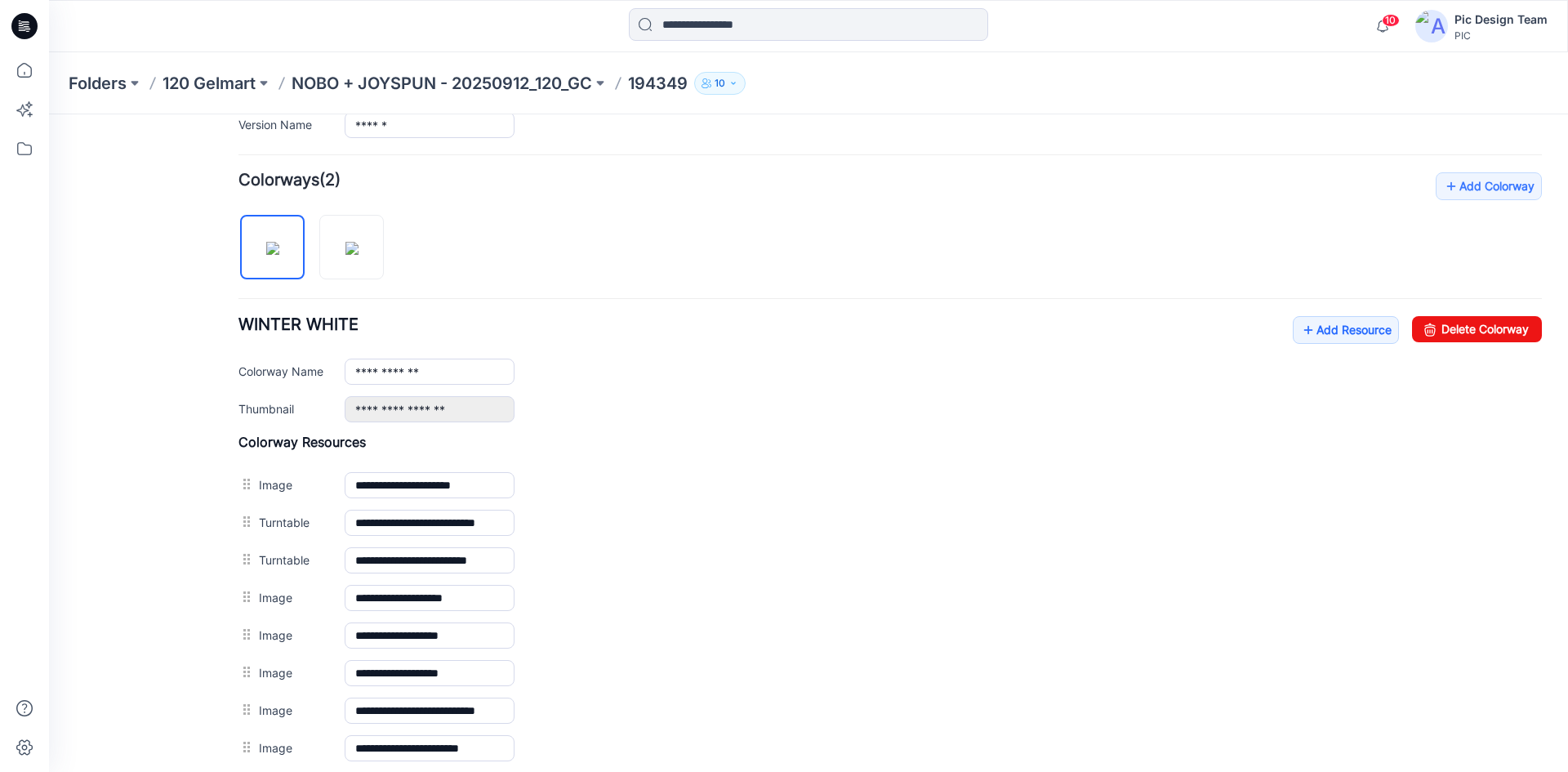
scroll to position [427, 0]
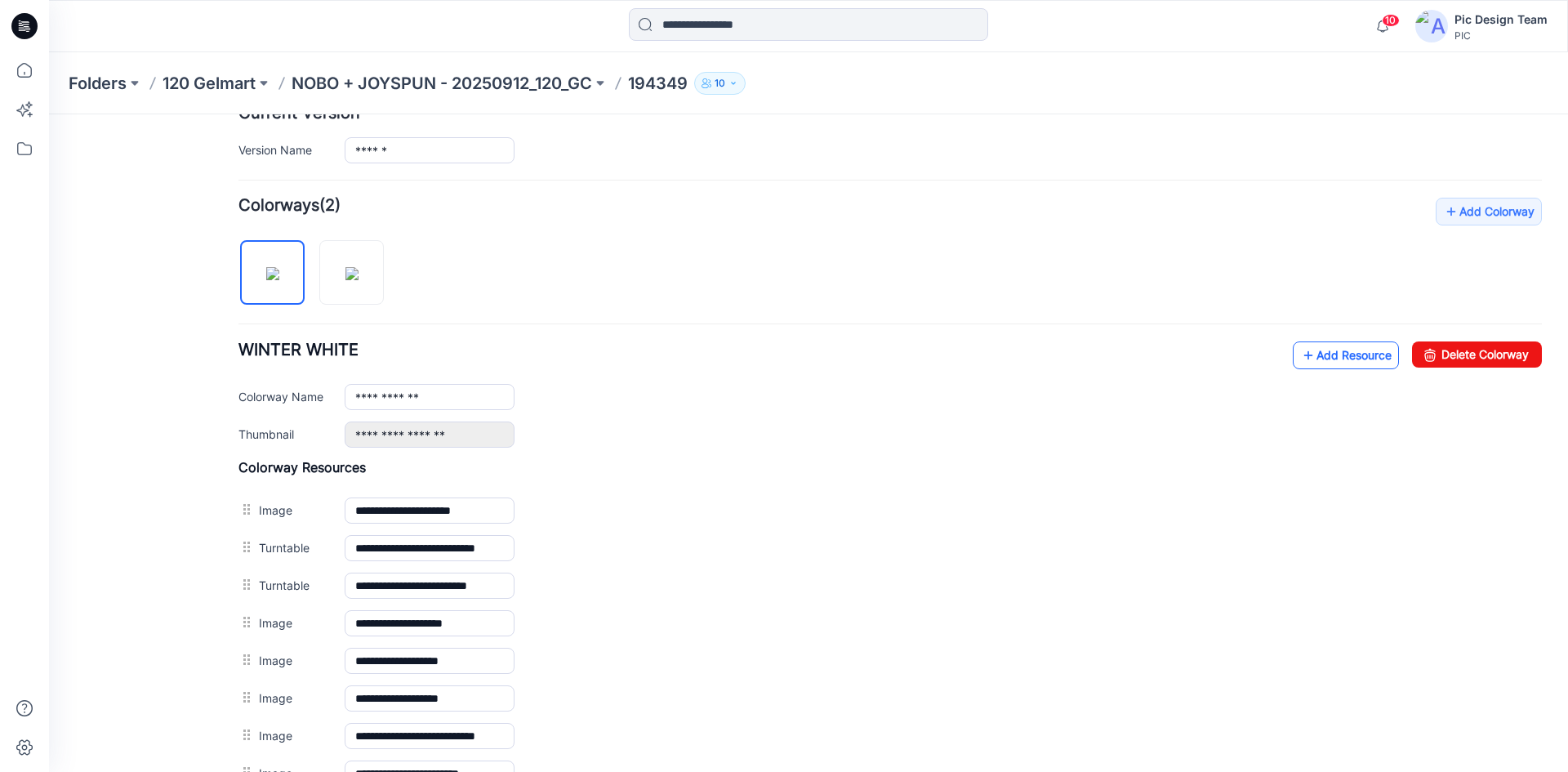
click at [1315, 357] on link "Add Resource" at bounding box center [1346, 355] width 106 height 27
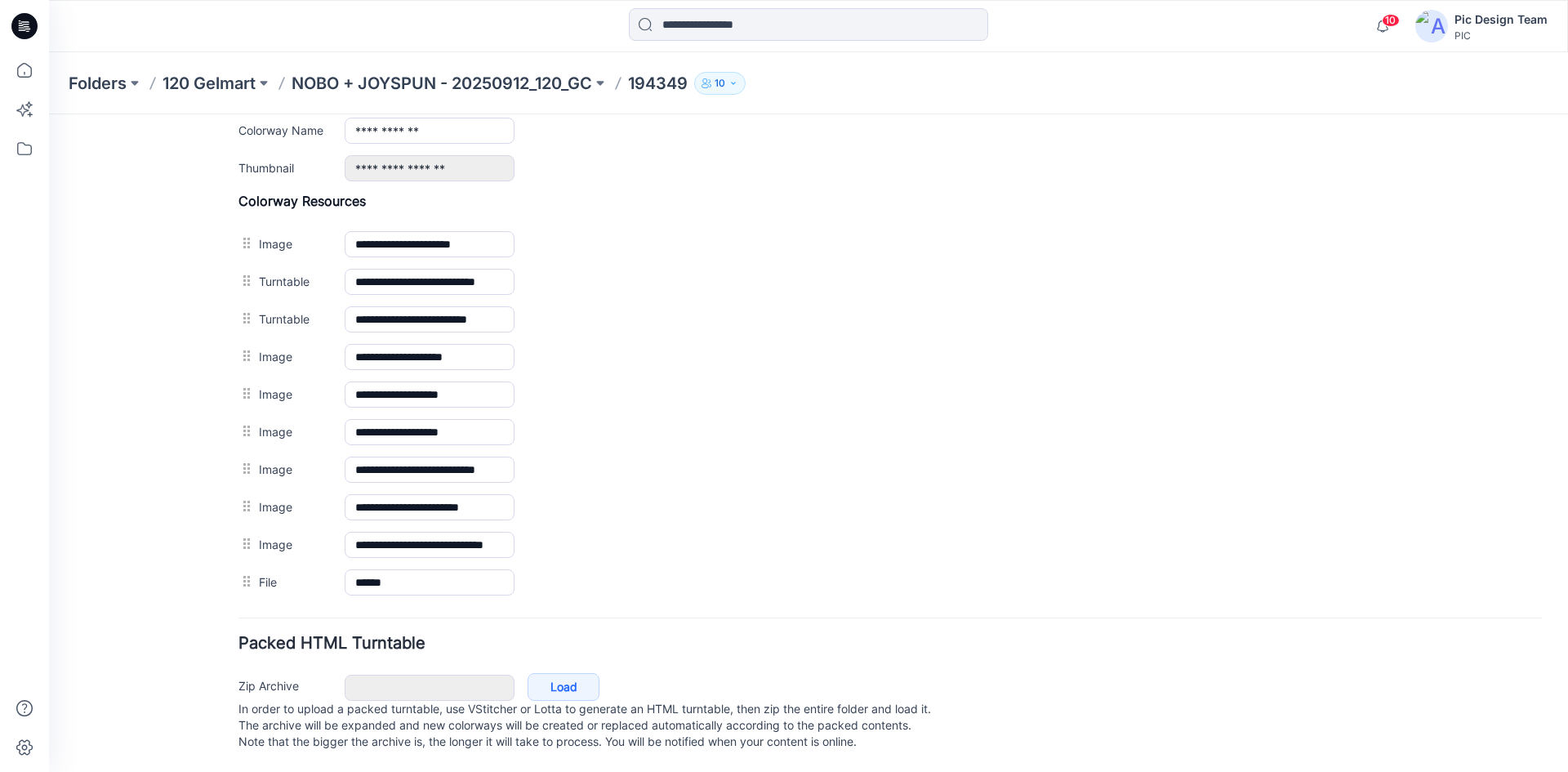
scroll to position [710, 0]
click at [497, 79] on p "NOBO + JOYSPUN - 20250912_120_GC" at bounding box center [442, 83] width 301 height 23
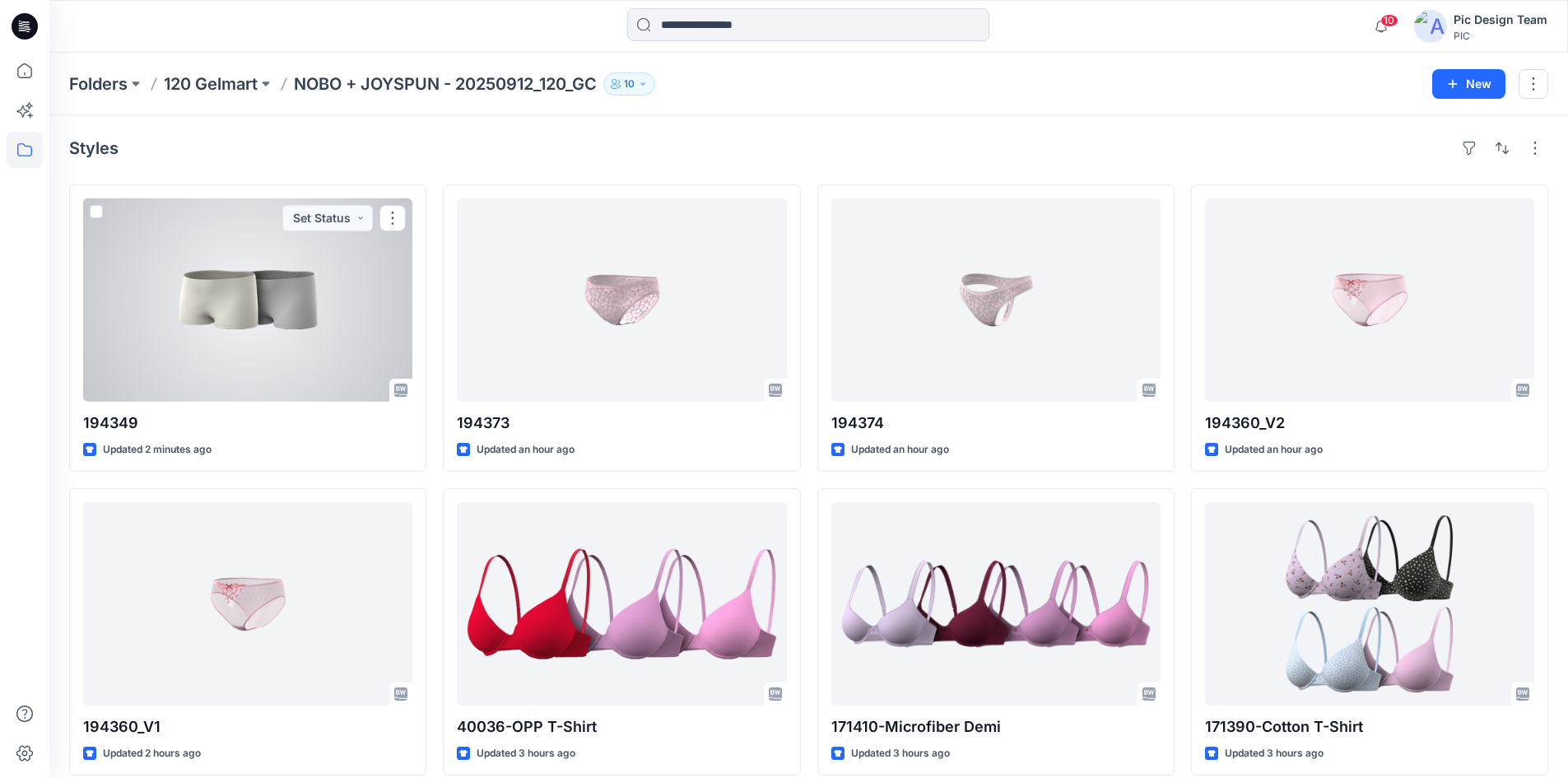
click at [292, 328] on div at bounding box center [247, 300] width 329 height 204
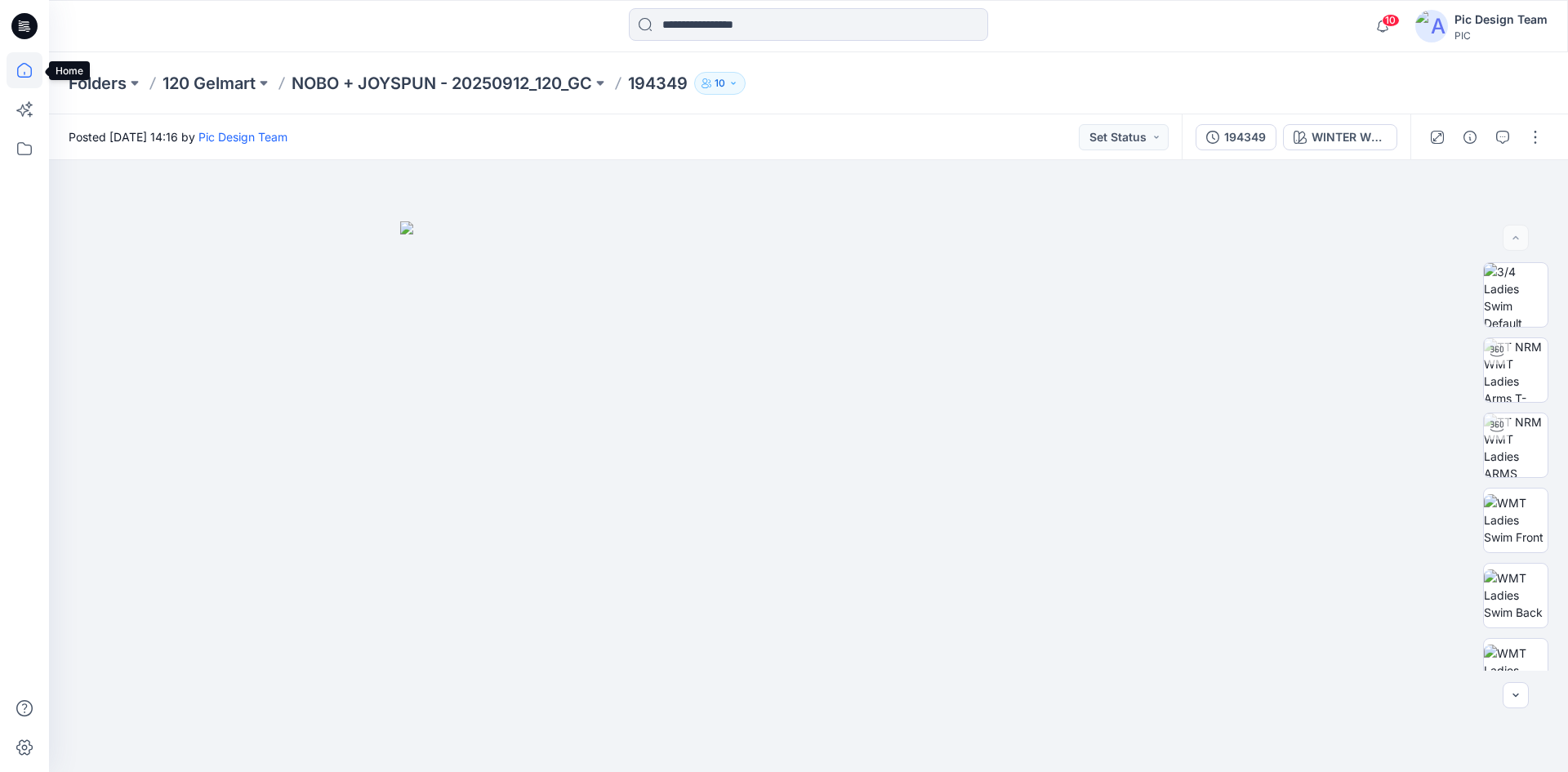
click at [35, 71] on icon at bounding box center [24, 70] width 36 height 36
